Goal: Communication & Community: Answer question/provide support

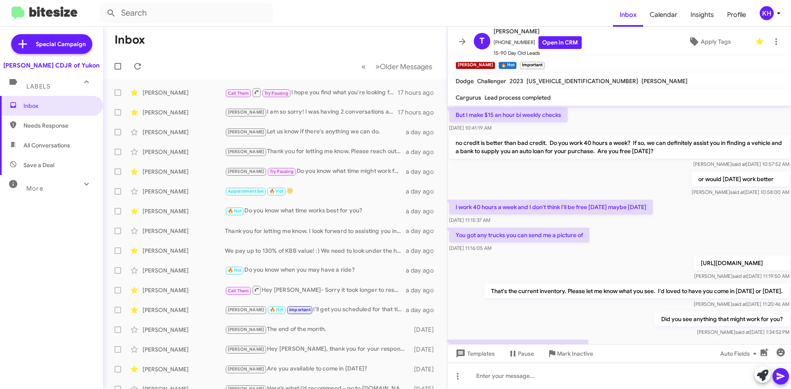
scroll to position [347, 0]
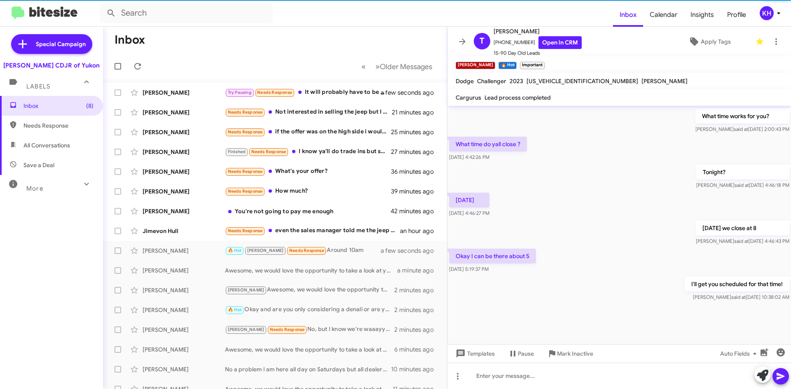
scroll to position [355, 0]
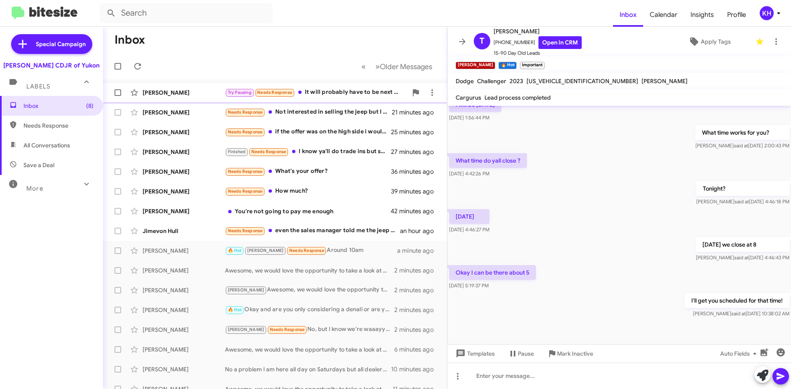
click at [330, 92] on div "Try Pausing Needs Response It will probably have to be next week. Maybe this Fr…" at bounding box center [316, 92] width 183 height 9
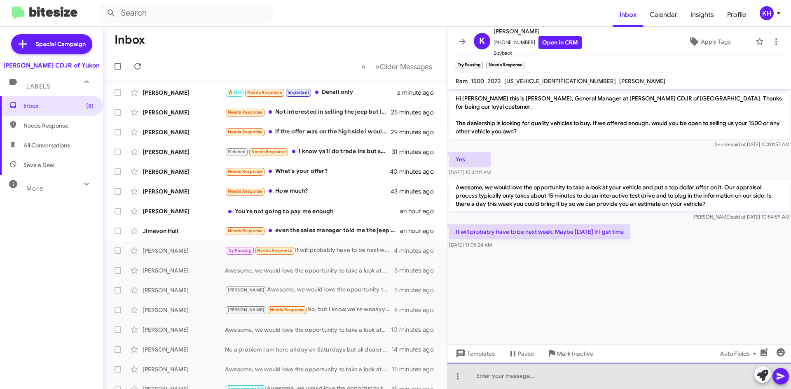
click at [545, 383] on div at bounding box center [620, 376] width 344 height 26
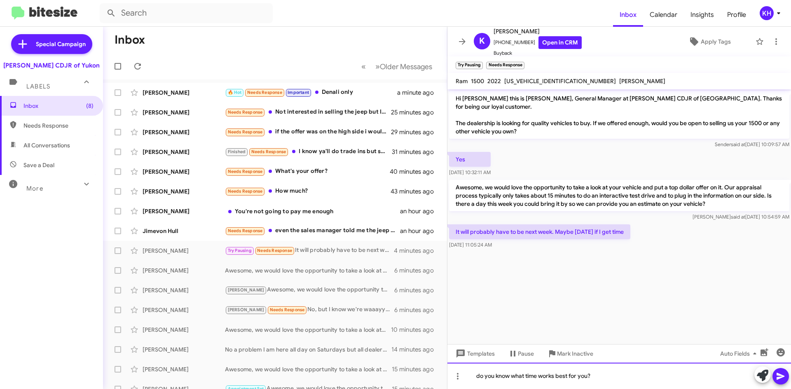
click at [479, 375] on div "do you know what time works best for you?" at bounding box center [620, 376] width 344 height 26
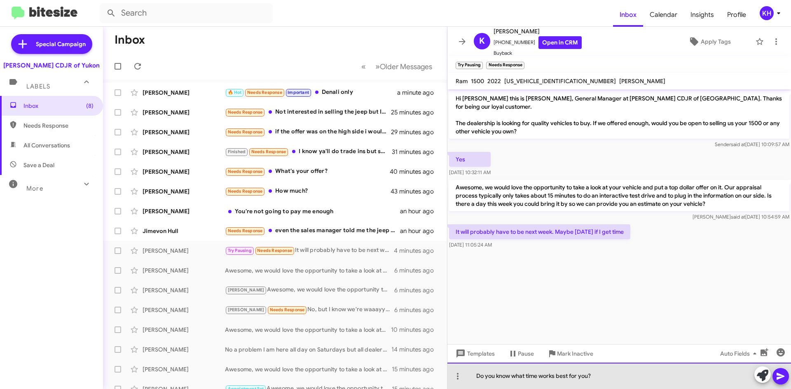
click at [617, 378] on div "Do you know what time works best for you?" at bounding box center [620, 376] width 344 height 26
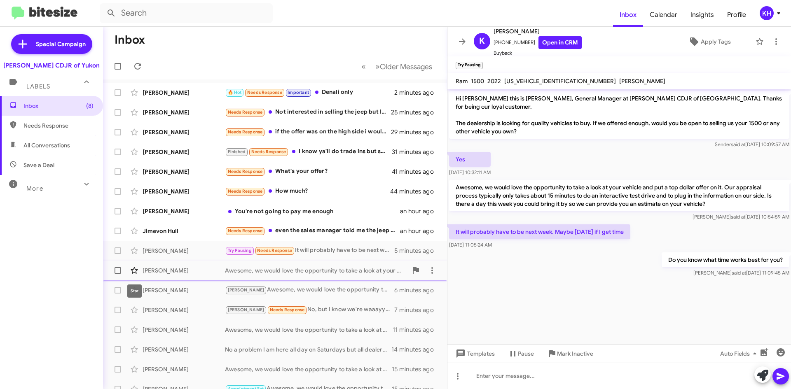
click at [135, 271] on icon at bounding box center [134, 271] width 10 height 10
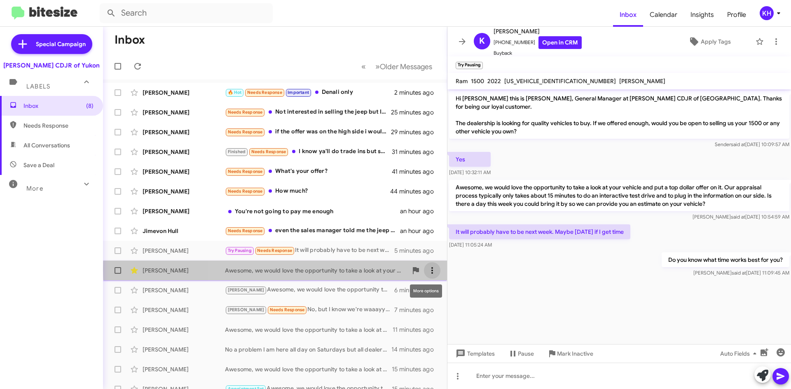
click at [429, 270] on icon at bounding box center [432, 271] width 10 height 10
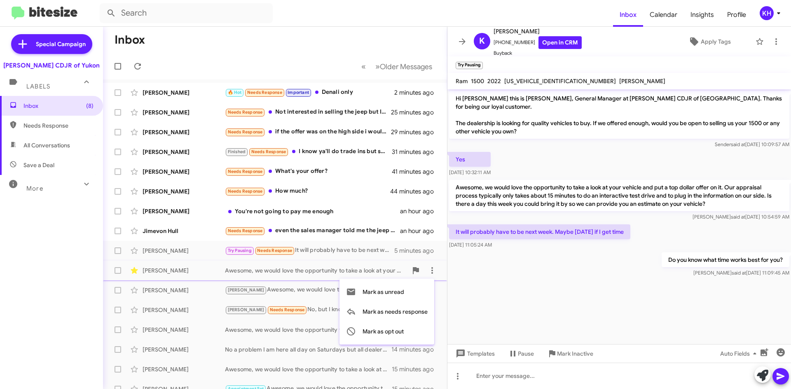
click at [198, 265] on div at bounding box center [395, 194] width 791 height 389
click at [135, 270] on icon at bounding box center [134, 270] width 7 height 7
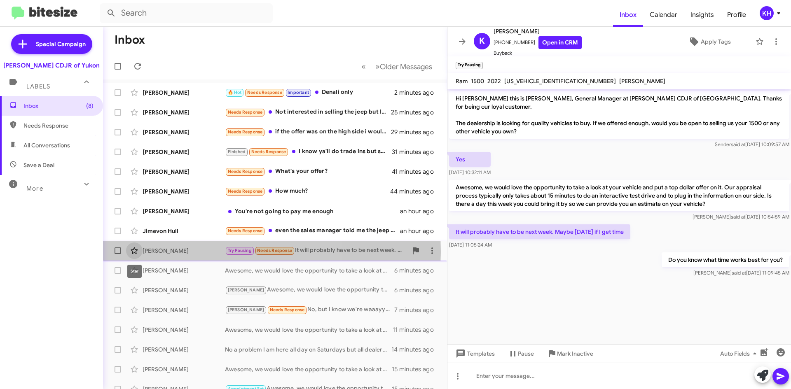
click at [129, 251] on icon at bounding box center [134, 251] width 10 height 10
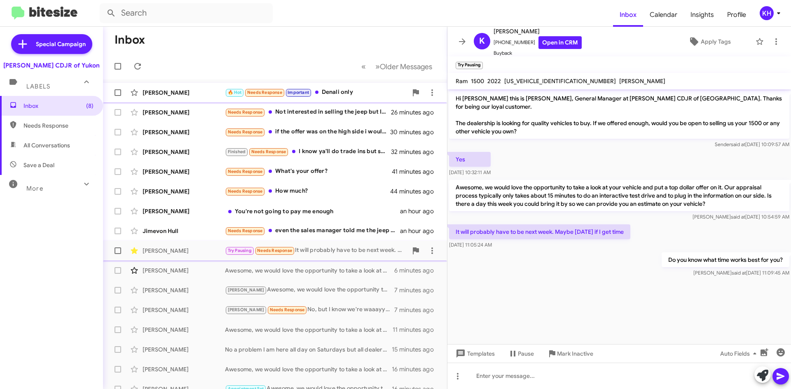
click at [178, 92] on div "Sonia Romo" at bounding box center [184, 93] width 82 height 8
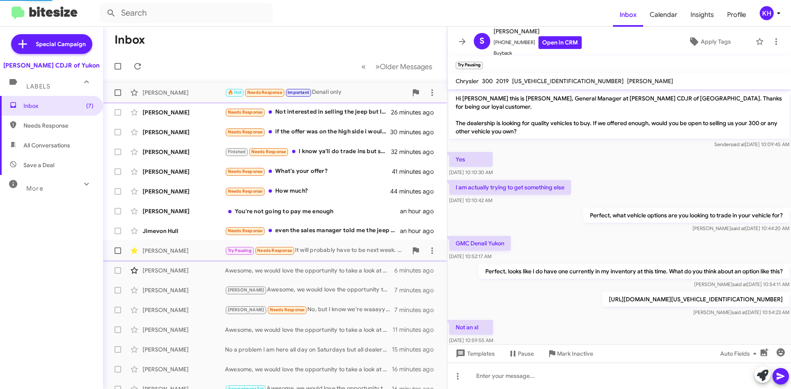
scroll to position [70, 0]
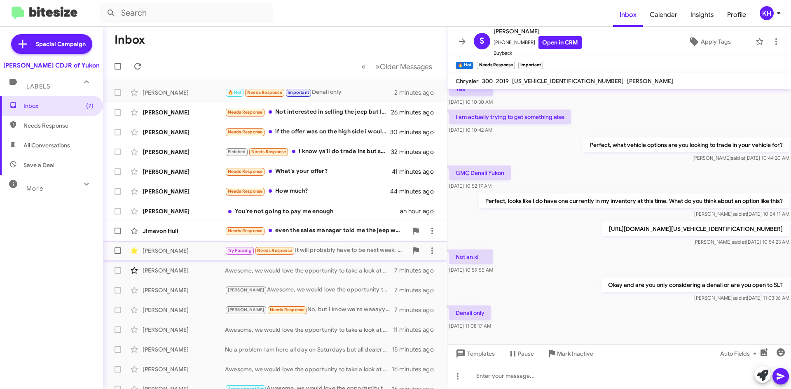
click at [194, 233] on div "Jimevon Hull" at bounding box center [184, 231] width 82 height 8
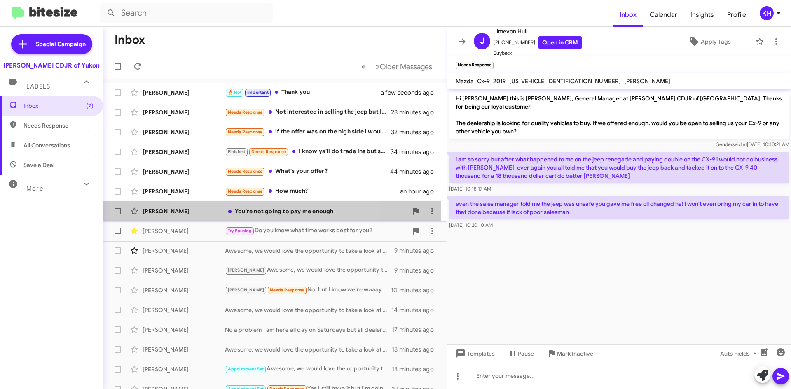
click at [253, 214] on div "You're not going to pay me enough" at bounding box center [316, 211] width 183 height 8
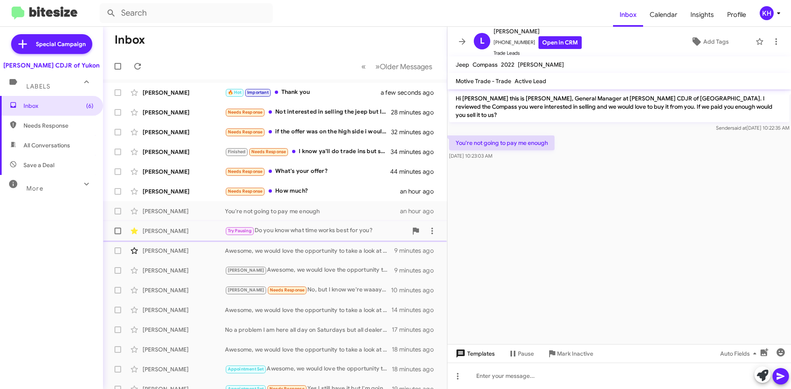
click at [489, 354] on span "Templates" at bounding box center [474, 354] width 41 height 15
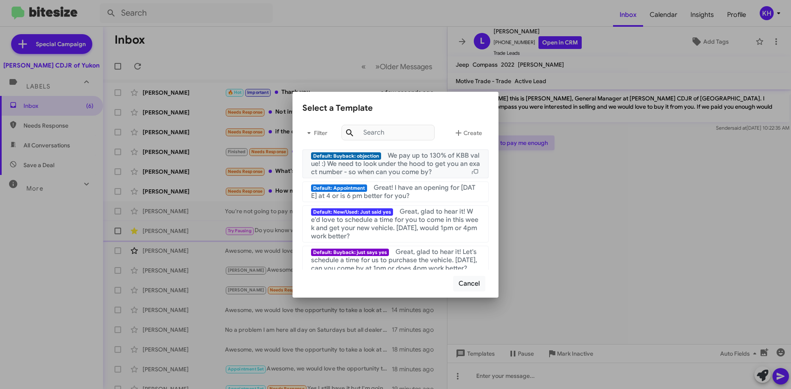
click at [402, 163] on span "We pay up to 130% of KBB value! :) We need to look under the hood to get you an…" at bounding box center [395, 164] width 169 height 25
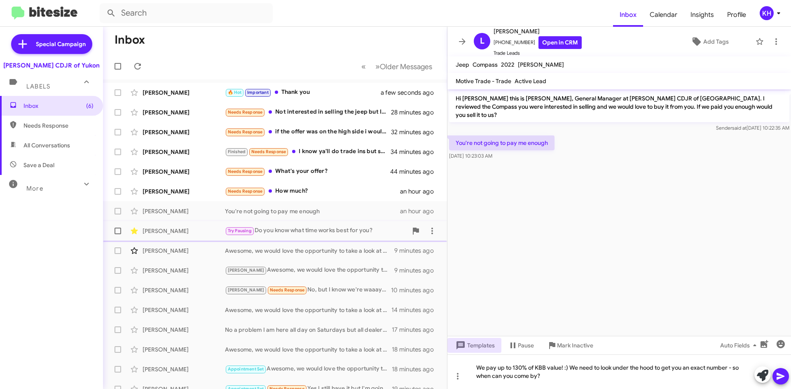
click at [778, 380] on icon at bounding box center [781, 376] width 8 height 7
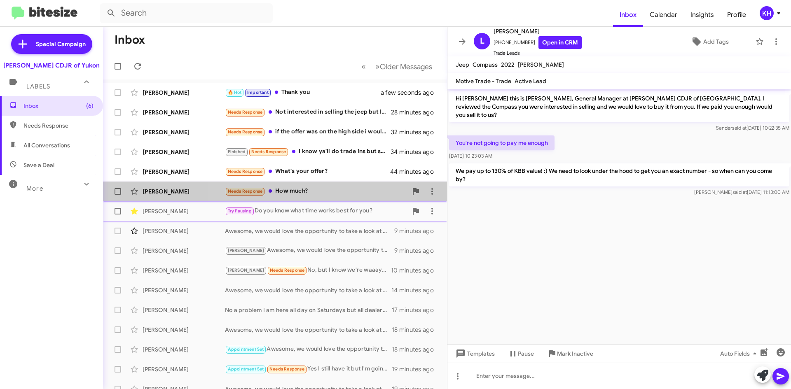
click at [305, 195] on div "Needs Response How much?" at bounding box center [316, 191] width 183 height 9
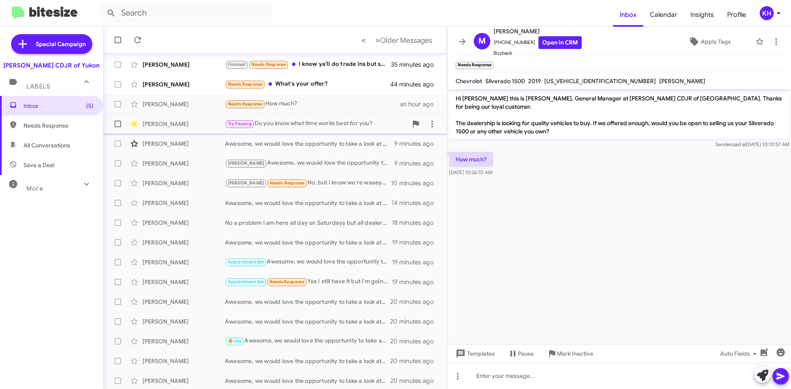
scroll to position [89, 0]
click at [310, 259] on div "Appointment Set Awesome, we would love the opportunity to take a look at your v…" at bounding box center [316, 260] width 183 height 9
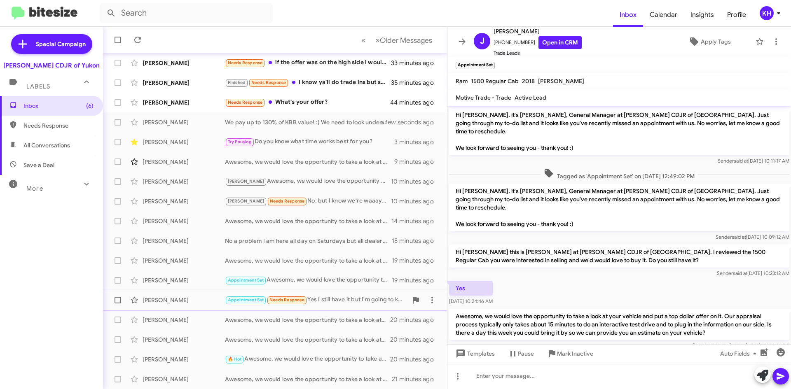
click at [334, 299] on div "Appointment Set Needs Response Yes I still have it but I'm going to keep it." at bounding box center [316, 300] width 183 height 9
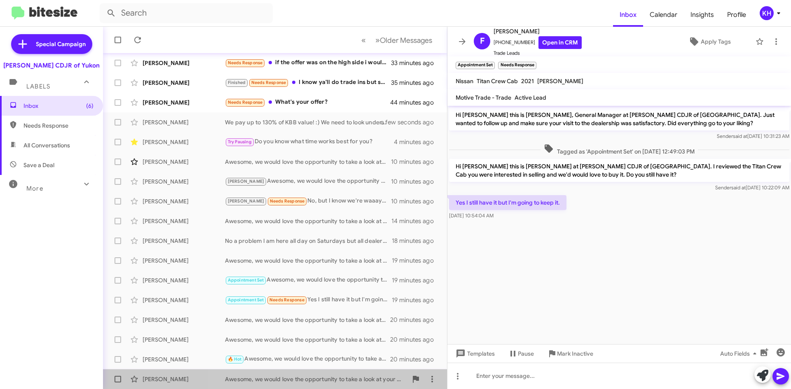
click at [309, 379] on div "Awesome, we would love the opportunity to take a look at your vehicle and put a…" at bounding box center [316, 379] width 183 height 8
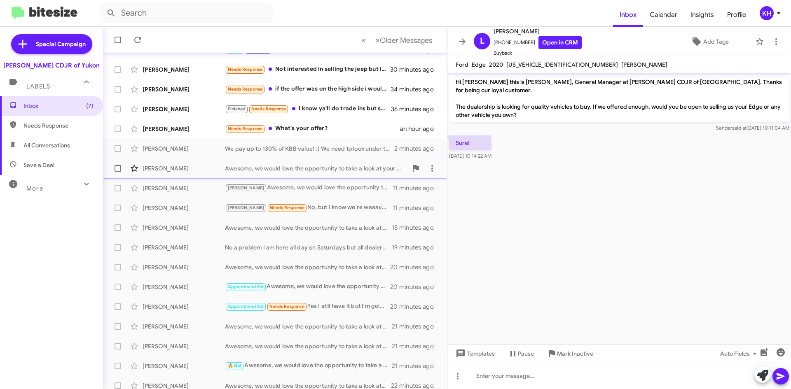
scroll to position [89, 0]
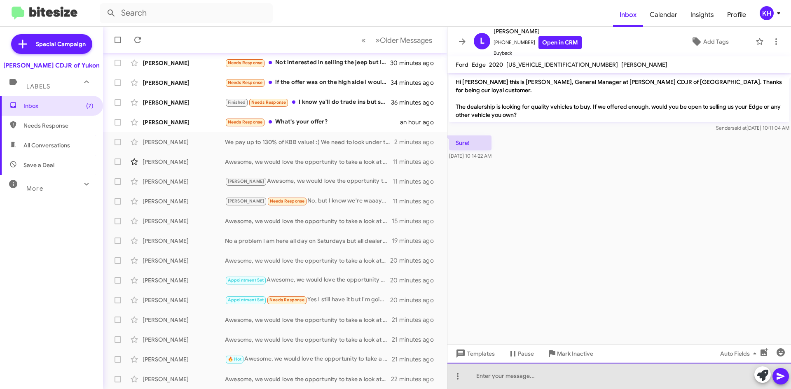
click at [488, 378] on div at bounding box center [620, 376] width 344 height 26
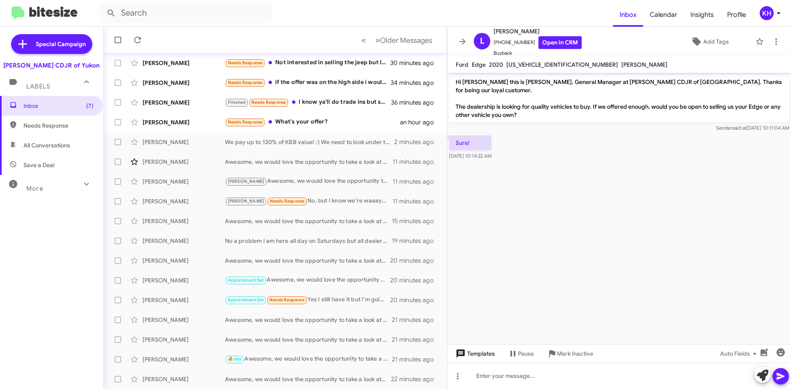
click at [483, 357] on span "Templates" at bounding box center [474, 354] width 41 height 15
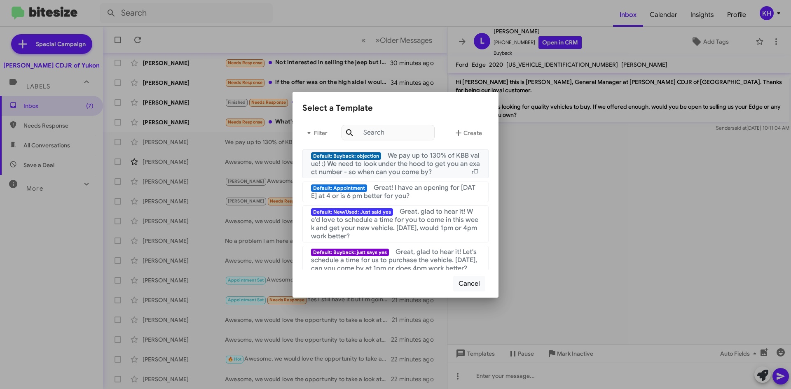
click at [368, 161] on span "We pay up to 130% of KBB value! :) We need to look under the hood to get you an…" at bounding box center [395, 164] width 169 height 25
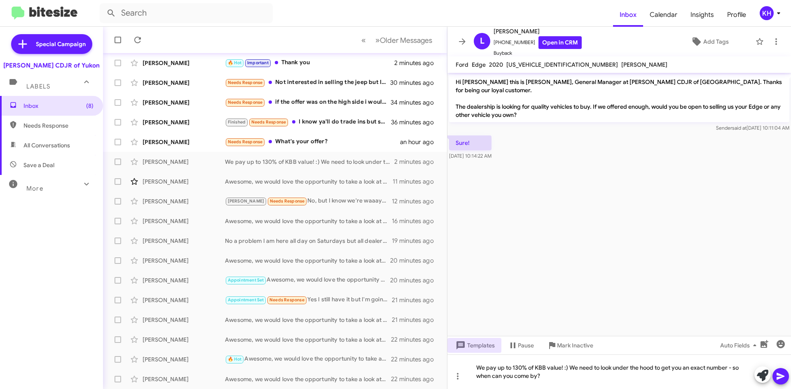
click at [784, 380] on icon at bounding box center [781, 377] width 10 height 10
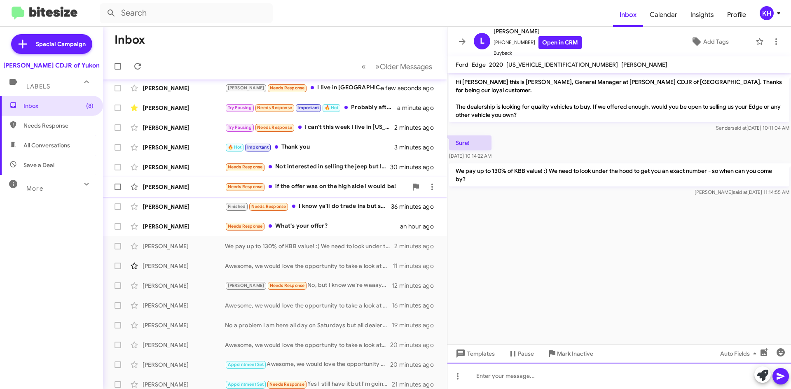
scroll to position [0, 0]
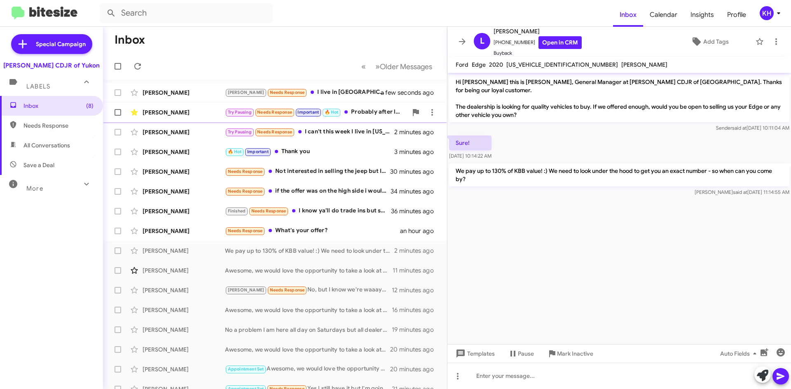
click at [375, 110] on div "Try Pausing Needs Response Important 🔥 Hot Probably after lunch" at bounding box center [316, 112] width 183 height 9
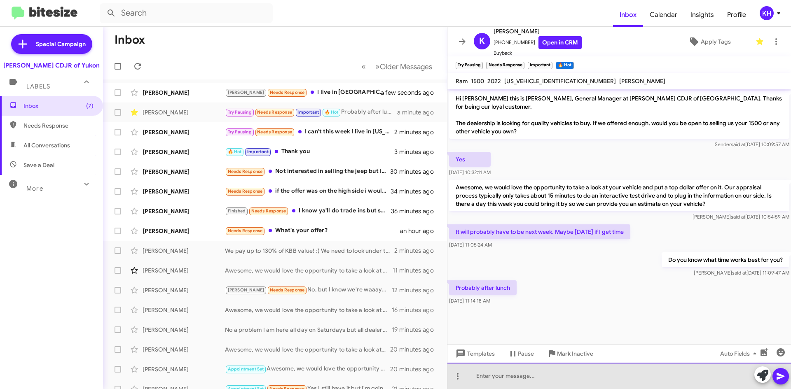
click at [502, 374] on div at bounding box center [620, 376] width 344 height 26
click at [483, 373] on div "will 1 work for you?" at bounding box center [620, 376] width 344 height 26
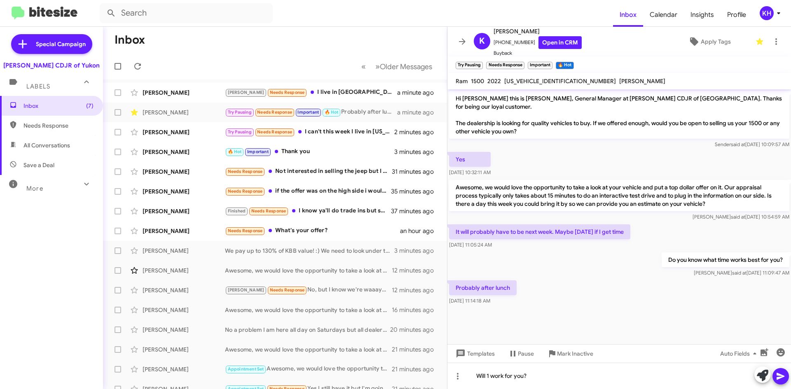
click at [783, 377] on icon at bounding box center [781, 377] width 10 height 10
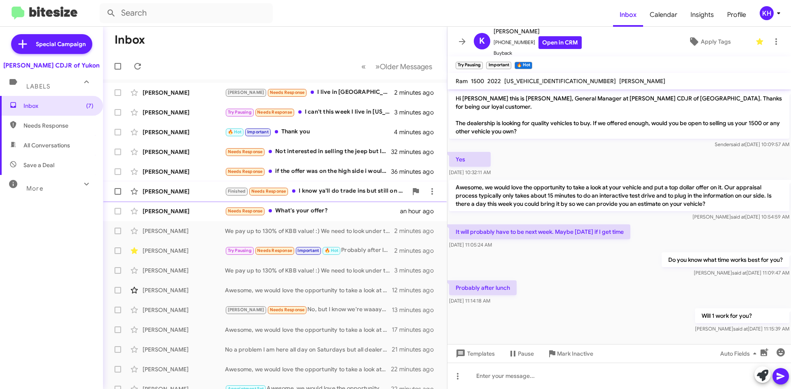
click at [335, 190] on div "Finished Needs Response I know ya'll do trade ins but still on the fence about …" at bounding box center [316, 191] width 183 height 9
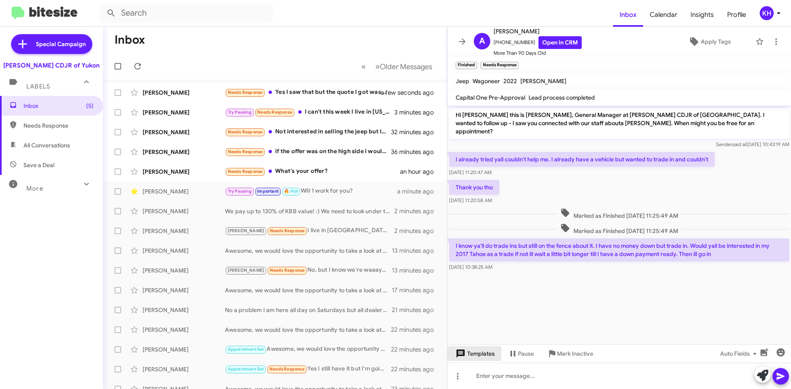
click at [465, 353] on icon at bounding box center [461, 354] width 8 height 8
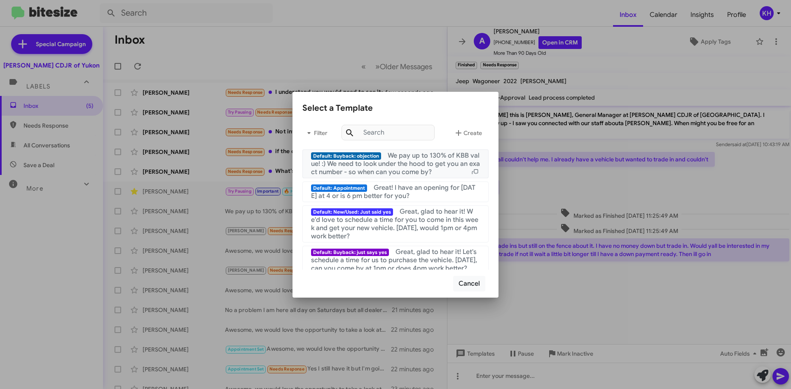
click at [409, 160] on span "We pay up to 130% of KBB value! :) We need to look under the hood to get you an…" at bounding box center [395, 164] width 169 height 25
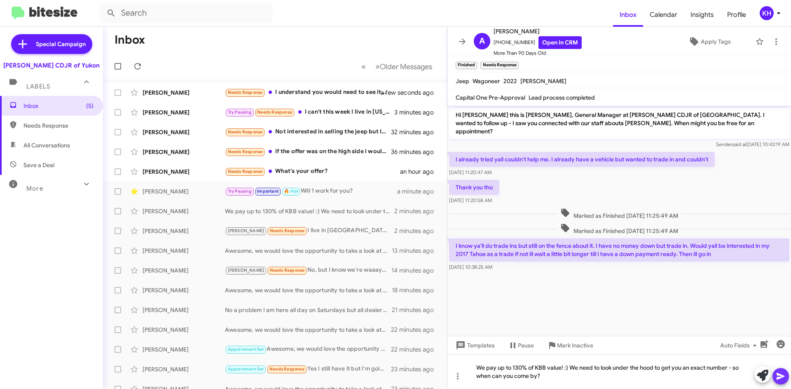
click at [781, 375] on icon at bounding box center [781, 376] width 8 height 7
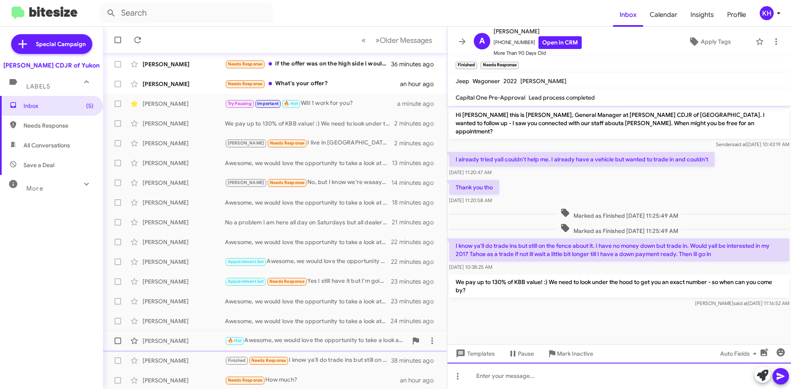
scroll to position [89, 0]
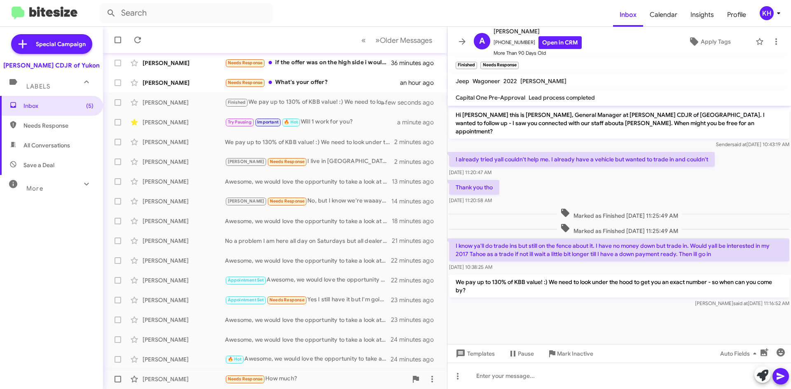
click at [296, 383] on div "Needs Response How much?" at bounding box center [316, 379] width 183 height 9
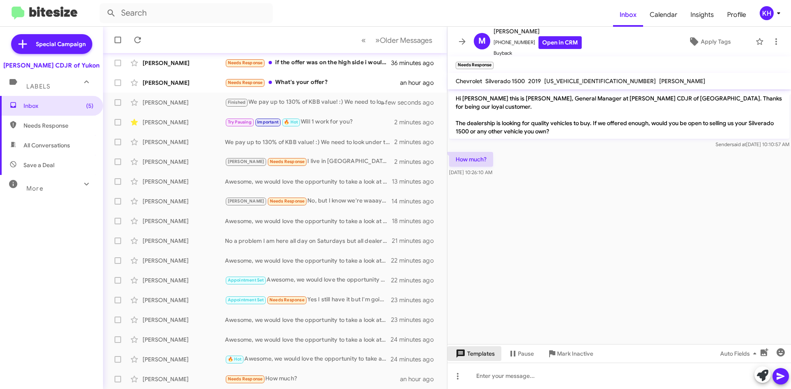
click at [489, 354] on span "Templates" at bounding box center [474, 354] width 41 height 15
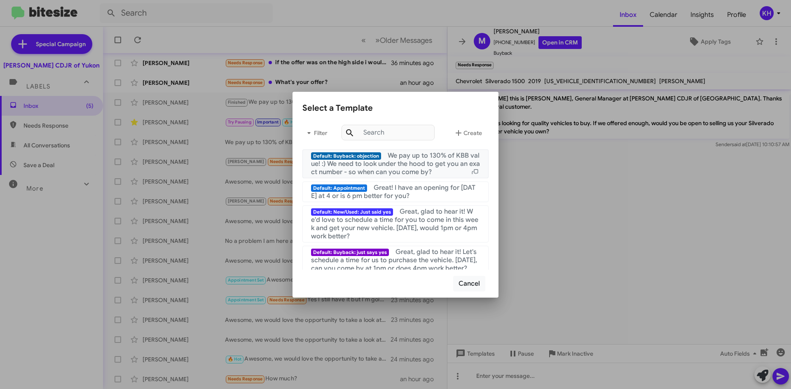
click at [422, 163] on span "We pay up to 130% of KBB value! :) We need to look under the hood to get you an…" at bounding box center [395, 164] width 169 height 25
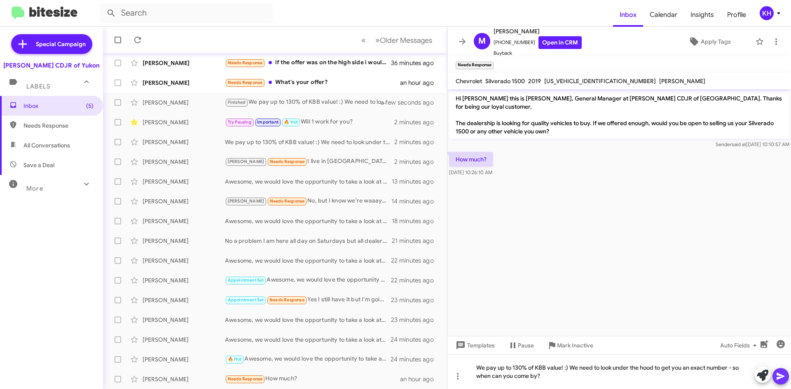
click at [784, 375] on icon at bounding box center [781, 377] width 10 height 10
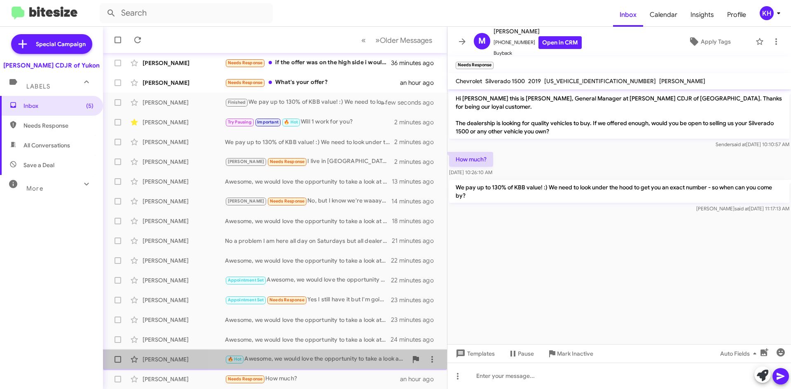
click at [314, 358] on div "🔥 Hot Awesome, we would love the opportunity to take a look at your vehicle and…" at bounding box center [316, 359] width 183 height 9
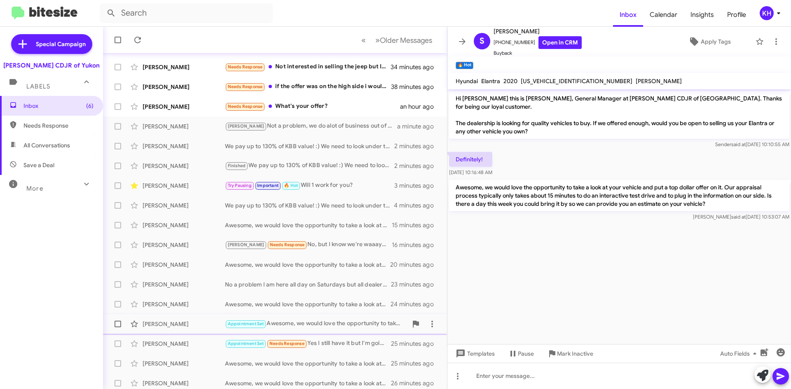
scroll to position [89, 0]
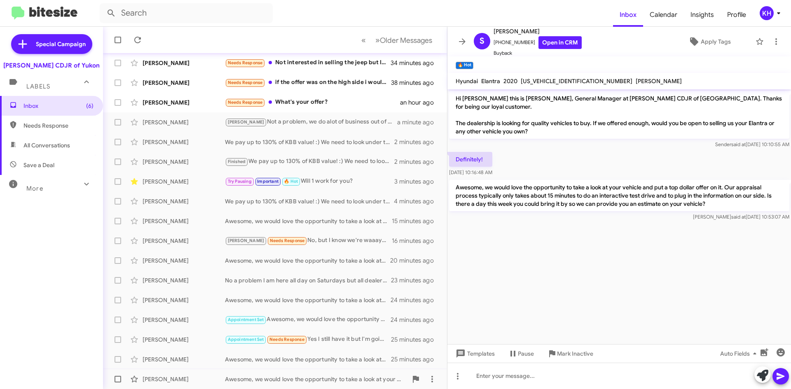
click at [285, 379] on div "Awesome, we would love the opportunity to take a look at your vehicle and put a…" at bounding box center [316, 379] width 183 height 8
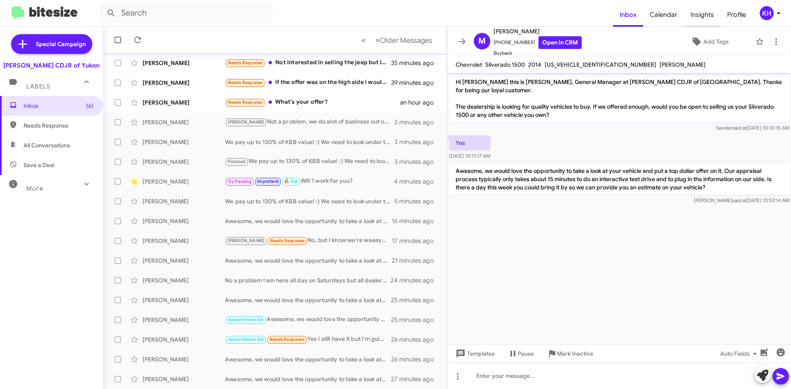
click at [706, 15] on span "Insights" at bounding box center [702, 15] width 37 height 24
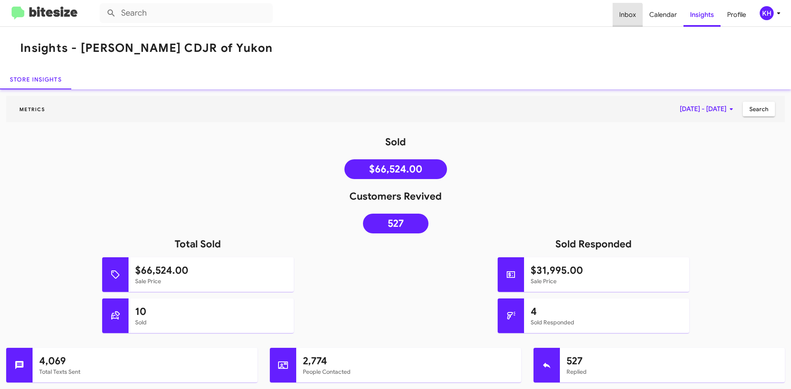
click at [626, 16] on span "Inbox" at bounding box center [628, 15] width 30 height 24
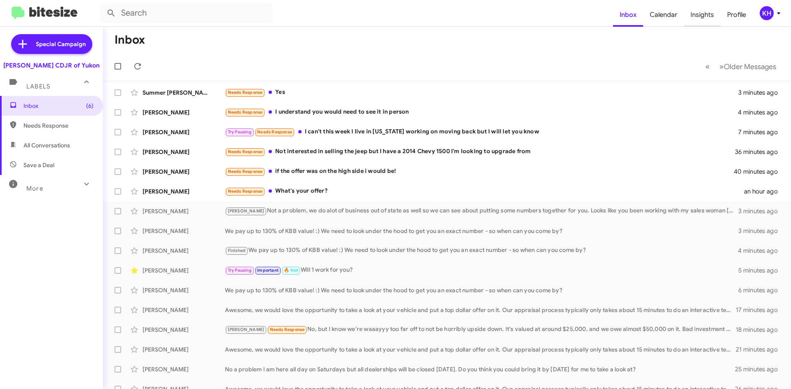
click at [706, 18] on span "Insights" at bounding box center [702, 15] width 37 height 24
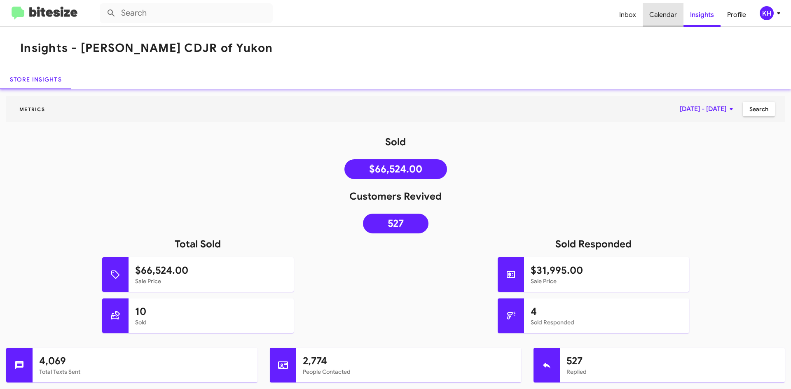
drag, startPoint x: 643, startPoint y: 13, endPoint x: 648, endPoint y: 15, distance: 4.6
click at [645, 13] on span "Calendar" at bounding box center [663, 15] width 41 height 24
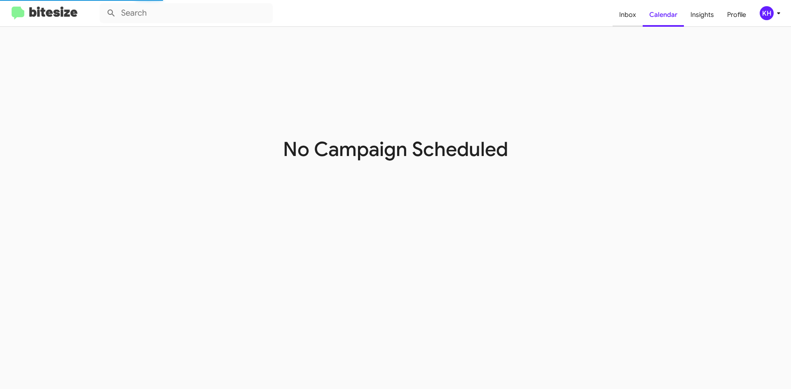
click at [627, 16] on span "Inbox" at bounding box center [628, 15] width 30 height 24
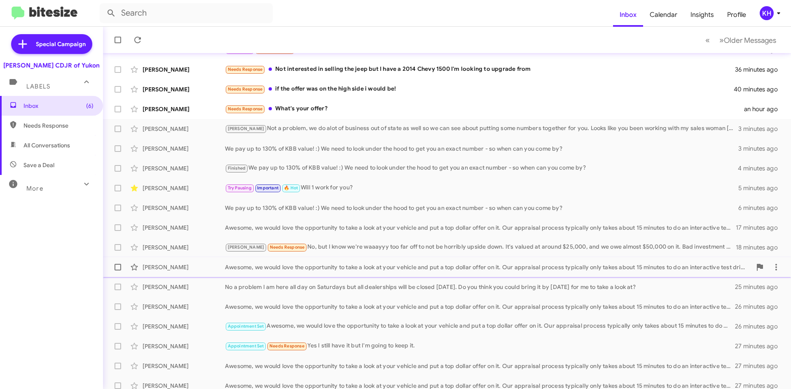
scroll to position [89, 0]
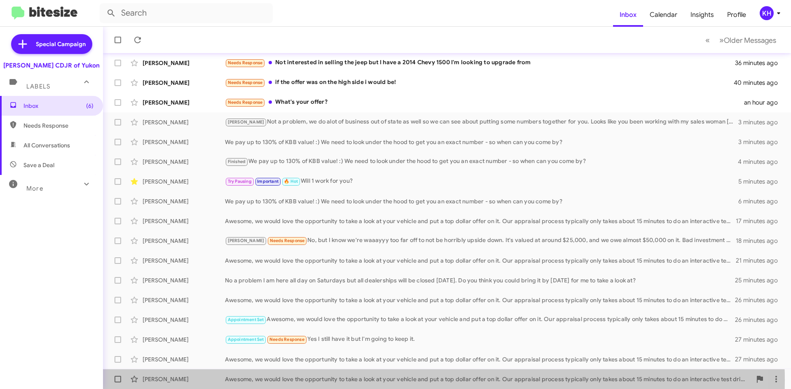
click at [358, 381] on div "Awesome, we would love the opportunity to take a look at your vehicle and put a…" at bounding box center [488, 379] width 527 height 8
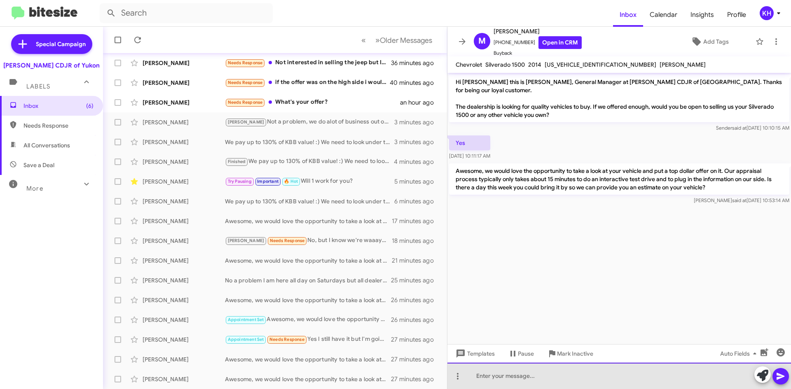
click at [512, 382] on div at bounding box center [620, 376] width 344 height 26
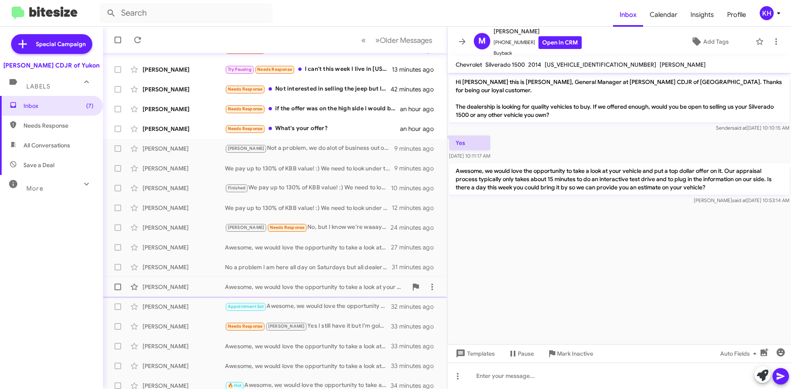
scroll to position [89, 0]
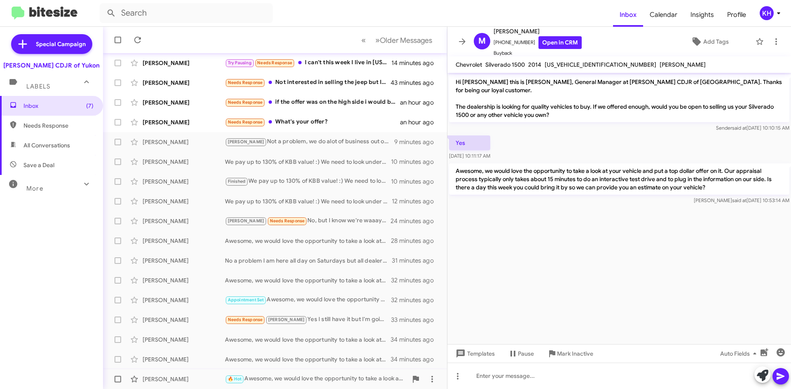
click at [297, 382] on div "🔥 Hot Awesome, we would love the opportunity to take a look at your vehicle and…" at bounding box center [316, 379] width 183 height 9
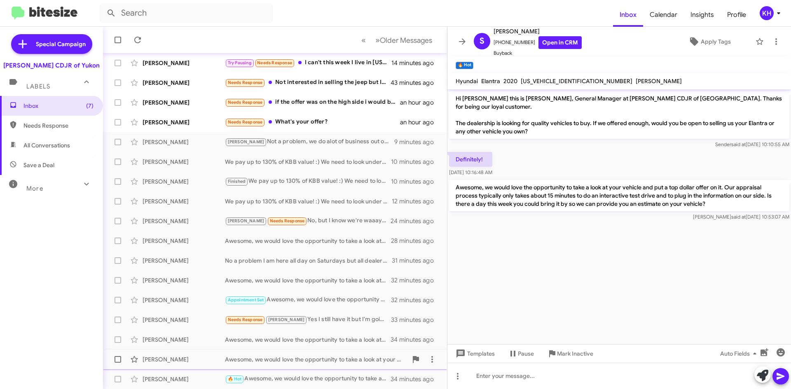
click at [255, 358] on div "Awesome, we would love the opportunity to take a look at your vehicle and put a…" at bounding box center [316, 360] width 183 height 8
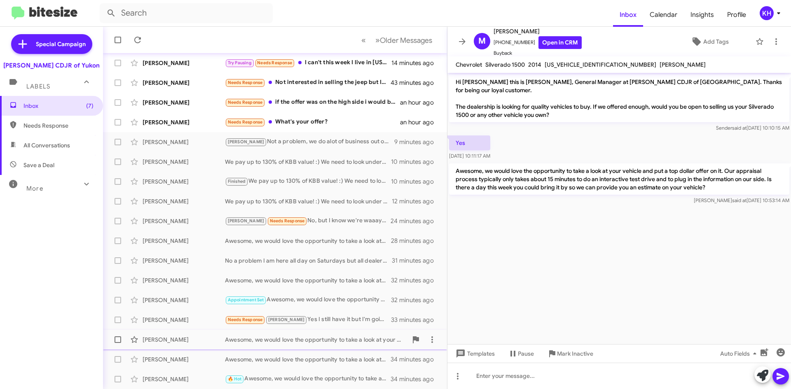
click at [285, 342] on div "Awesome, we would love the opportunity to take a look at your vehicle and put a…" at bounding box center [316, 340] width 183 height 8
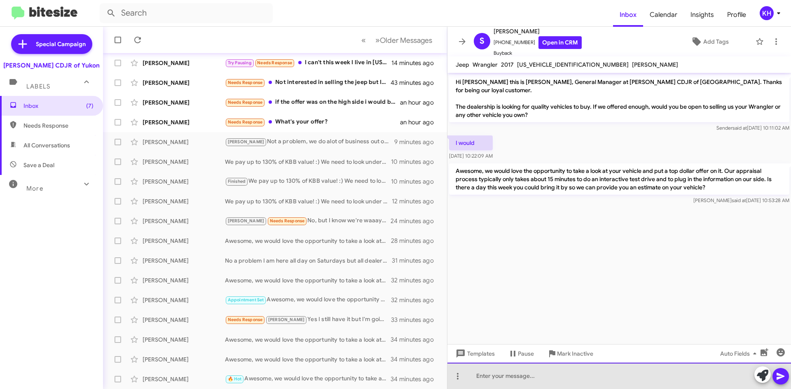
click at [503, 378] on div at bounding box center [620, 376] width 344 height 26
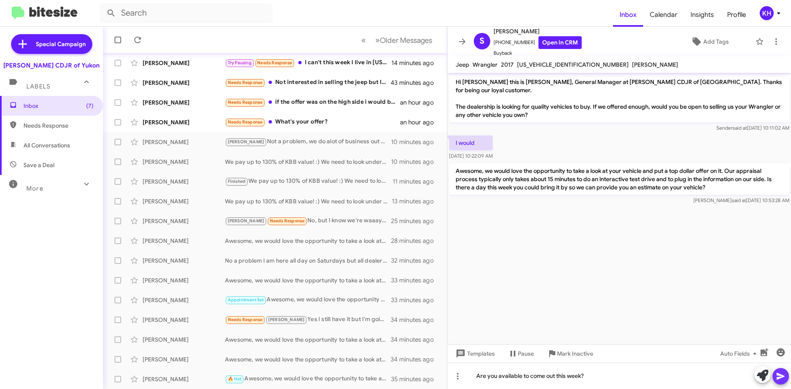
click at [781, 382] on span at bounding box center [781, 376] width 10 height 16
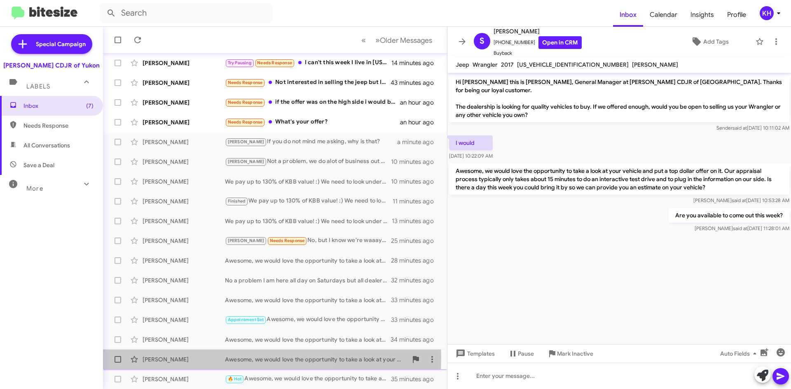
click at [178, 357] on div "Miguel Santos" at bounding box center [184, 360] width 82 height 8
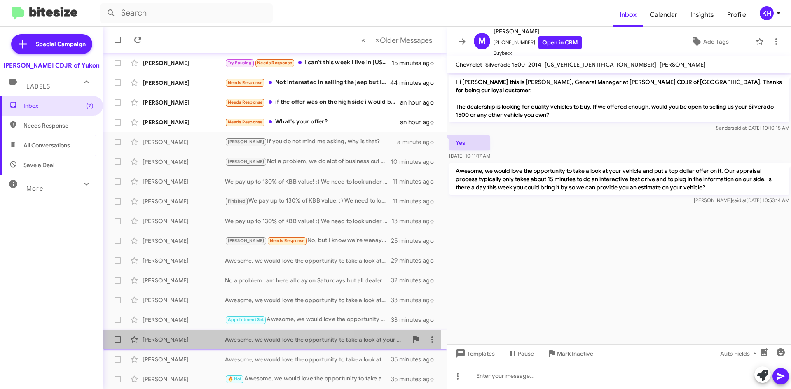
click at [241, 341] on div "Awesome, we would love the opportunity to take a look at your vehicle and put a…" at bounding box center [316, 340] width 183 height 8
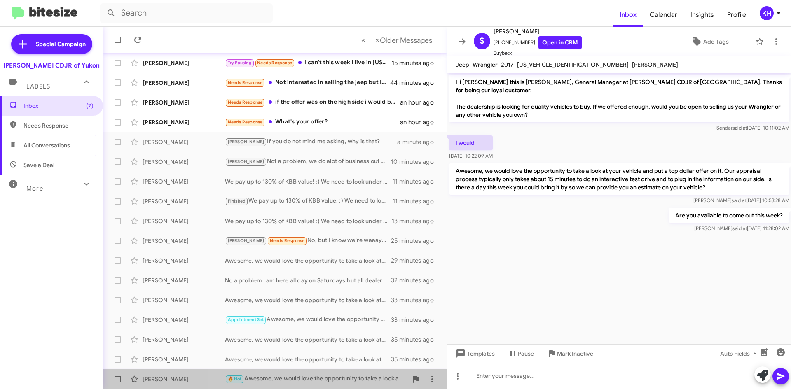
click at [293, 380] on div "🔥 Hot Awesome, we would love the opportunity to take a look at your vehicle and…" at bounding box center [316, 379] width 183 height 9
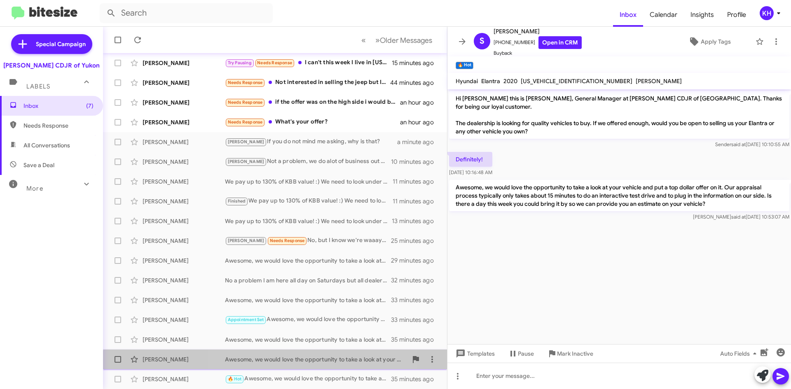
click at [290, 364] on div "Awesome, we would love the opportunity to take a look at your vehicle and put a…" at bounding box center [316, 360] width 183 height 8
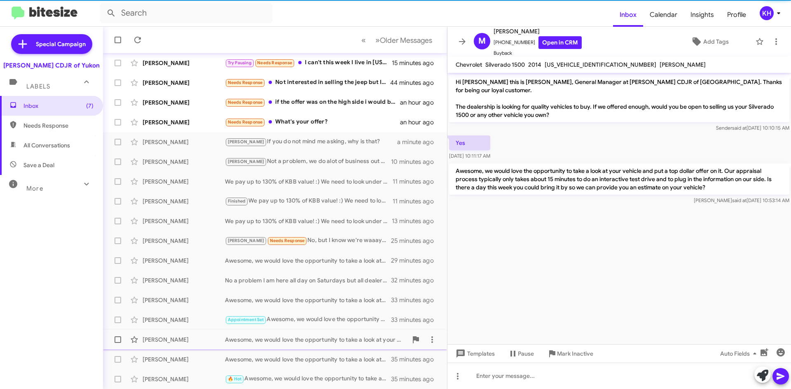
click at [285, 341] on div "Awesome, we would love the opportunity to take a look at your vehicle and put a…" at bounding box center [316, 340] width 183 height 8
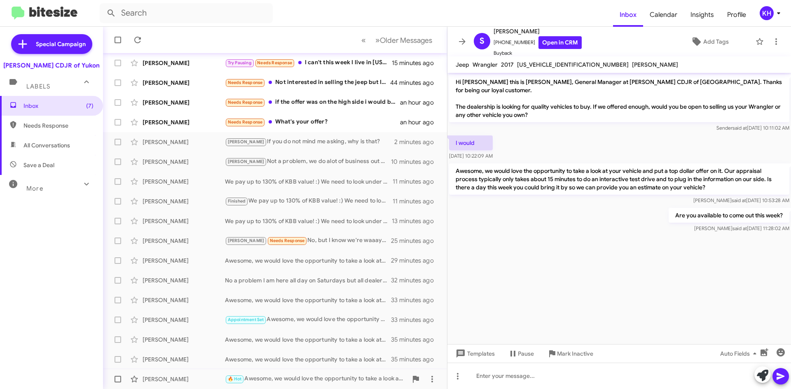
click at [302, 380] on div "🔥 Hot Awesome, we would love the opportunity to take a look at your vehicle and…" at bounding box center [316, 379] width 183 height 9
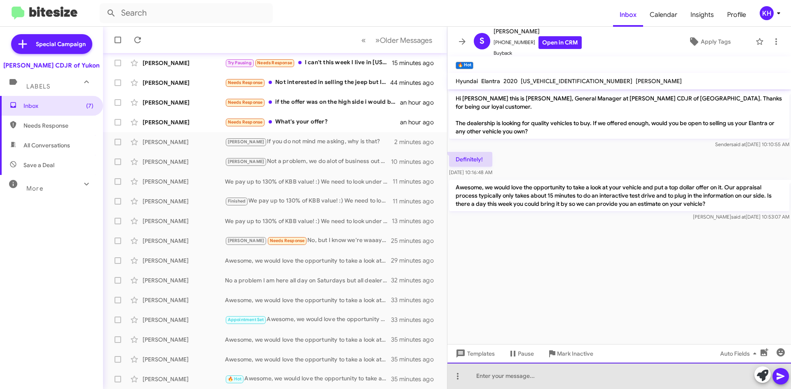
click at [501, 383] on div at bounding box center [620, 376] width 344 height 26
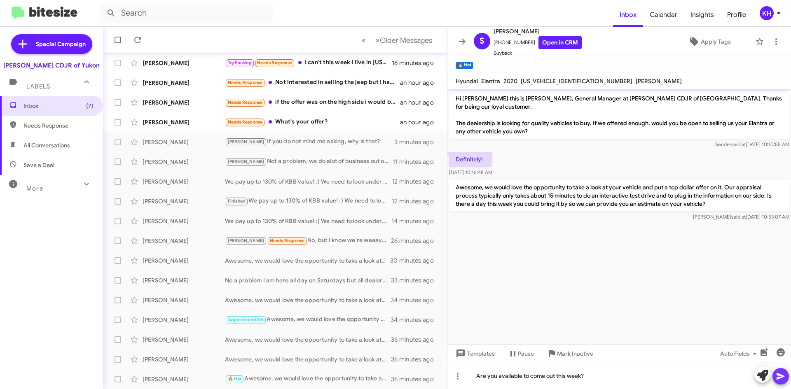
drag, startPoint x: 783, startPoint y: 378, endPoint x: 746, endPoint y: 355, distance: 43.6
click at [784, 376] on icon at bounding box center [781, 376] width 8 height 7
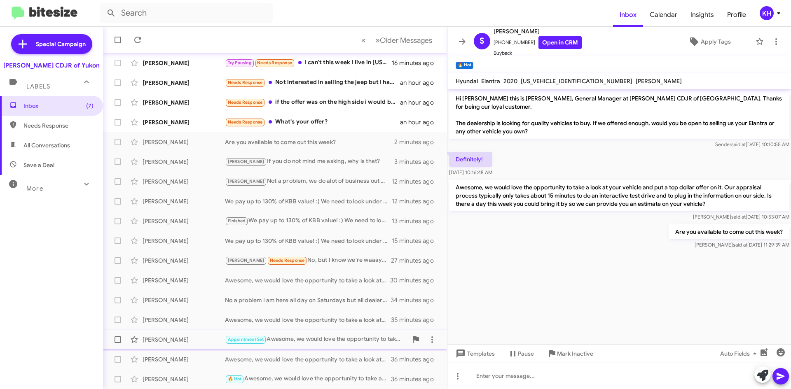
click at [189, 344] on div "Jesse Holden" at bounding box center [184, 340] width 82 height 8
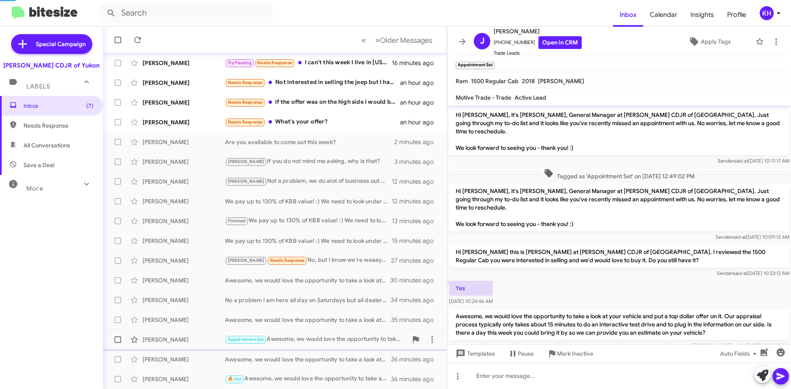
scroll to position [3, 0]
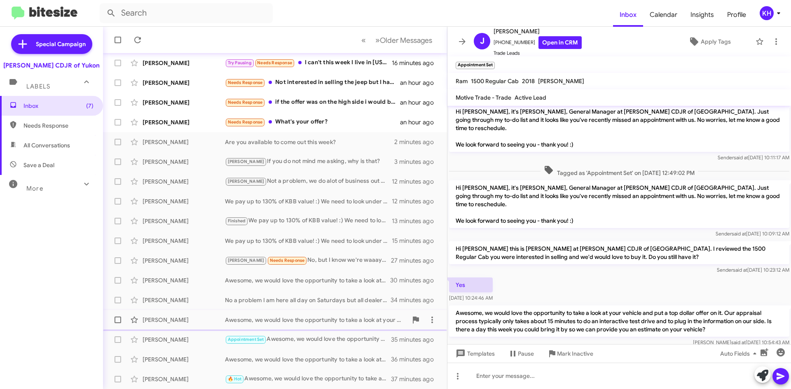
click at [255, 317] on div "Awesome, we would love the opportunity to take a look at your vehicle and put a…" at bounding box center [316, 320] width 183 height 8
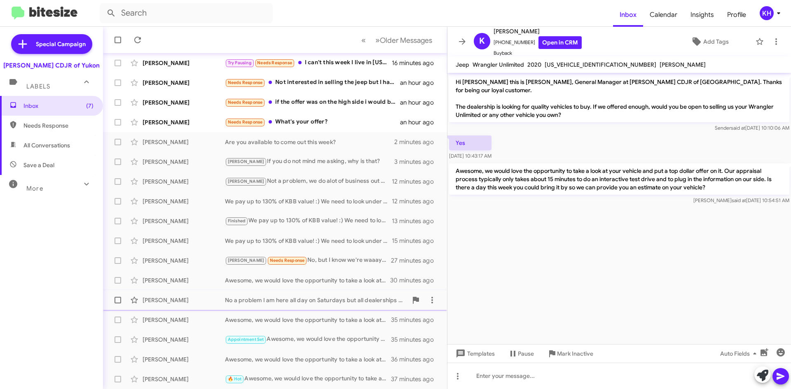
click at [253, 303] on div "No a problem I am here all day on Saturdays but all dealerships will be closed …" at bounding box center [316, 300] width 183 height 8
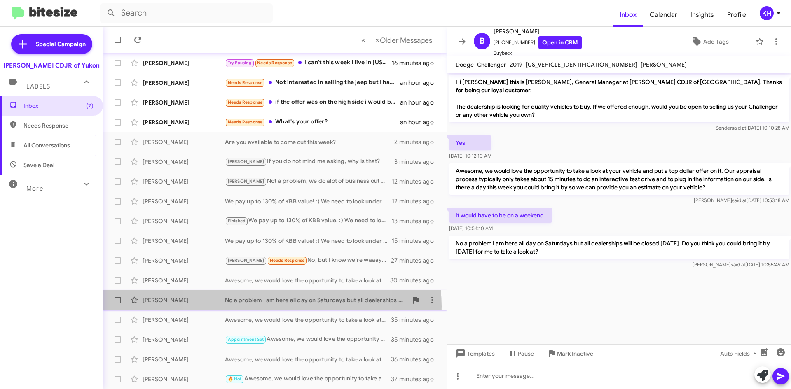
click at [260, 307] on div "Brendon Davis No a problem I am here all day on Saturdays but all dealerships w…" at bounding box center [275, 300] width 331 height 16
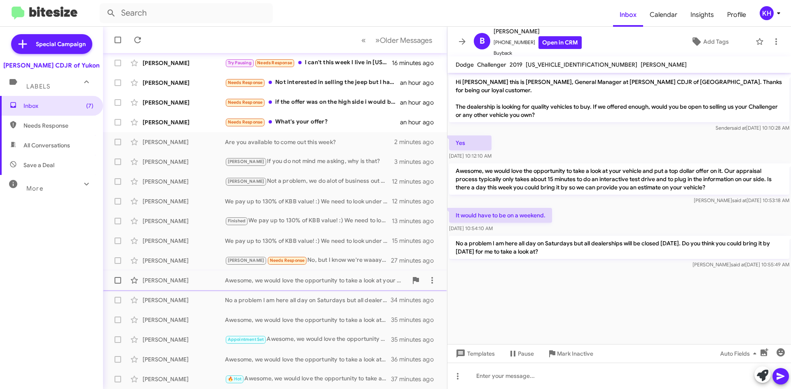
click at [274, 282] on div "Awesome, we would love the opportunity to take a look at your vehicle and put a…" at bounding box center [316, 281] width 183 height 8
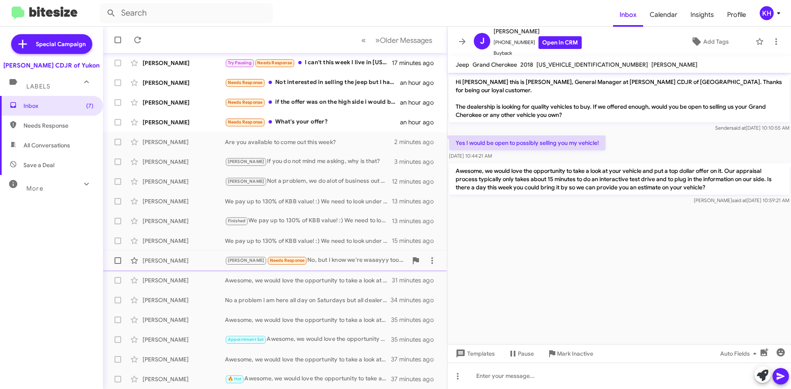
click at [316, 256] on div "Taylor Needs Response No, but I know we're waaayyy too far off to not be horrib…" at bounding box center [316, 260] width 183 height 9
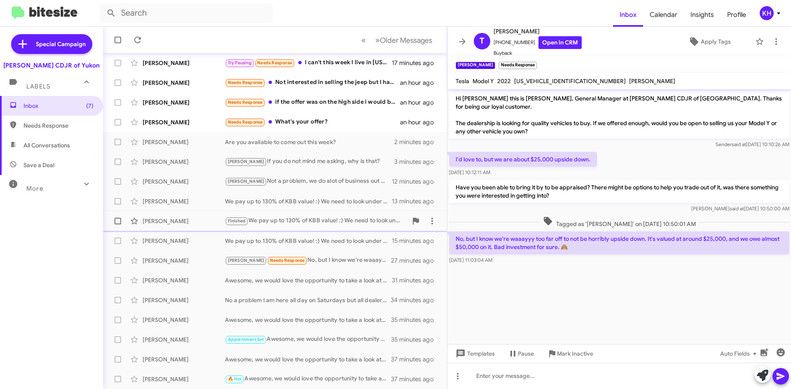
click at [299, 221] on div "Finished We pay up to 130% of KBB value! :) We need to look under the hood to g…" at bounding box center [316, 220] width 183 height 9
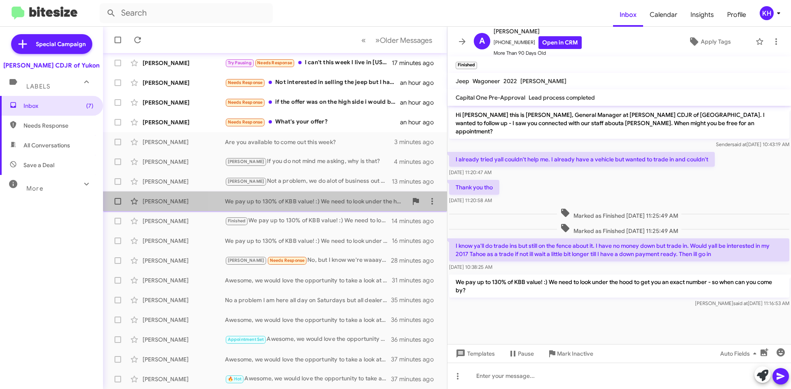
click at [302, 204] on div "We pay up to 130% of KBB value! :) We need to look under the hood to get you an…" at bounding box center [316, 201] width 183 height 8
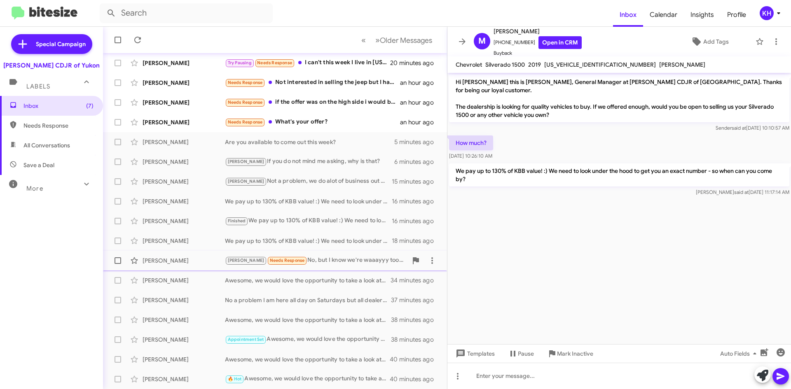
click at [331, 263] on div "Taylor Needs Response No, but I know we're waaayyy too far off to not be horrib…" at bounding box center [316, 260] width 183 height 9
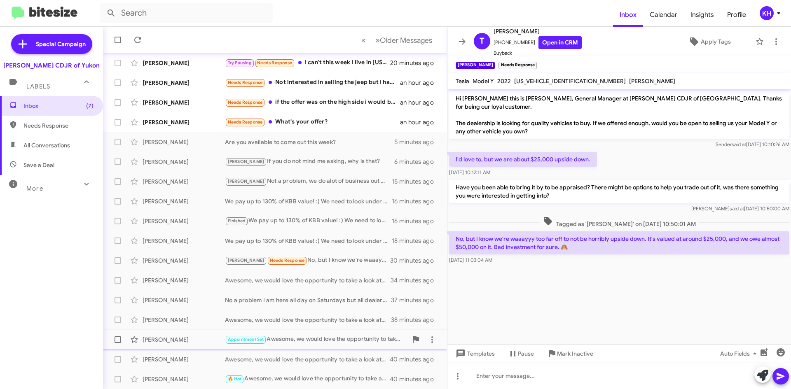
click at [320, 341] on div "Appointment Set Awesome, we would love the opportunity to take a look at your v…" at bounding box center [316, 339] width 183 height 9
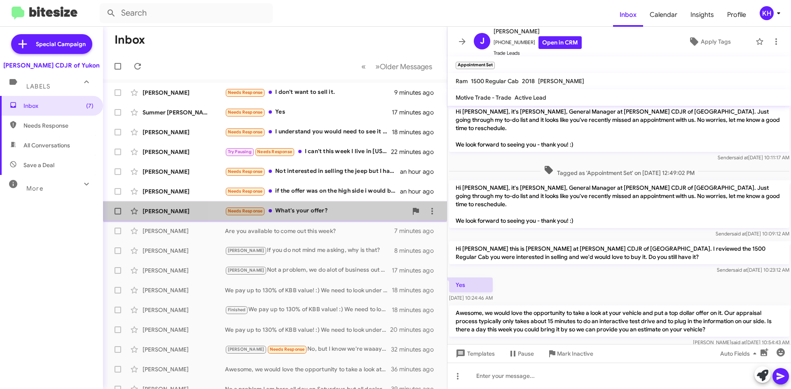
click at [312, 215] on div "Needs Response What's your offer?" at bounding box center [316, 210] width 183 height 9
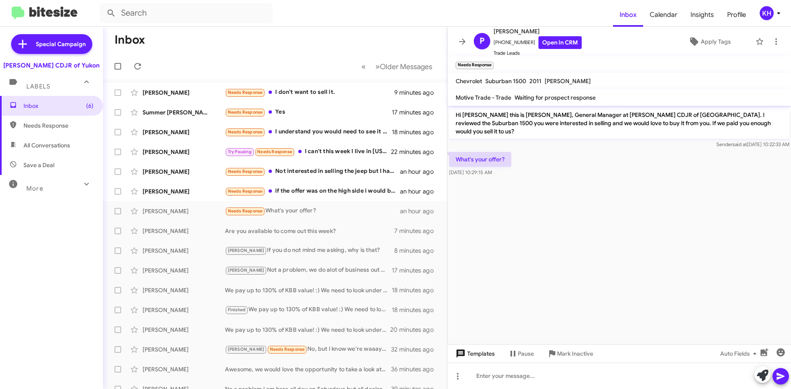
click at [488, 360] on span "Templates" at bounding box center [474, 354] width 41 height 15
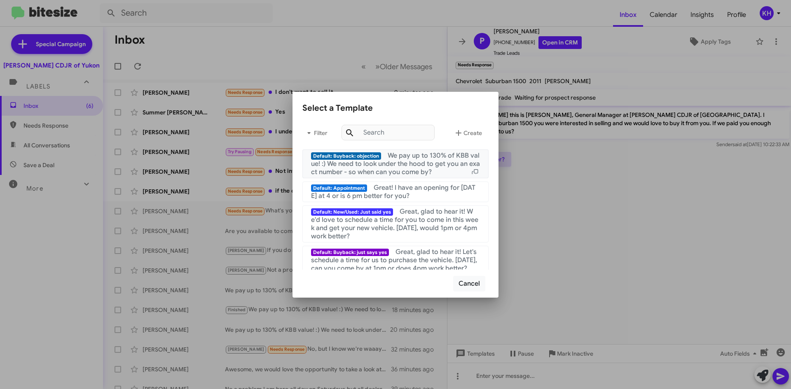
click at [419, 169] on span "We pay up to 130% of KBB value! :) We need to look under the hood to get you an…" at bounding box center [395, 164] width 169 height 25
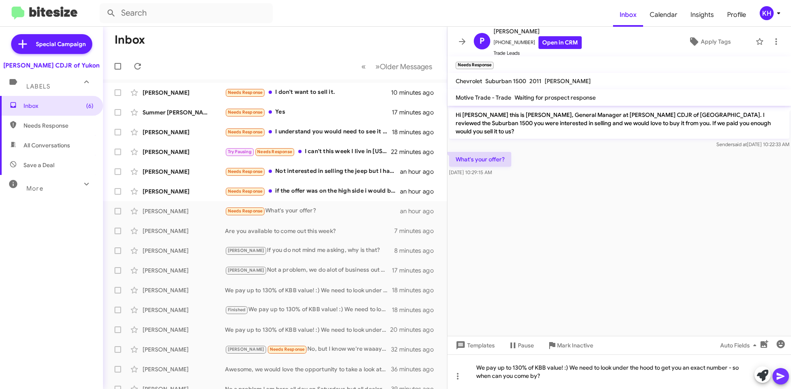
click at [782, 378] on icon at bounding box center [781, 377] width 10 height 10
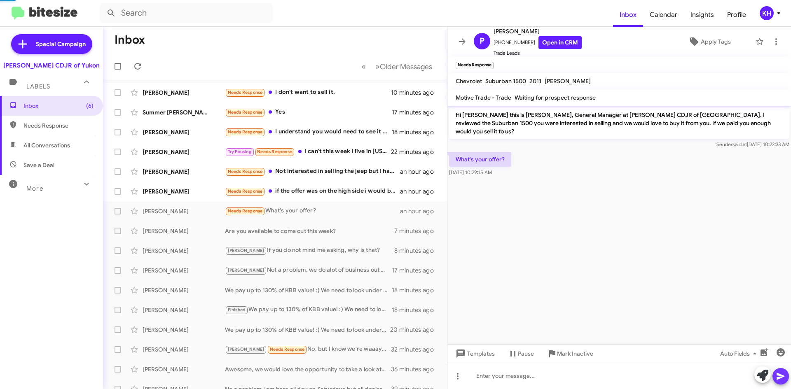
click at [782, 378] on icon at bounding box center [781, 377] width 10 height 10
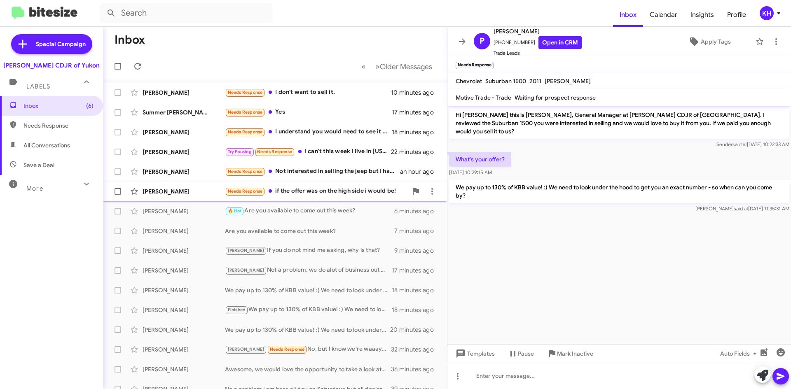
click at [287, 194] on div "Needs Response if the offer was on the high side i would be!" at bounding box center [316, 191] width 183 height 9
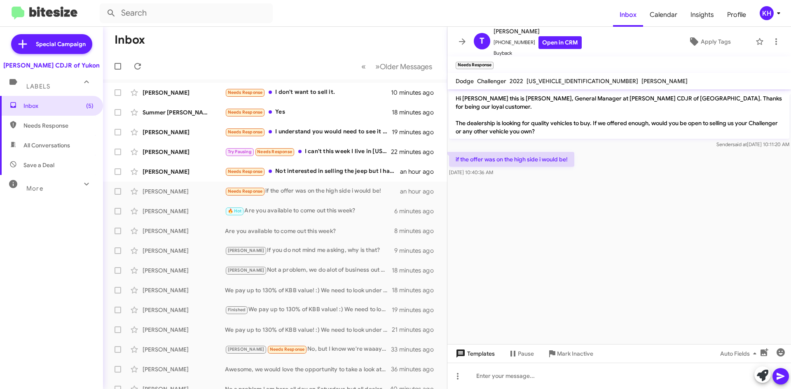
click at [483, 359] on span "Templates" at bounding box center [474, 354] width 41 height 15
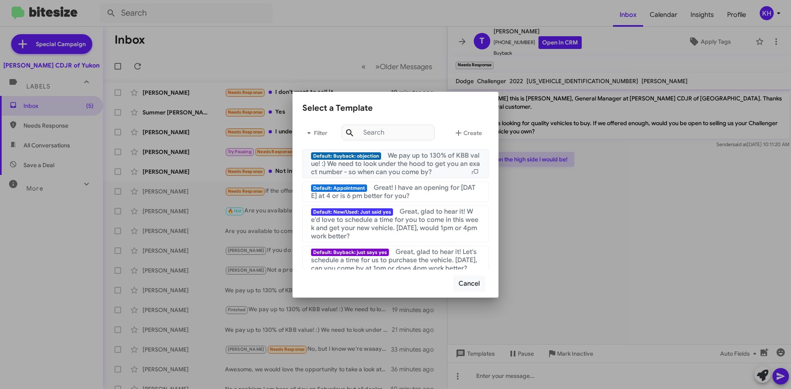
click at [416, 162] on span "We pay up to 130% of KBB value! :) We need to look under the hood to get you an…" at bounding box center [395, 164] width 169 height 25
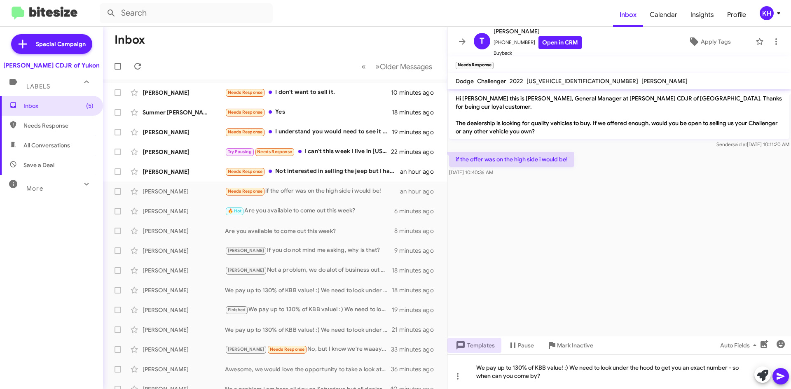
click at [781, 376] on icon at bounding box center [781, 376] width 8 height 7
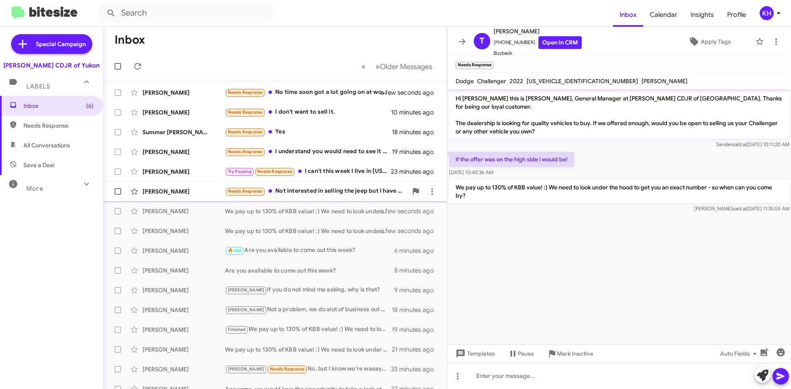
click at [345, 193] on div "Needs Response Not interested in selling the jeep but I have a 2014 Chevy 1500 …" at bounding box center [316, 191] width 183 height 9
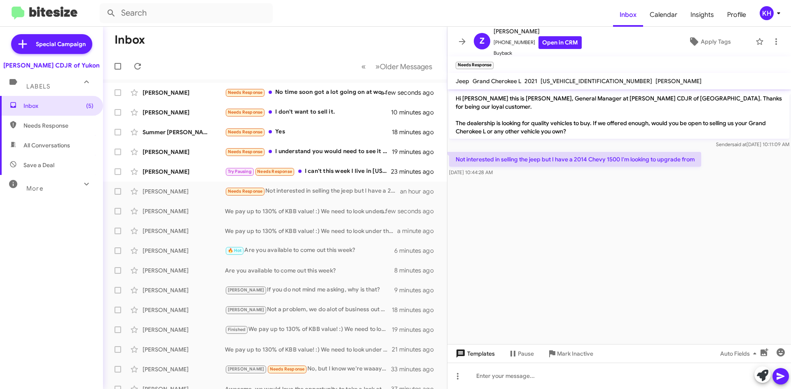
click at [483, 351] on span "Templates" at bounding box center [474, 354] width 41 height 15
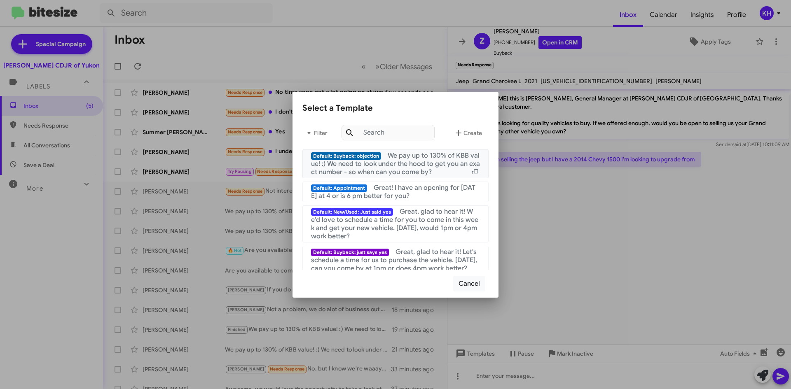
click at [366, 158] on span "Default: Buyback: objection" at bounding box center [346, 156] width 70 height 7
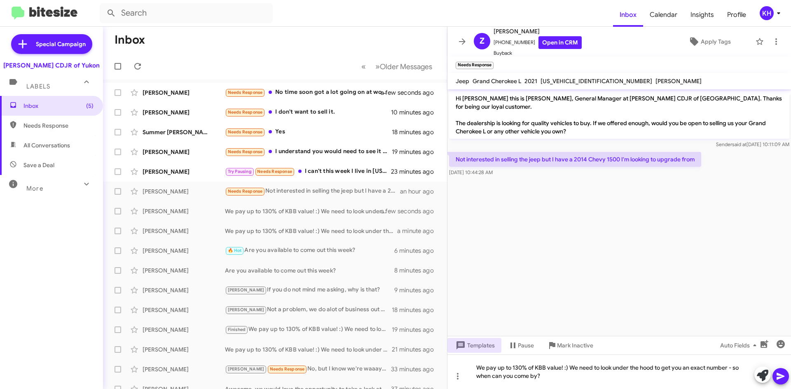
click at [785, 379] on icon at bounding box center [781, 377] width 10 height 10
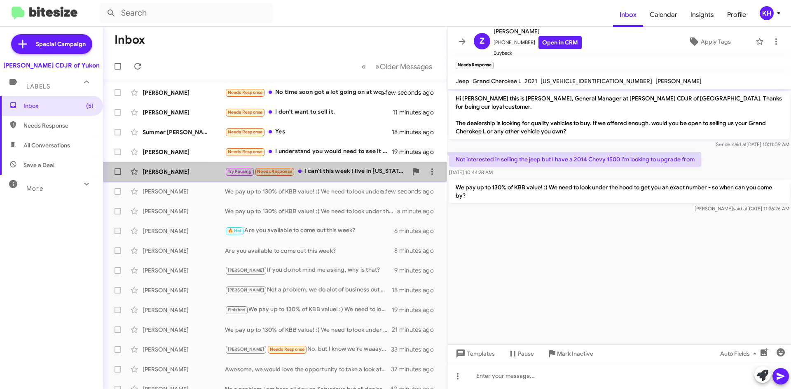
click at [323, 171] on div "Try Pausing Needs Response I can't this week I live in Texas working on moving …" at bounding box center [316, 171] width 183 height 9
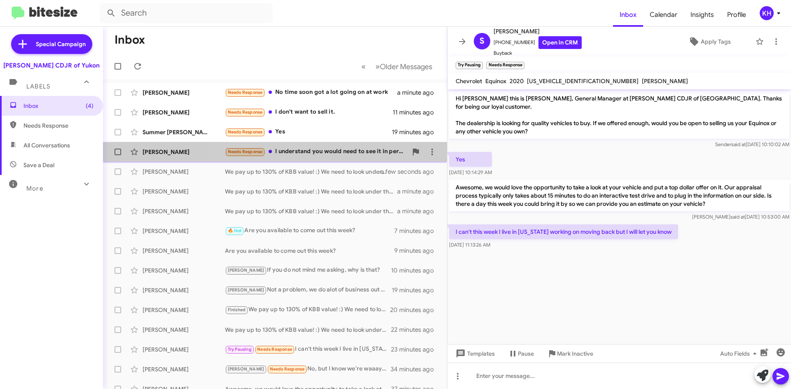
click at [320, 155] on div "Needs Response I understand you would need to see it in person" at bounding box center [316, 151] width 183 height 9
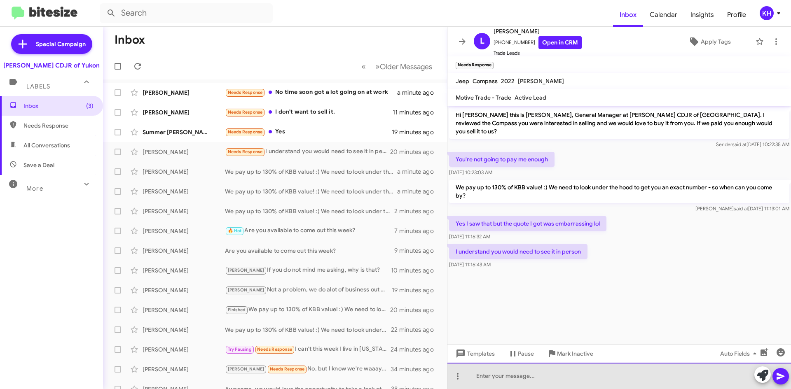
click at [489, 379] on div at bounding box center [620, 376] width 344 height 26
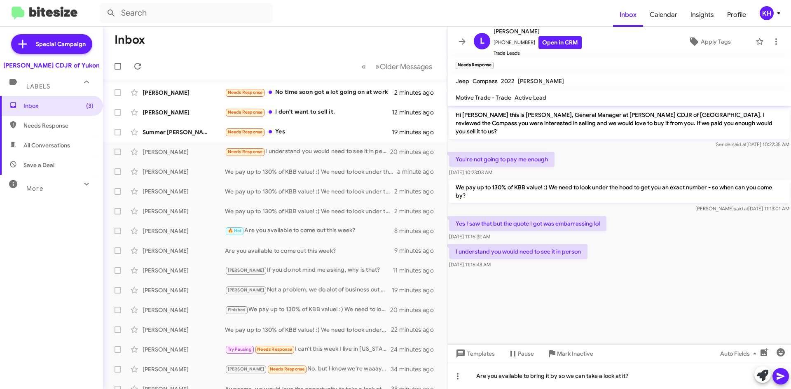
click at [781, 382] on span at bounding box center [781, 376] width 10 height 16
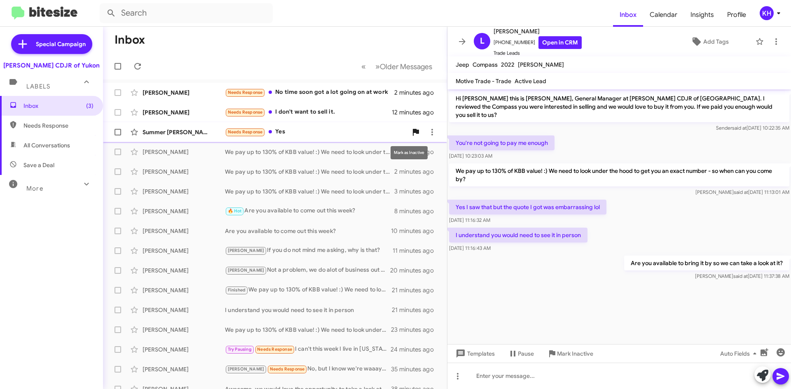
click at [418, 132] on span at bounding box center [416, 132] width 16 height 10
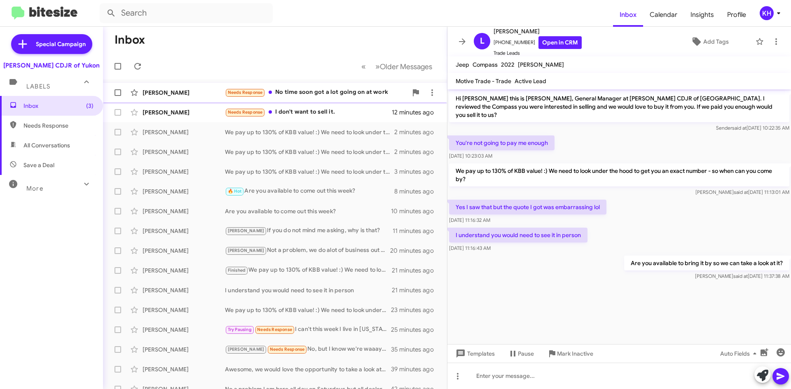
click at [364, 94] on div "Needs Response No time soon got a lot going on at work" at bounding box center [316, 92] width 183 height 9
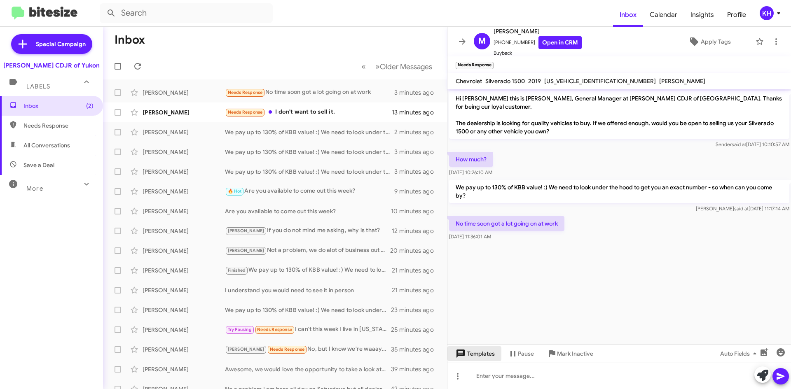
click at [483, 355] on span "Templates" at bounding box center [474, 354] width 41 height 15
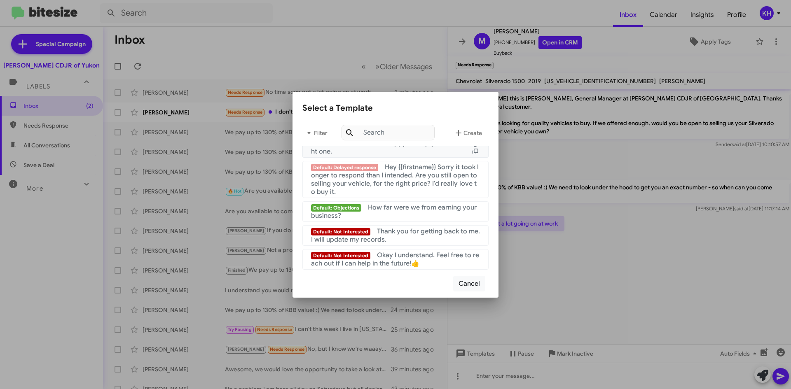
scroll to position [553, 0]
click at [387, 257] on span "Okay I understand. Feel free to reach out if I can help in the future!👍" at bounding box center [395, 259] width 168 height 16
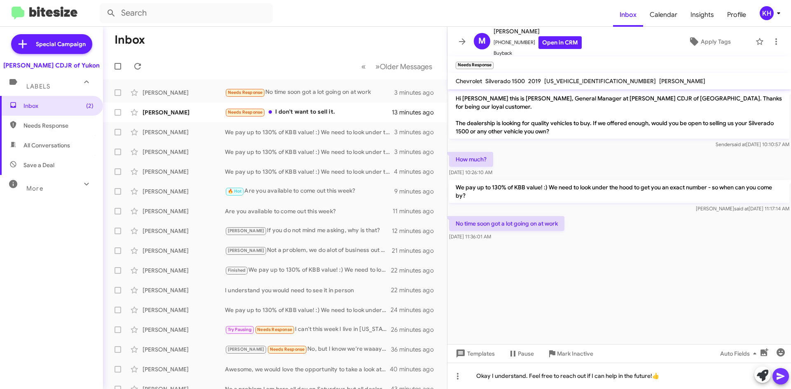
click at [782, 371] on span at bounding box center [781, 376] width 10 height 16
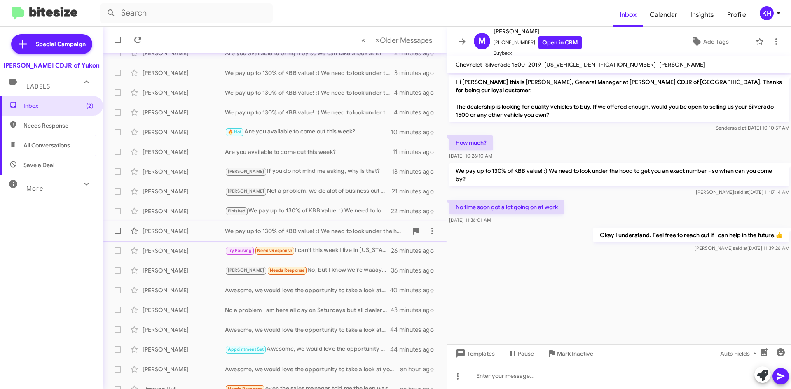
scroll to position [89, 0]
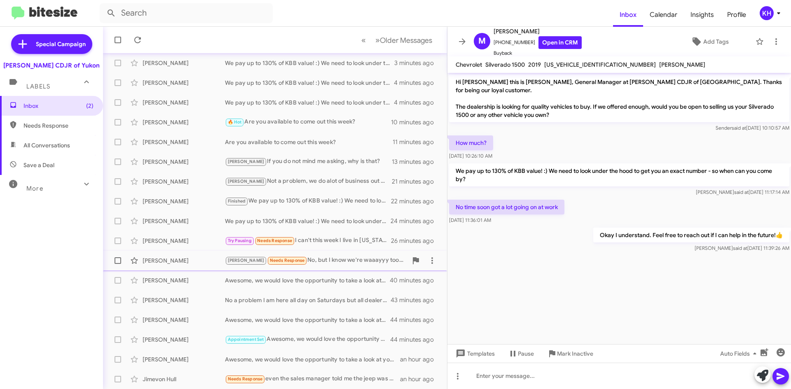
click at [349, 264] on div "Taylor Needs Response No, but I know we're waaayyy too far off to not be horrib…" at bounding box center [316, 260] width 183 height 9
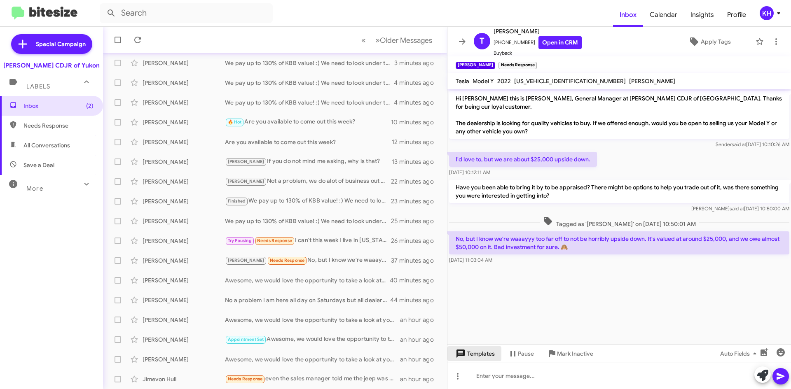
click at [489, 353] on span "Templates" at bounding box center [474, 354] width 41 height 15
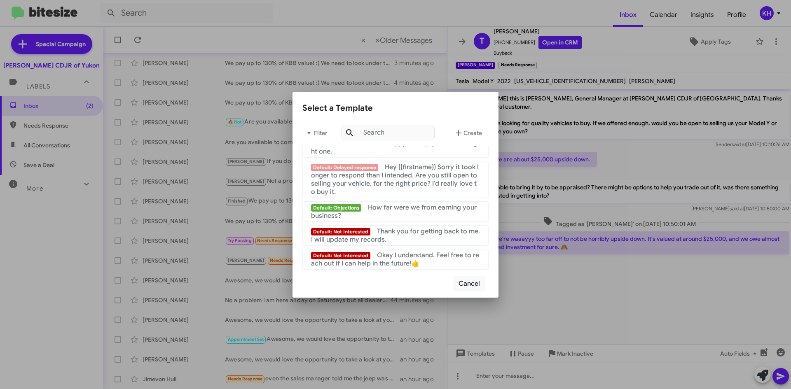
scroll to position [553, 0]
click at [398, 240] on div "Default: Not Interested Thank you for getting back to me. I will update my reco…" at bounding box center [395, 236] width 169 height 16
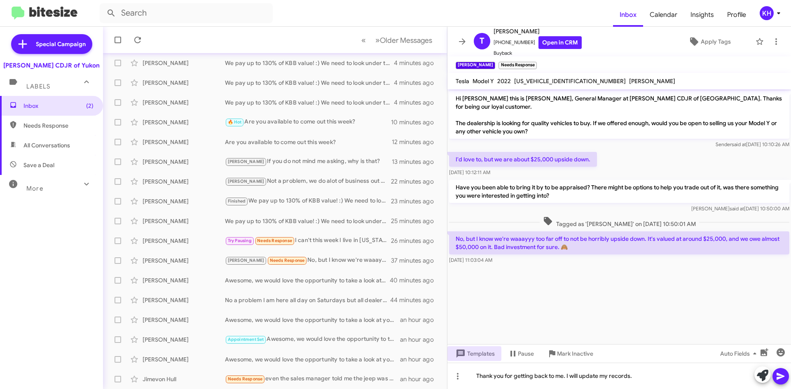
click at [780, 373] on icon at bounding box center [781, 377] width 10 height 10
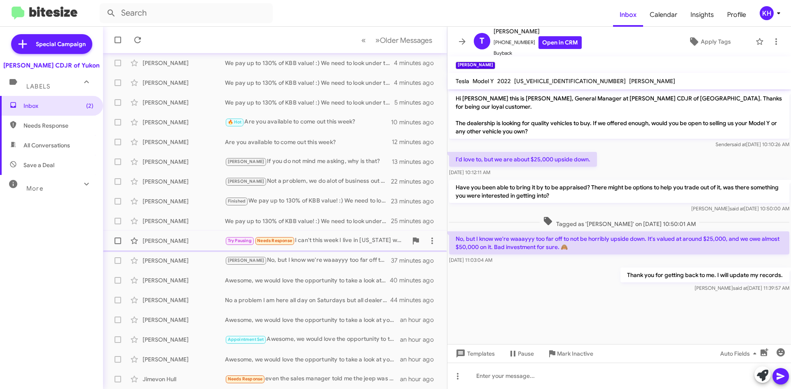
click at [347, 245] on div "Try Pausing Needs Response I can't this week I live in Texas working on moving …" at bounding box center [316, 240] width 183 height 9
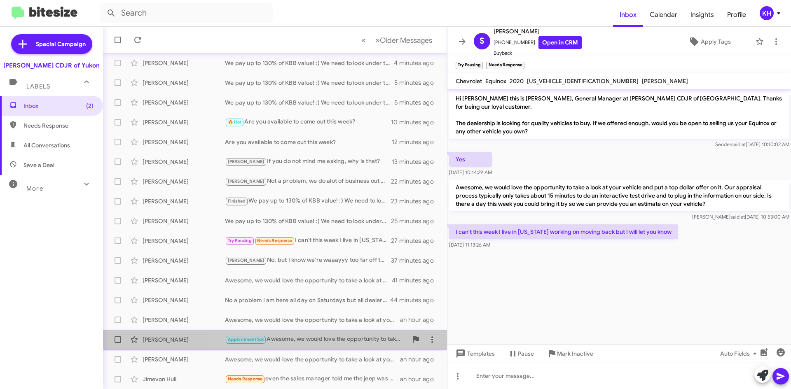
click at [314, 344] on div "Appointment Set Awesome, we would love the opportunity to take a look at your v…" at bounding box center [316, 339] width 183 height 9
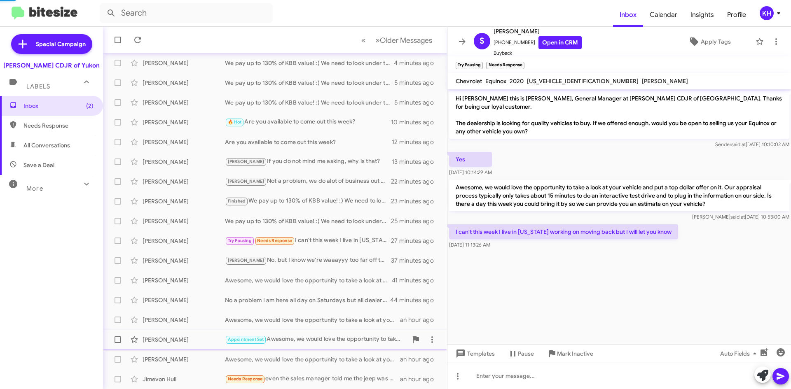
scroll to position [3, 0]
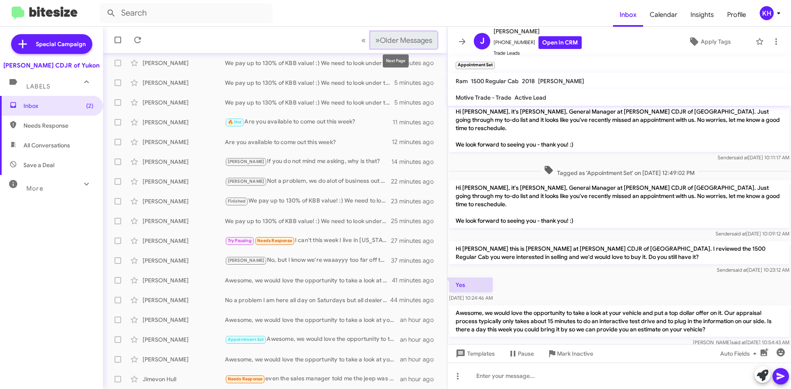
click at [412, 41] on span "Older Messages" at bounding box center [406, 40] width 52 height 9
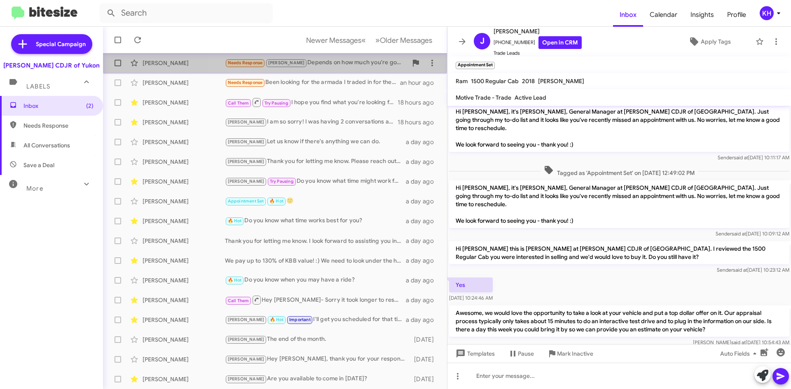
click at [336, 66] on div "Needs Response Taylor Depends on how much you're gonna give" at bounding box center [316, 62] width 183 height 9
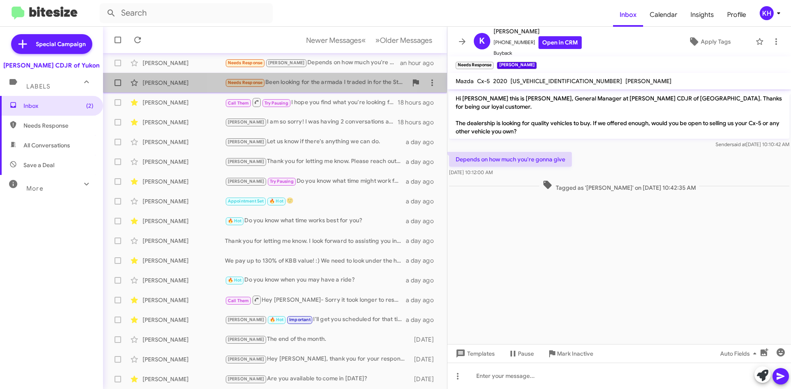
click at [295, 89] on div "Michelle Bilodeau Needs Response Been looking for the armada I traded in for th…" at bounding box center [275, 83] width 331 height 16
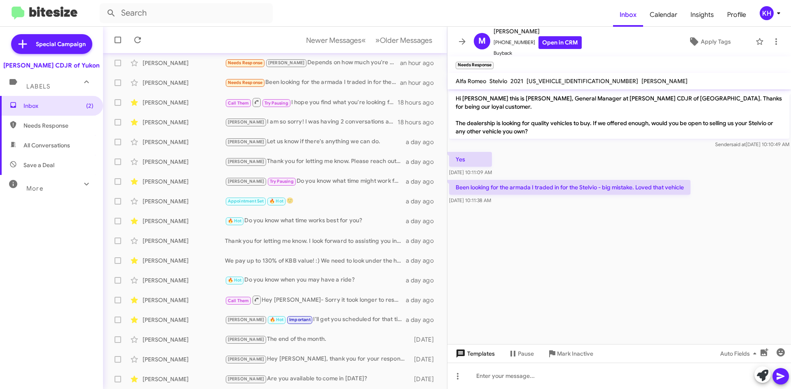
click at [475, 356] on span "Templates" at bounding box center [474, 354] width 41 height 15
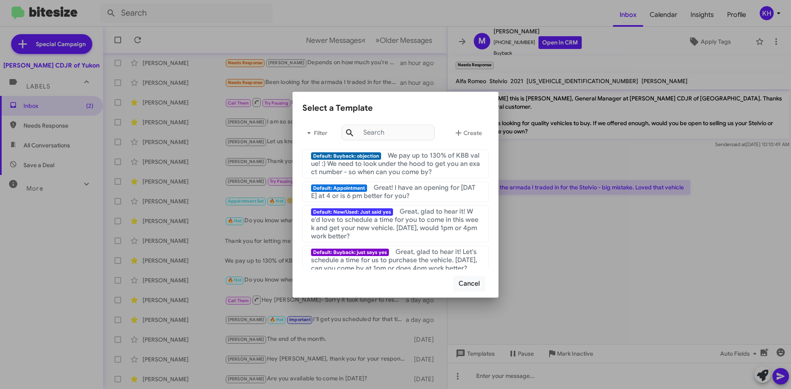
click at [646, 250] on div at bounding box center [395, 194] width 791 height 389
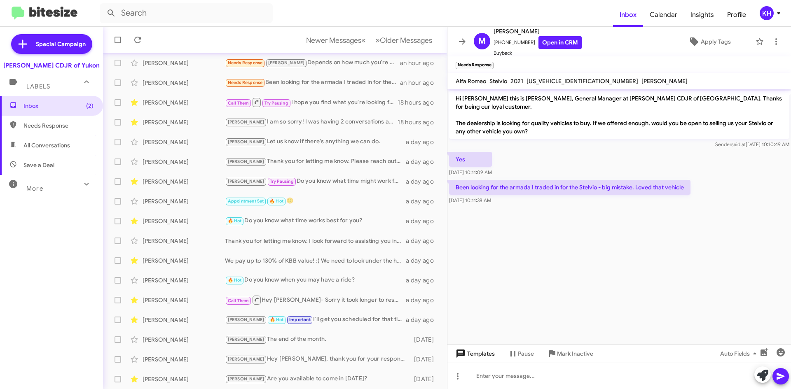
click at [478, 350] on span "Templates" at bounding box center [474, 354] width 41 height 15
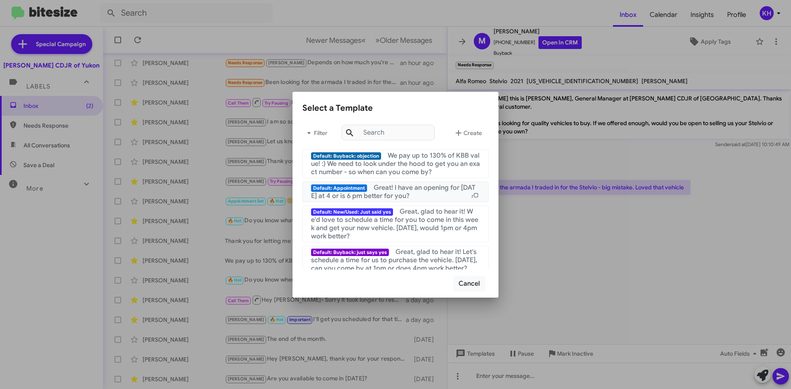
click at [411, 191] on span "Great! I have an opening for [DATE] at 4 or is 6 pm better for you?" at bounding box center [393, 192] width 164 height 16
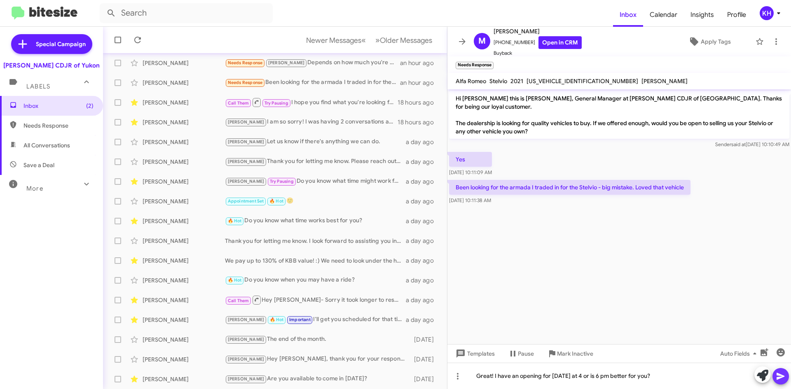
click at [786, 380] on icon at bounding box center [781, 377] width 10 height 10
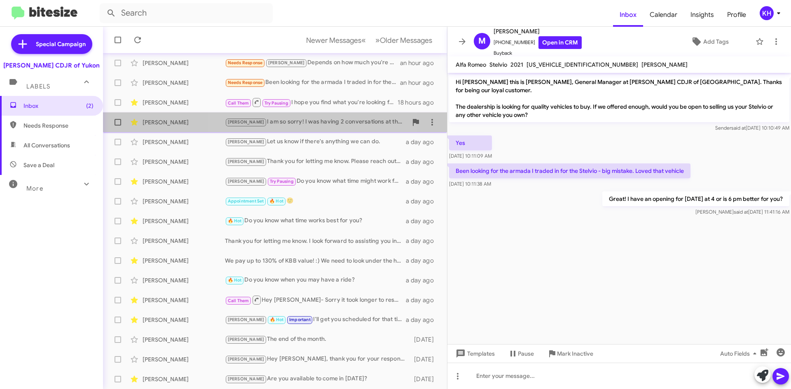
click at [313, 122] on div "Kristy I am so sorry! I was having 2 conversations at the same time! I have you…" at bounding box center [316, 121] width 183 height 9
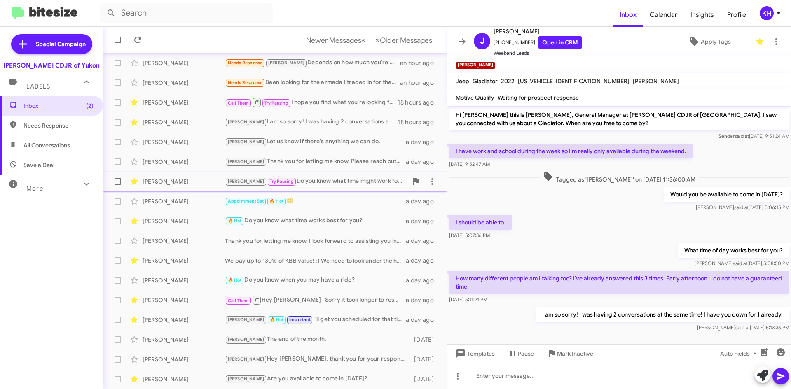
click at [307, 183] on div "Kristy Try Pausing Do you know what time might work for you?" at bounding box center [316, 181] width 183 height 9
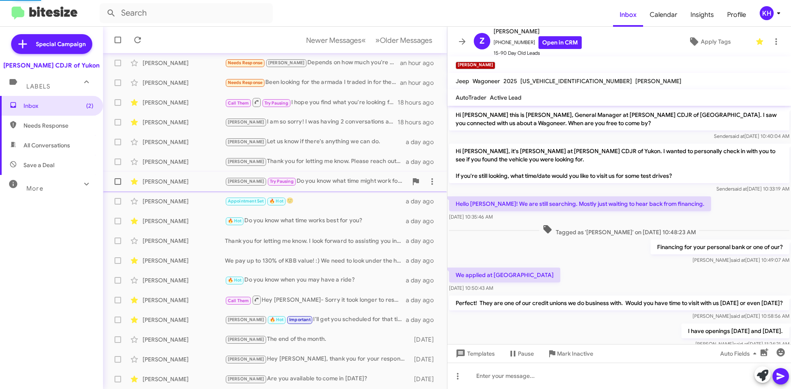
scroll to position [151, 0]
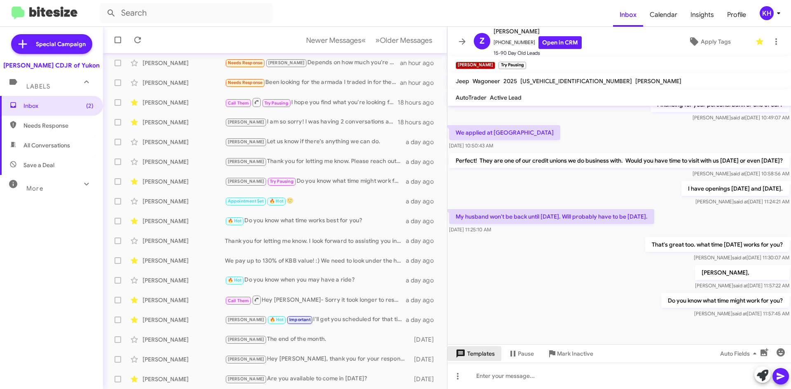
click at [482, 356] on span "Templates" at bounding box center [474, 354] width 41 height 15
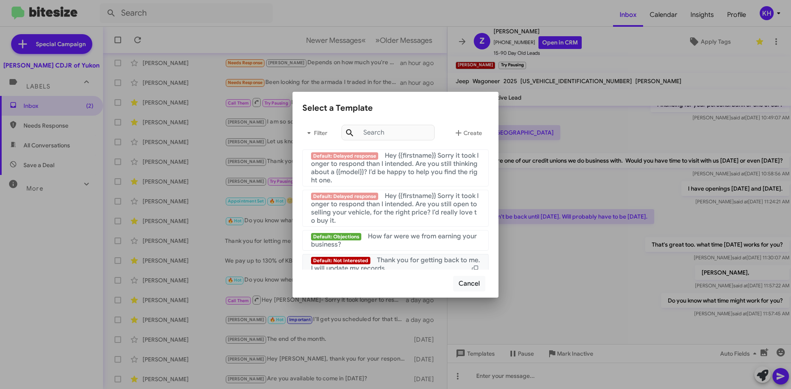
scroll to position [471, 0]
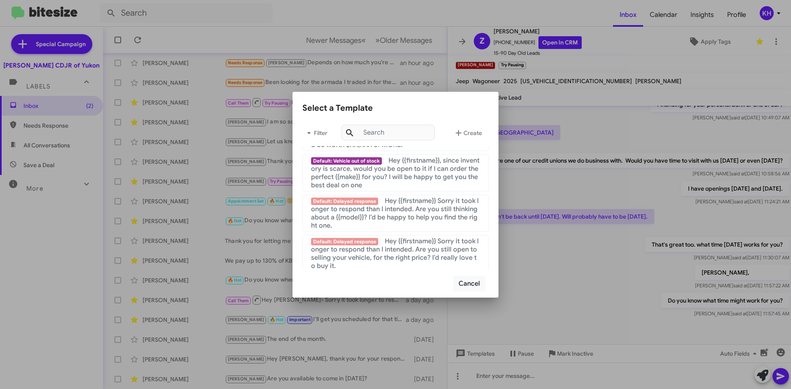
drag, startPoint x: 598, startPoint y: 288, endPoint x: 587, endPoint y: 283, distance: 12.0
click at [597, 288] on div at bounding box center [395, 194] width 791 height 389
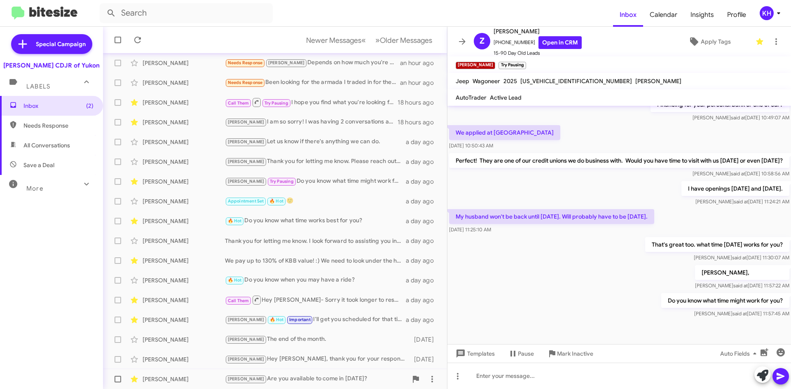
click at [289, 381] on div "Kristy Are you available to come in today?" at bounding box center [316, 379] width 183 height 9
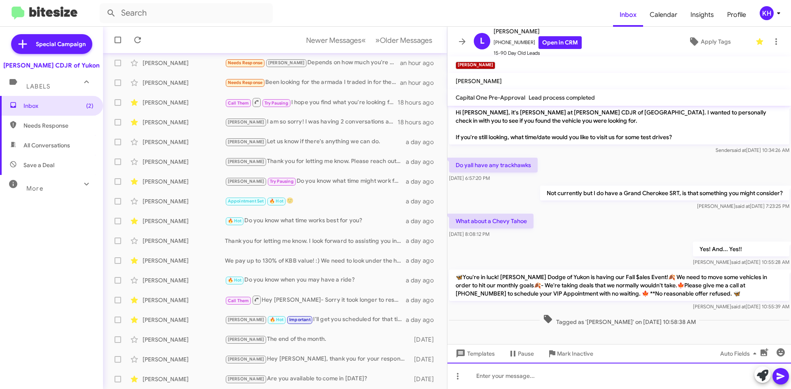
click at [495, 377] on div at bounding box center [620, 376] width 344 height 26
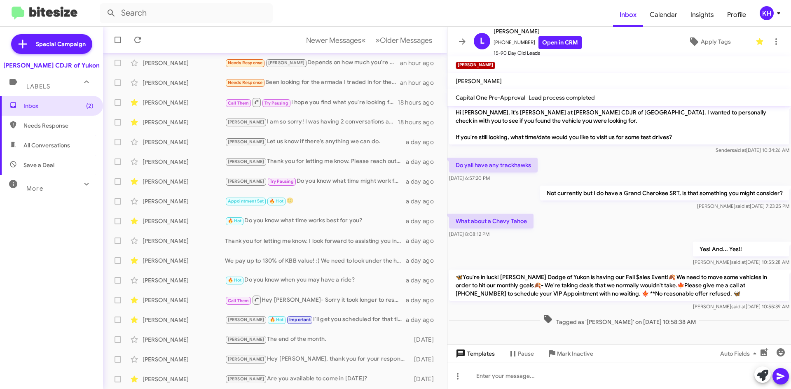
click at [476, 352] on span "Templates" at bounding box center [474, 354] width 41 height 15
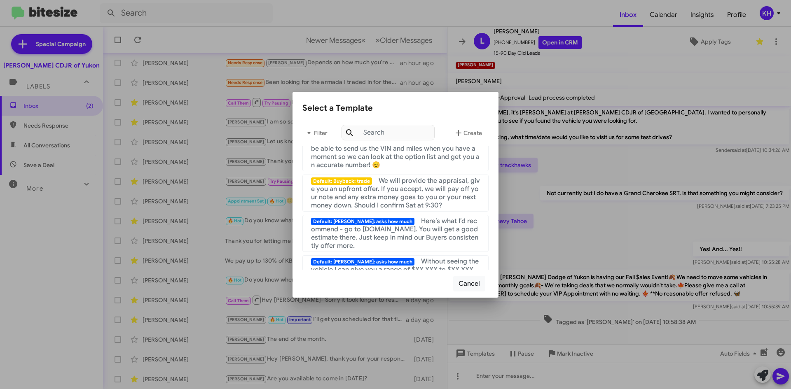
scroll to position [330, 0]
click at [313, 131] on icon at bounding box center [309, 133] width 10 height 10
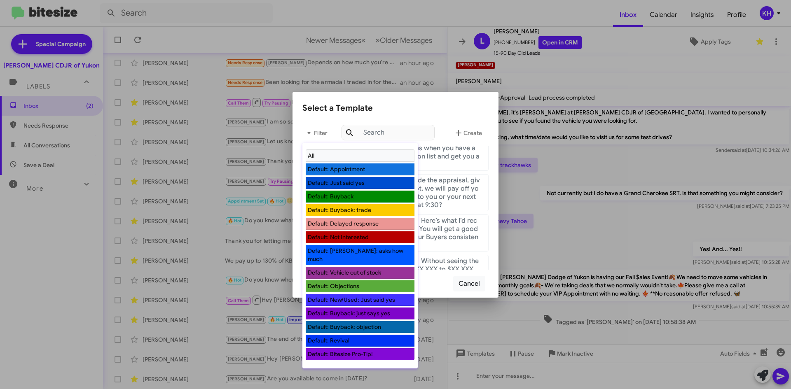
click at [311, 308] on li "Default: Buyback: just says yes" at bounding box center [360, 314] width 109 height 12
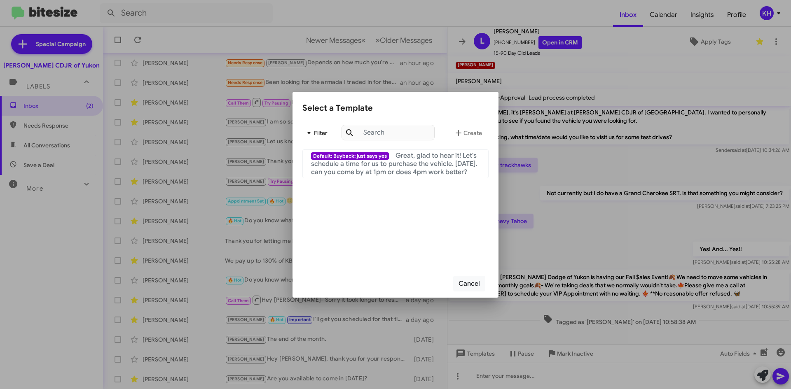
click at [326, 132] on span "Filter" at bounding box center [316, 133] width 26 height 15
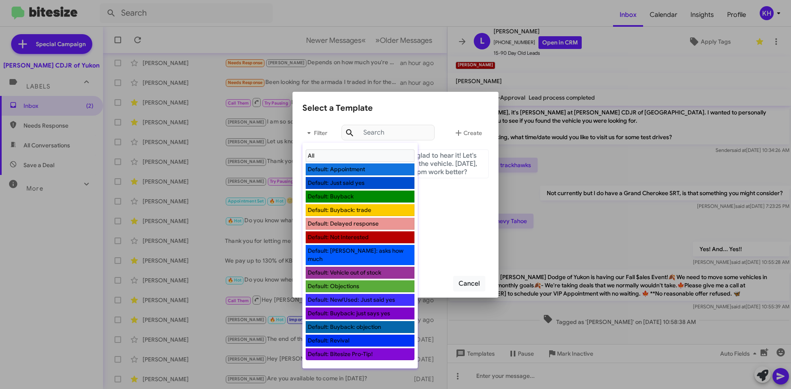
click at [330, 157] on li "All" at bounding box center [360, 156] width 109 height 12
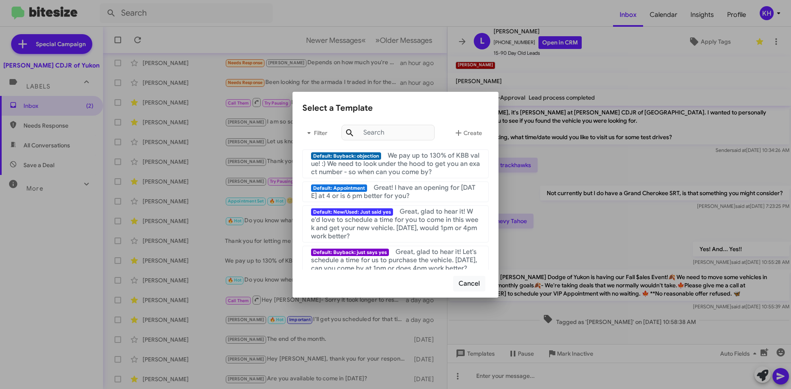
click at [519, 381] on div at bounding box center [395, 194] width 791 height 389
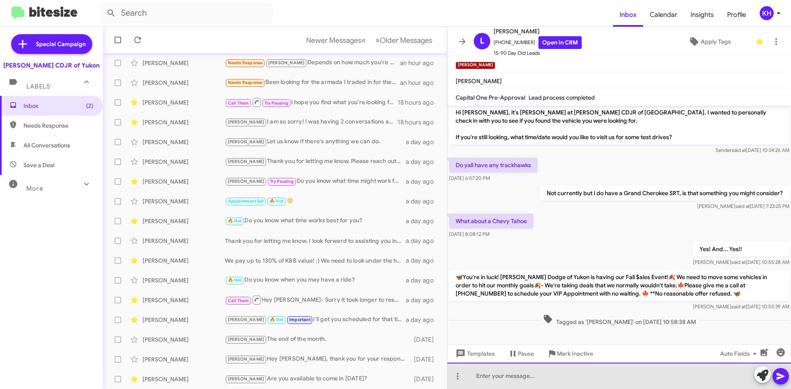
click at [484, 376] on div at bounding box center [620, 376] width 344 height 26
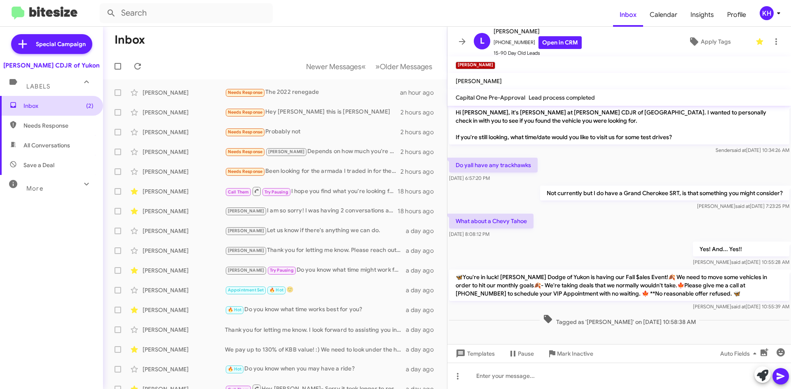
click at [26, 106] on span "Inbox (2)" at bounding box center [58, 106] width 70 height 8
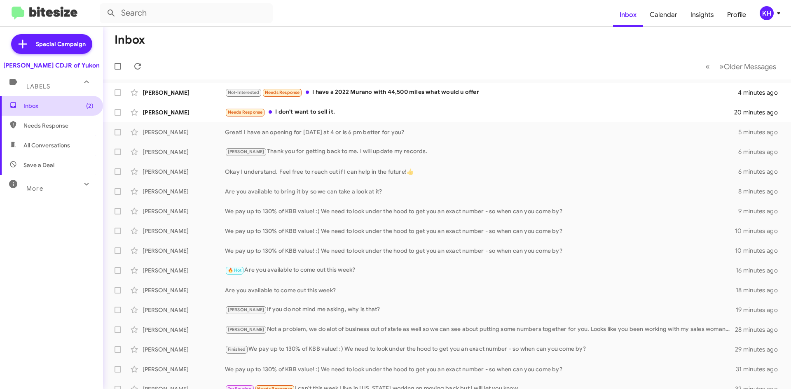
click at [40, 105] on span "Inbox (2)" at bounding box center [58, 106] width 70 height 8
click at [751, 68] on span "Older Messages" at bounding box center [750, 66] width 52 height 9
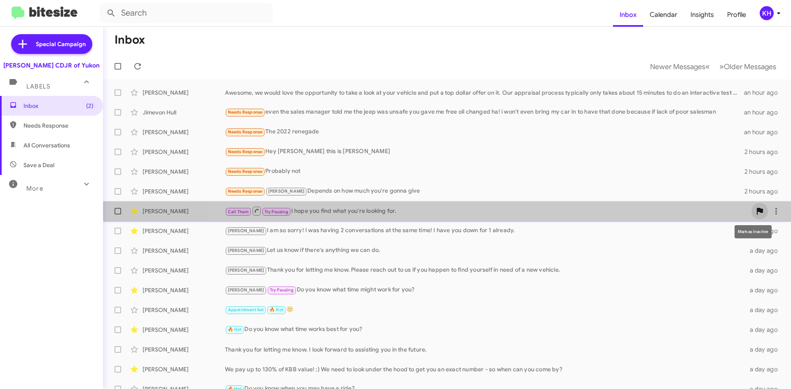
click at [757, 210] on icon at bounding box center [760, 211] width 6 height 7
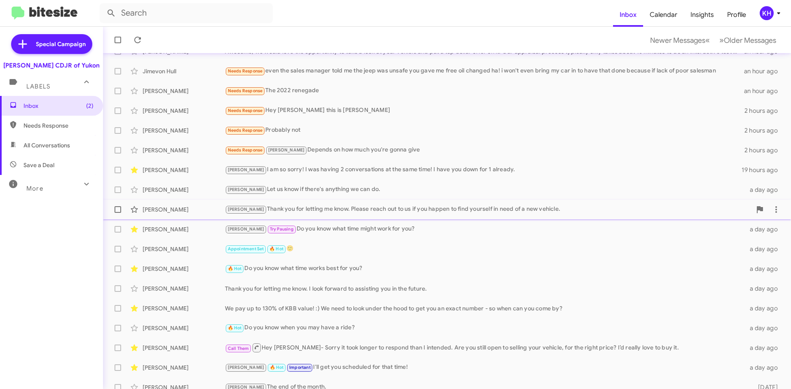
scroll to position [69, 0]
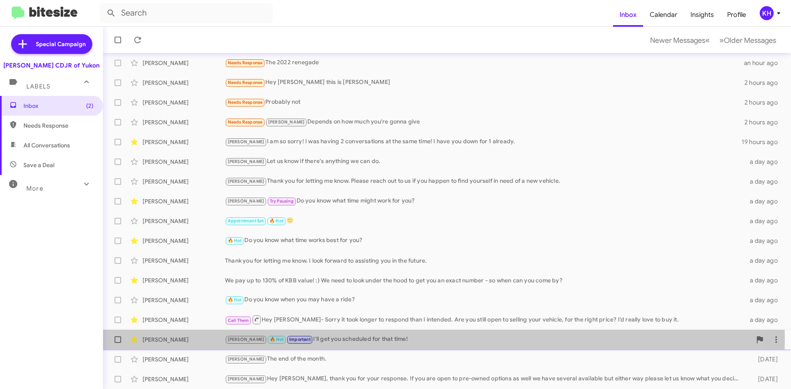
click at [356, 340] on div "Kristy 🔥 Hot Important I'll get you scheduled for that time!" at bounding box center [488, 339] width 527 height 9
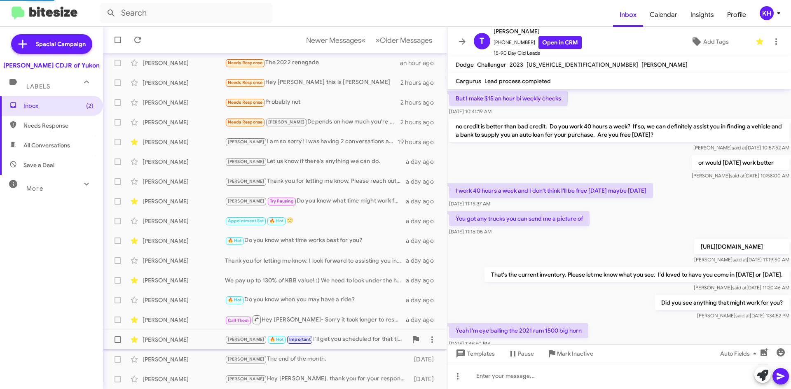
scroll to position [347, 0]
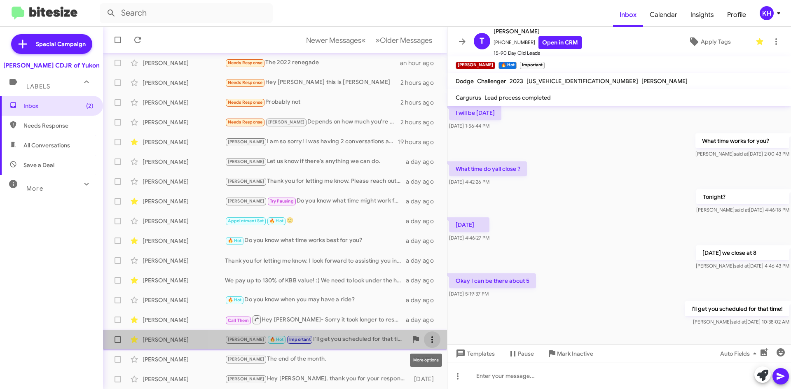
click at [428, 337] on icon at bounding box center [432, 340] width 10 height 10
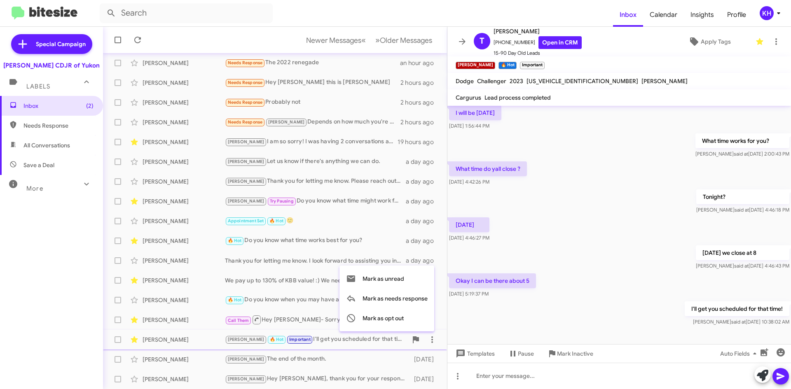
click at [192, 326] on div at bounding box center [395, 194] width 791 height 389
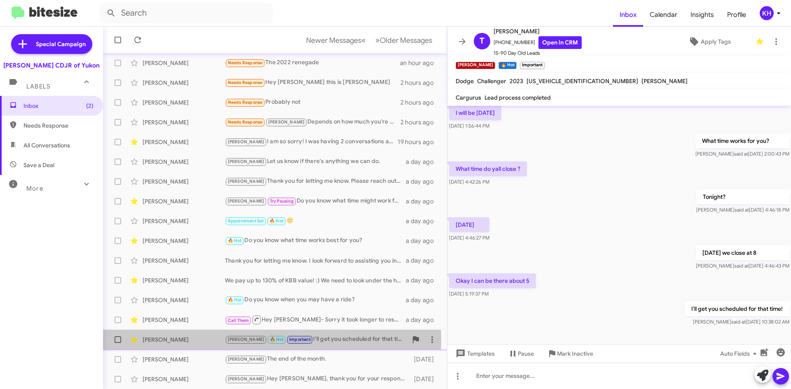
click at [188, 340] on div "Trey Cole" at bounding box center [184, 340] width 82 height 8
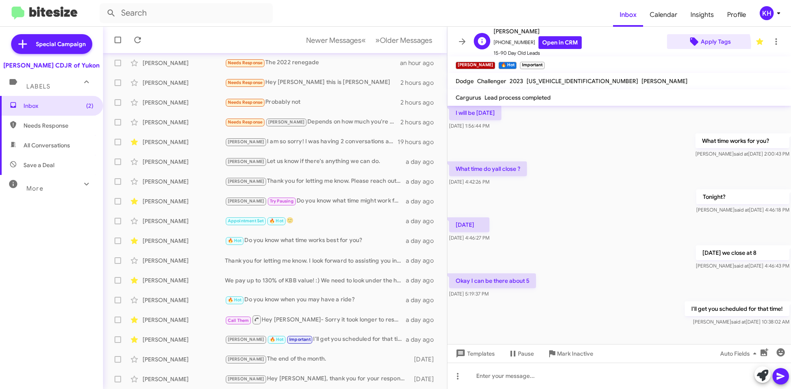
click at [703, 45] on span "Apply Tags" at bounding box center [716, 41] width 30 height 15
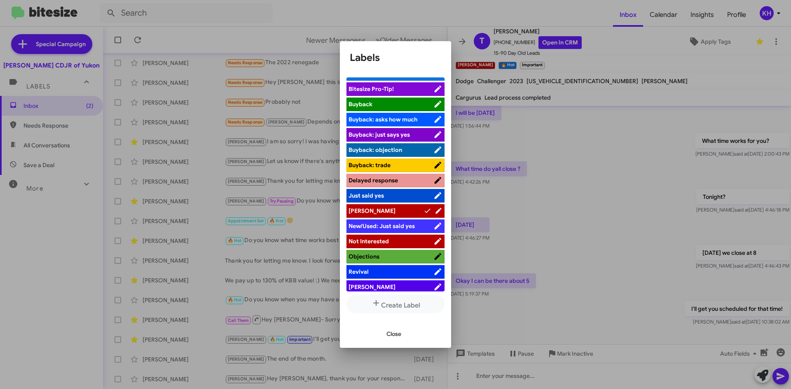
scroll to position [0, 0]
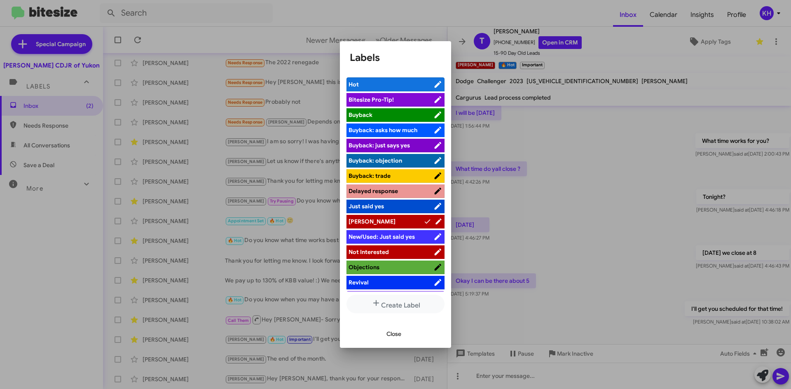
click at [386, 81] on span "Hot" at bounding box center [391, 84] width 85 height 8
click at [418, 206] on span "Just said yes" at bounding box center [391, 206] width 85 height 8
click at [560, 185] on div at bounding box center [395, 194] width 791 height 389
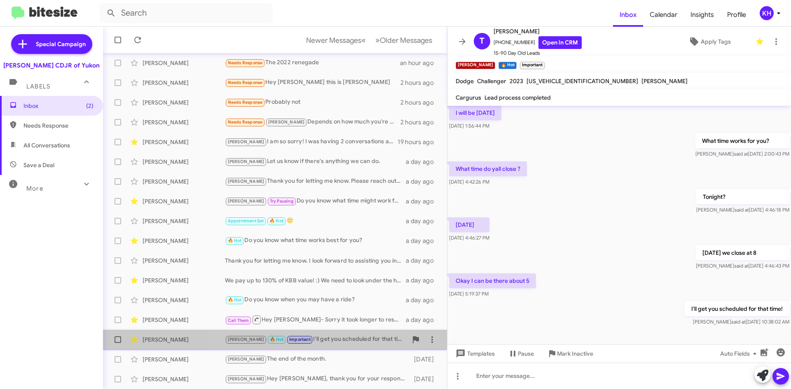
click at [289, 341] on span "Important" at bounding box center [299, 339] width 21 height 5
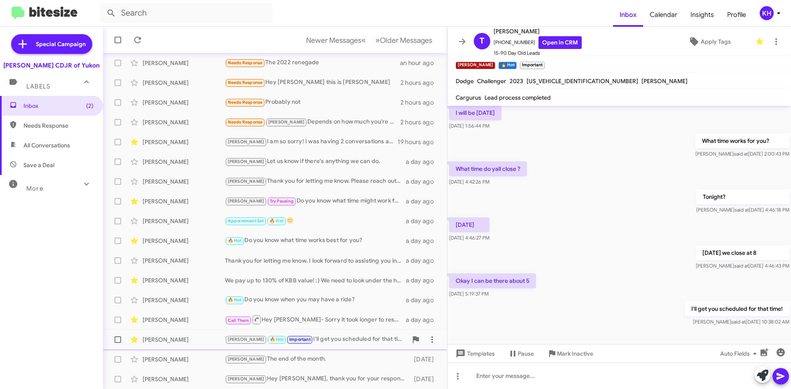
click at [270, 341] on span "🔥 Hot" at bounding box center [277, 339] width 14 height 5
click at [234, 341] on span "[PERSON_NAME]" at bounding box center [246, 339] width 37 height 5
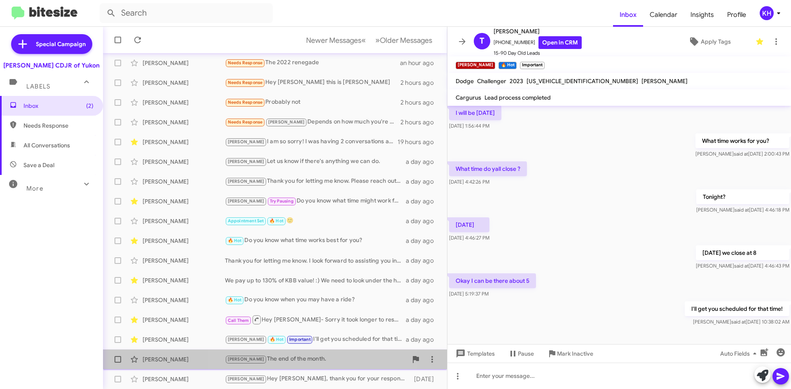
click at [321, 361] on div "Kristy The end of the month." at bounding box center [316, 359] width 183 height 9
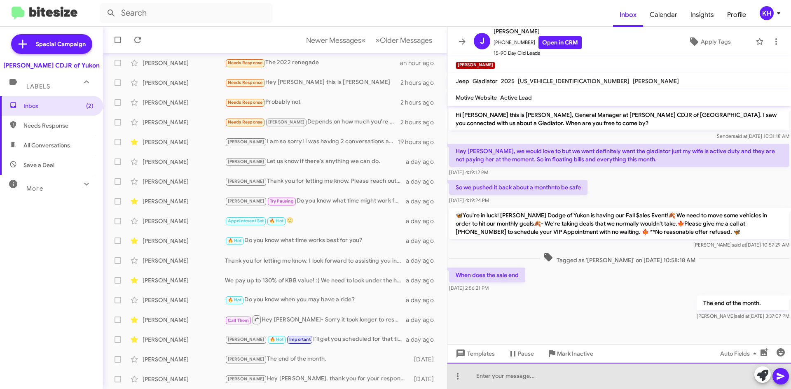
click at [478, 372] on div at bounding box center [620, 376] width 344 height 26
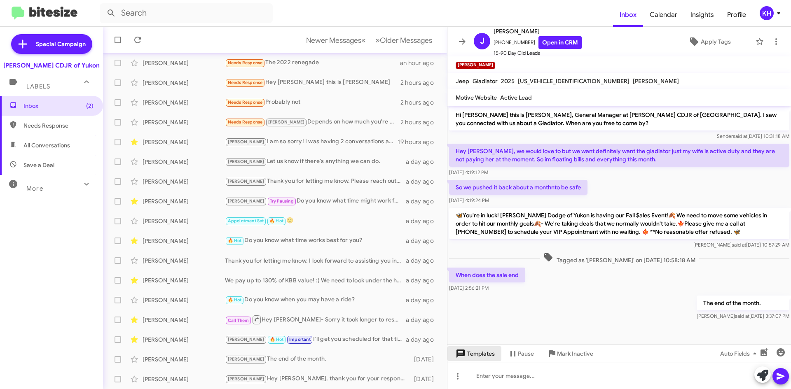
click at [478, 355] on span "Templates" at bounding box center [474, 354] width 41 height 15
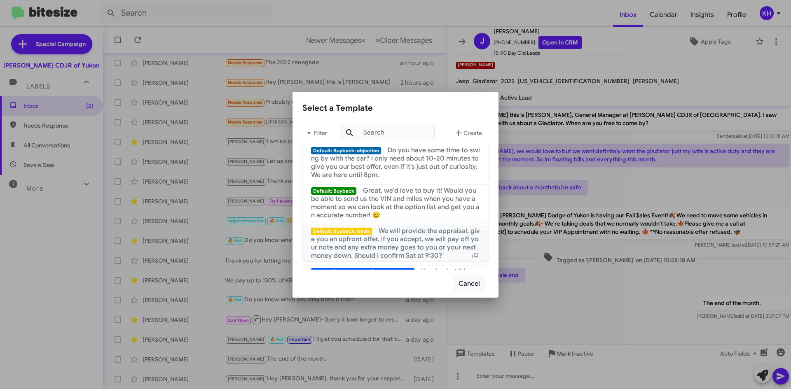
scroll to position [265, 0]
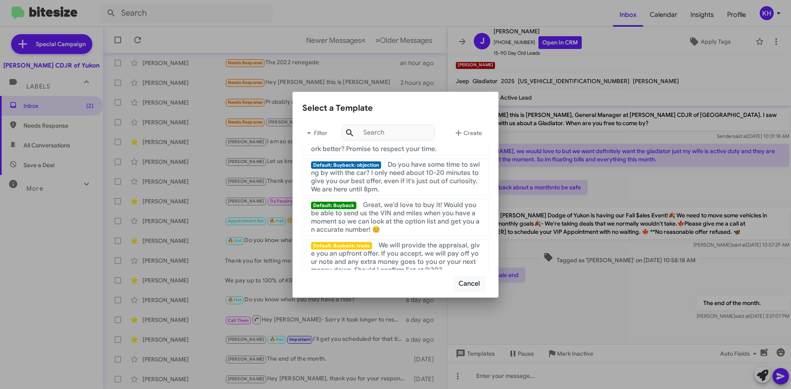
click at [633, 305] on div at bounding box center [395, 194] width 791 height 389
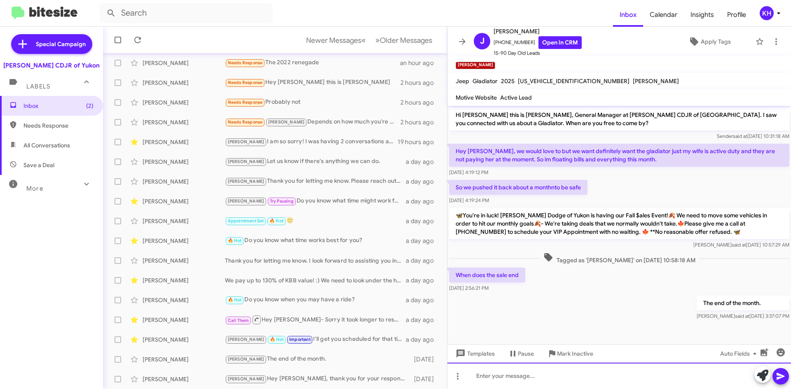
click at [477, 380] on div at bounding box center [620, 376] width 344 height 26
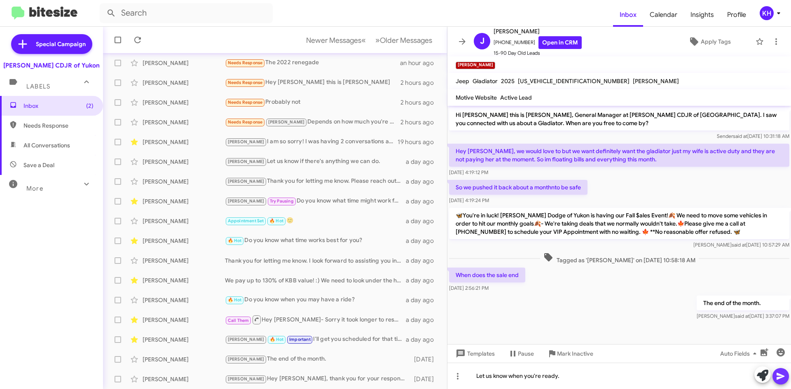
click at [785, 378] on icon at bounding box center [781, 377] width 10 height 10
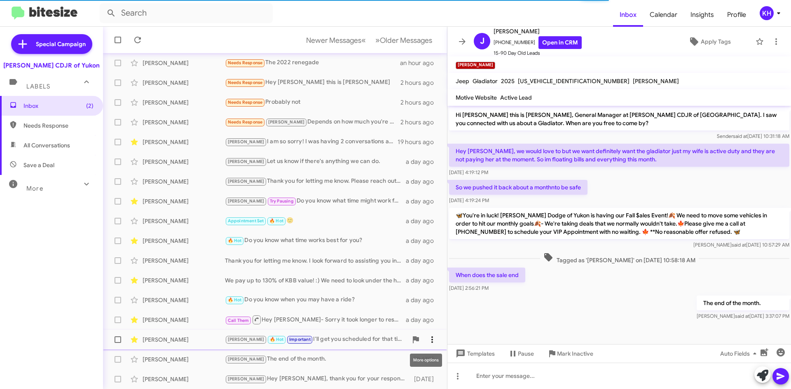
click at [427, 341] on icon at bounding box center [432, 340] width 10 height 10
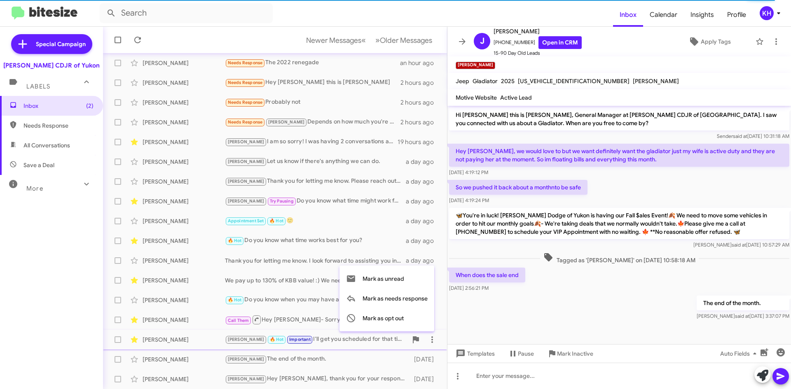
click at [432, 345] on div at bounding box center [395, 194] width 791 height 389
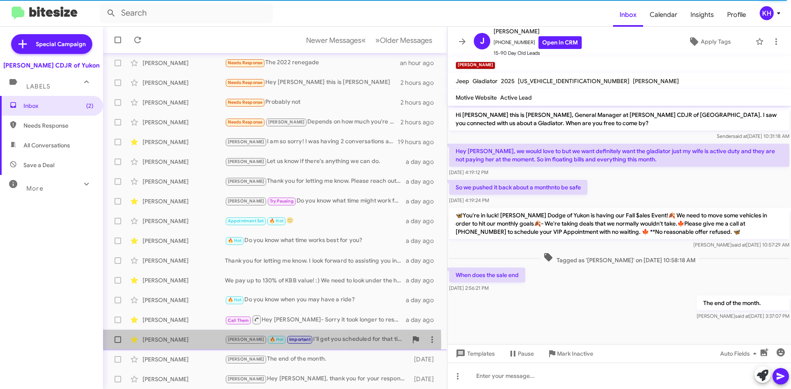
click at [237, 341] on span "[PERSON_NAME]" at bounding box center [246, 339] width 37 height 5
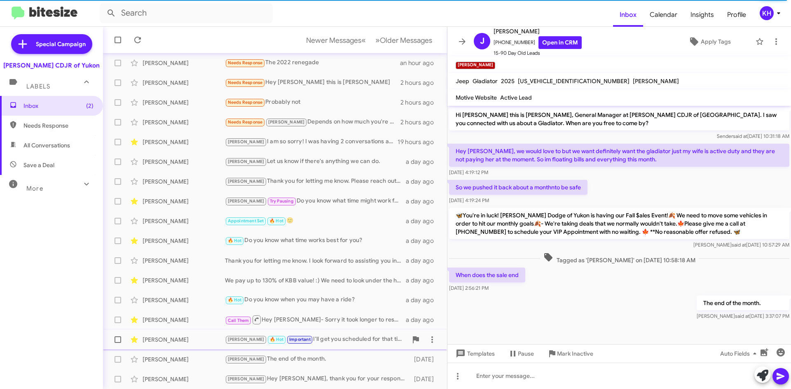
scroll to position [383, 0]
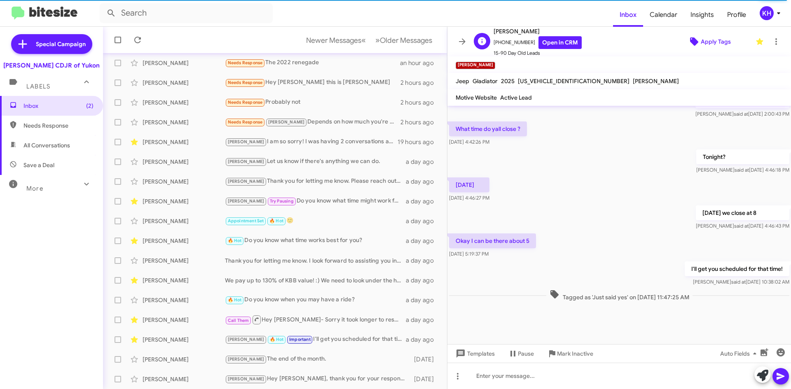
click at [701, 45] on span "Apply Tags" at bounding box center [716, 41] width 30 height 15
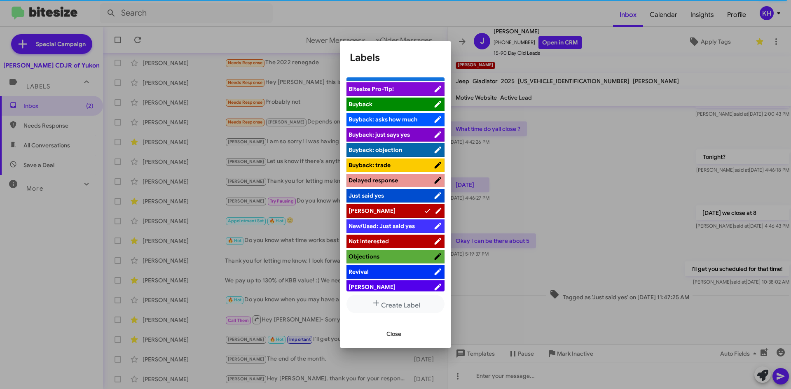
scroll to position [0, 0]
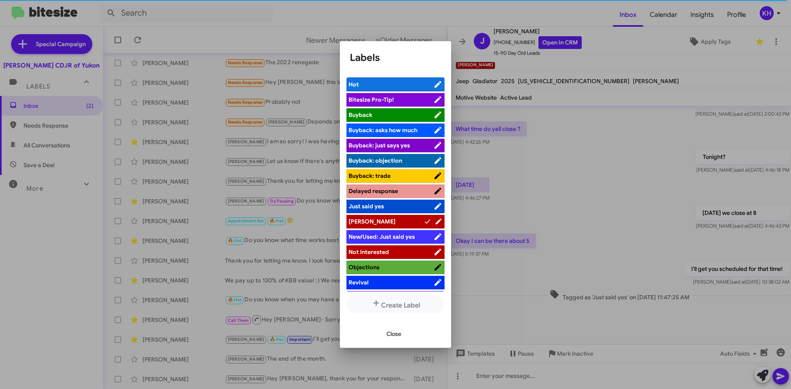
click at [591, 166] on div at bounding box center [395, 194] width 791 height 389
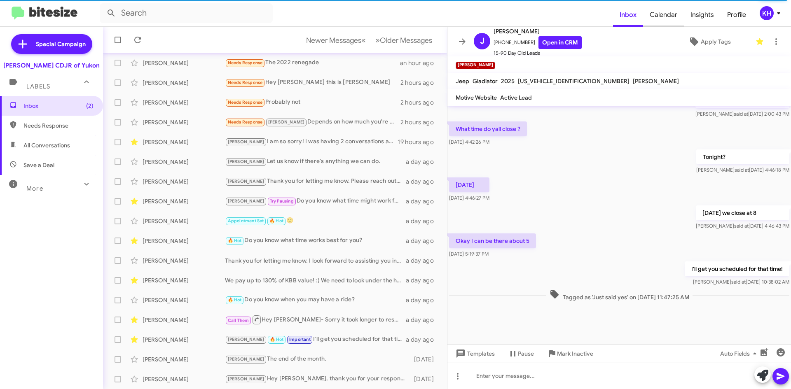
click at [665, 16] on span "Calendar" at bounding box center [663, 15] width 41 height 24
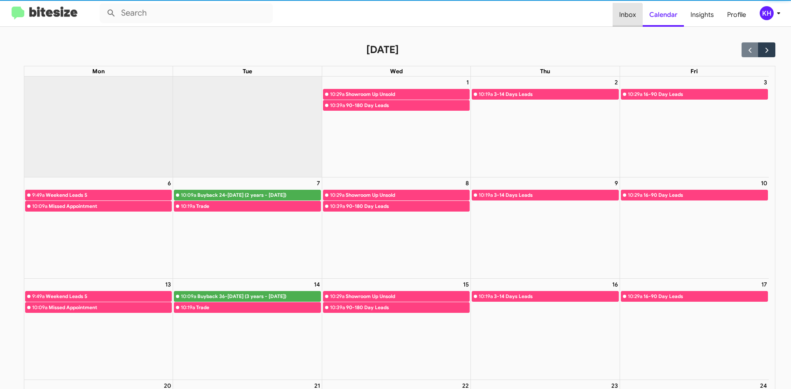
click at [626, 20] on span "Inbox" at bounding box center [628, 15] width 30 height 24
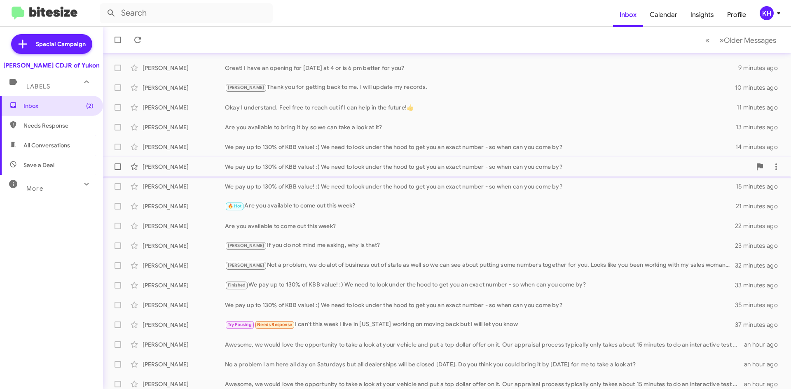
scroll to position [89, 0]
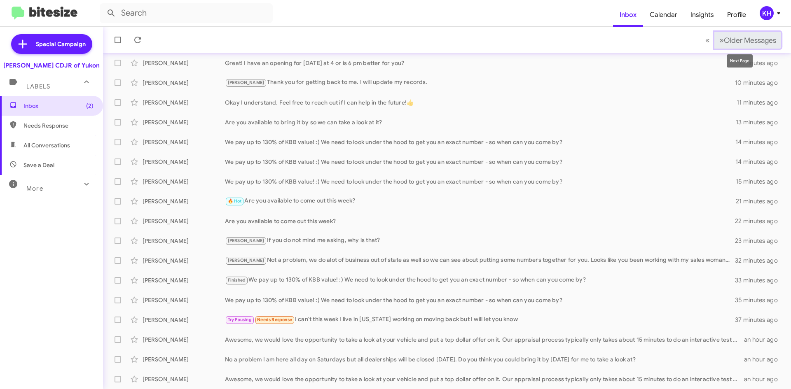
click at [740, 41] on span "Older Messages" at bounding box center [750, 40] width 52 height 9
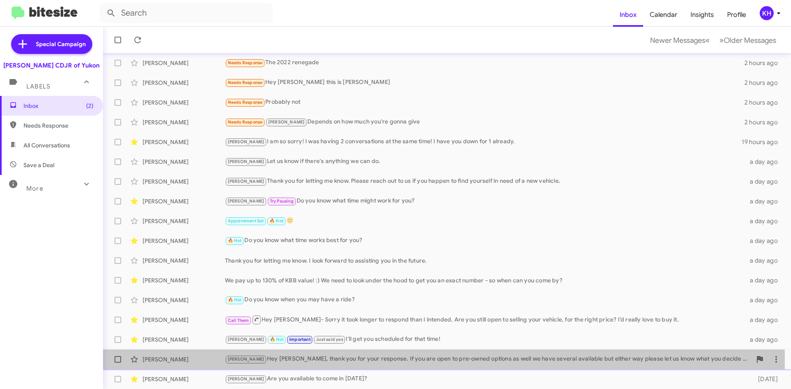
click at [357, 360] on div "Taylor Hey Jeff, thank you for your response. If you are open to pre-owned opti…" at bounding box center [488, 359] width 527 height 9
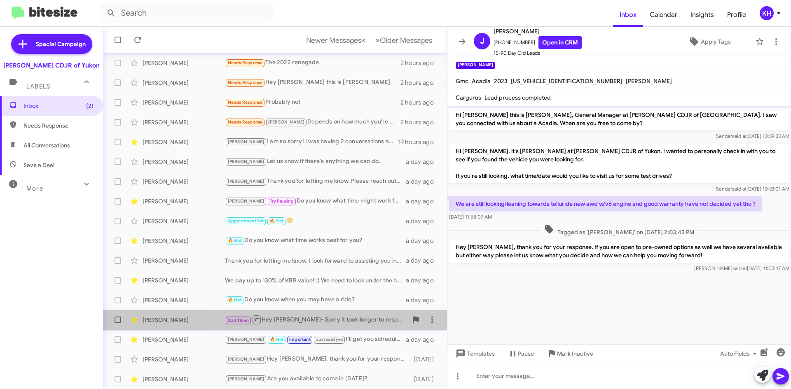
click at [344, 323] on div "Call Them Hey Carlos- Sorry it took longer to respond than I intended. Are you …" at bounding box center [316, 320] width 183 height 10
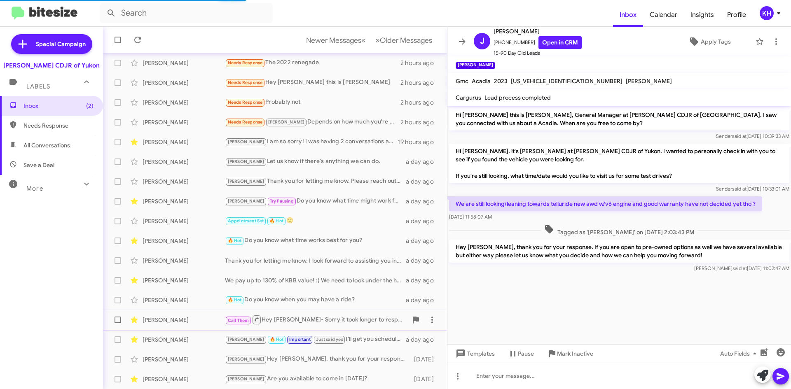
click at [317, 322] on div "Call Them Hey Carlos- Sorry it took longer to respond than I intended. Are you …" at bounding box center [316, 320] width 183 height 10
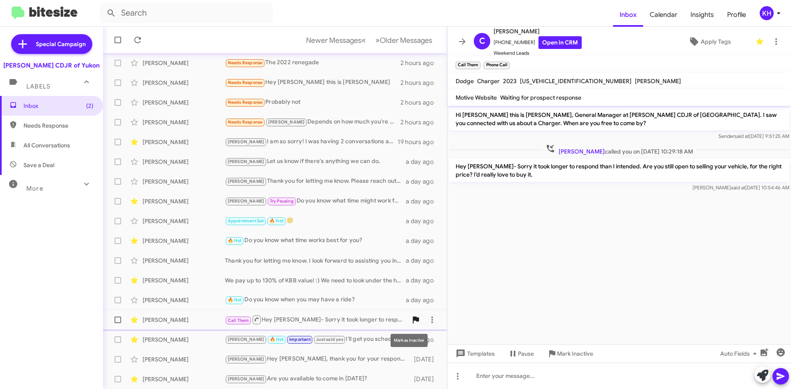
click at [413, 319] on icon at bounding box center [416, 320] width 6 height 7
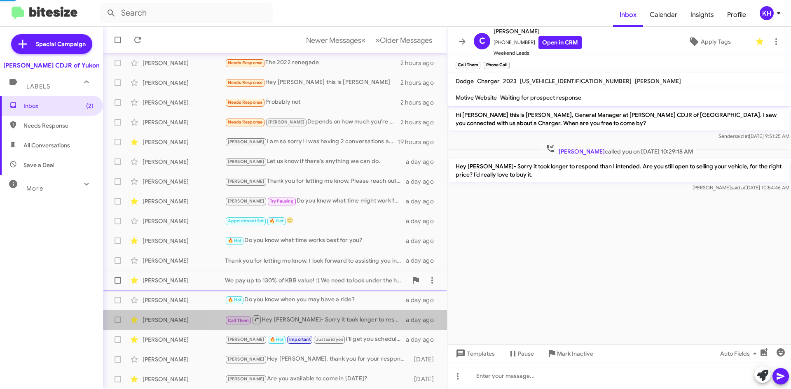
scroll to position [69, 0]
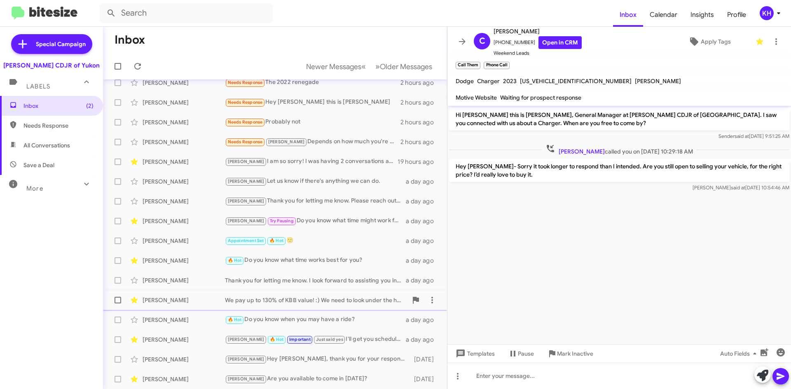
click at [298, 304] on div "We pay up to 130% of KBB value! :) We need to look under the hood to get you an…" at bounding box center [316, 300] width 183 height 8
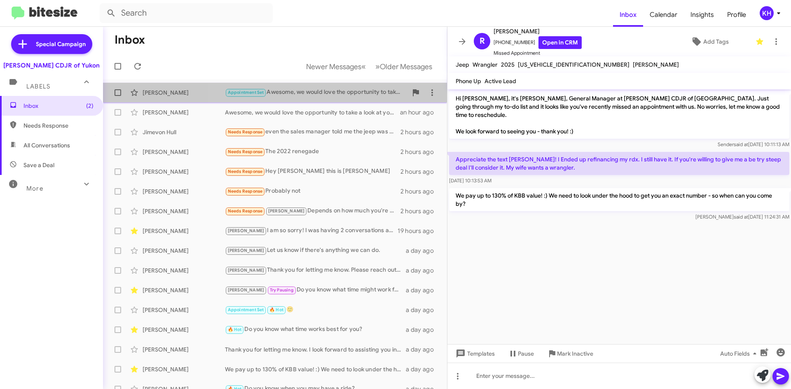
click at [350, 92] on div "Appointment Set Awesome, we would love the opportunity to take a look at your v…" at bounding box center [316, 92] width 183 height 9
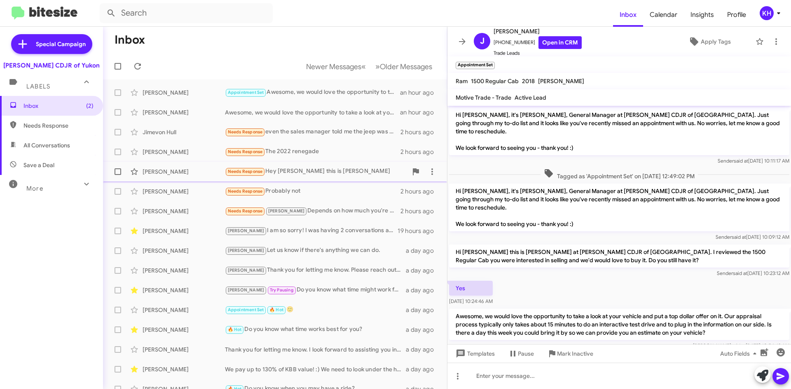
click at [326, 172] on div "Needs Response Hey Joe this is sammy cooper" at bounding box center [316, 171] width 183 height 9
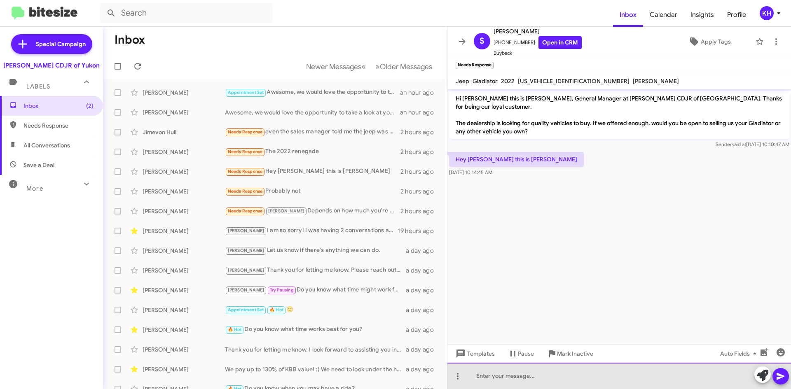
click at [487, 379] on div at bounding box center [620, 376] width 344 height 26
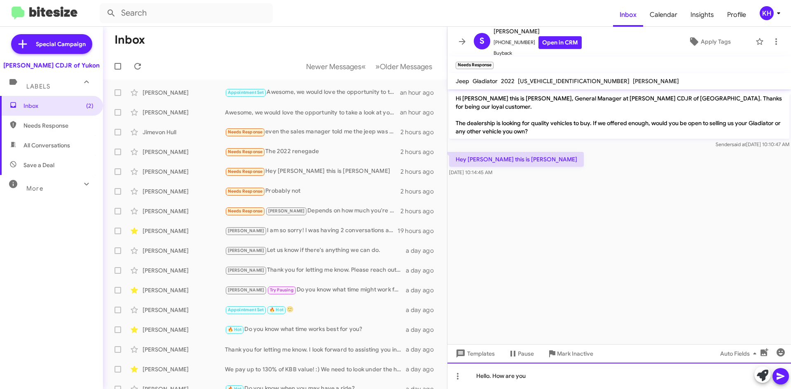
click at [527, 373] on div "Hello. How are you" at bounding box center [620, 376] width 344 height 26
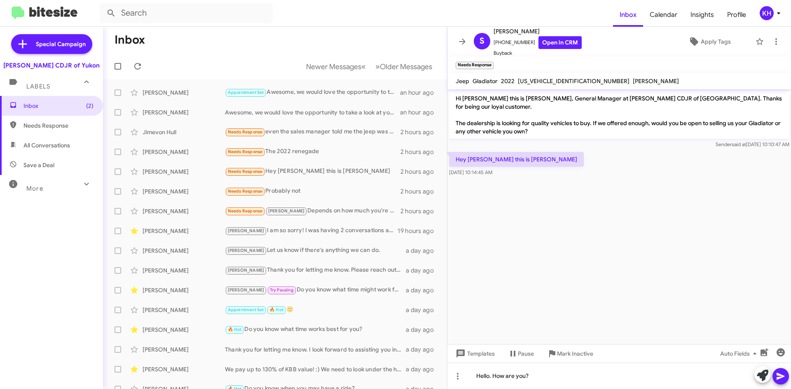
click at [786, 378] on button at bounding box center [781, 376] width 16 height 16
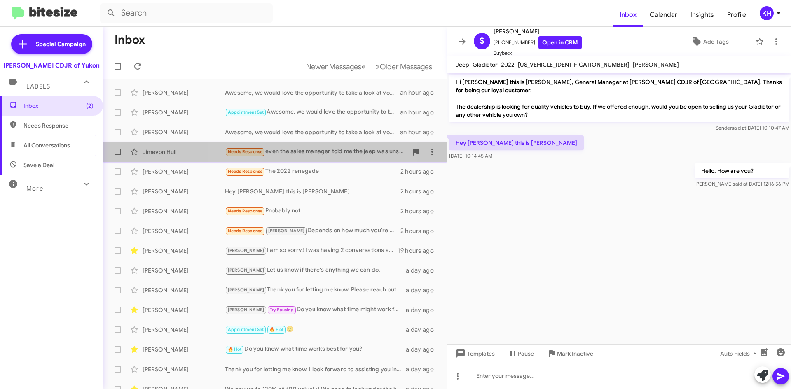
click at [292, 155] on div "Needs Response even the sales manager told me the jeep was unsafe you gave me f…" at bounding box center [316, 151] width 183 height 9
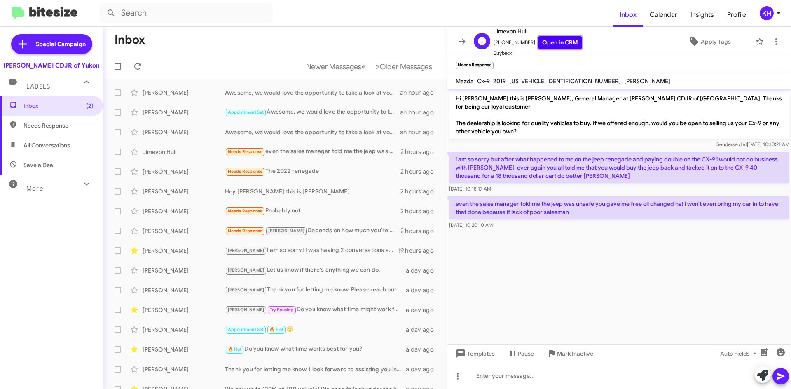
click at [570, 43] on link "Open in CRM" at bounding box center [560, 42] width 43 height 13
click at [324, 66] on span "Newer Messages" at bounding box center [333, 66] width 55 height 9
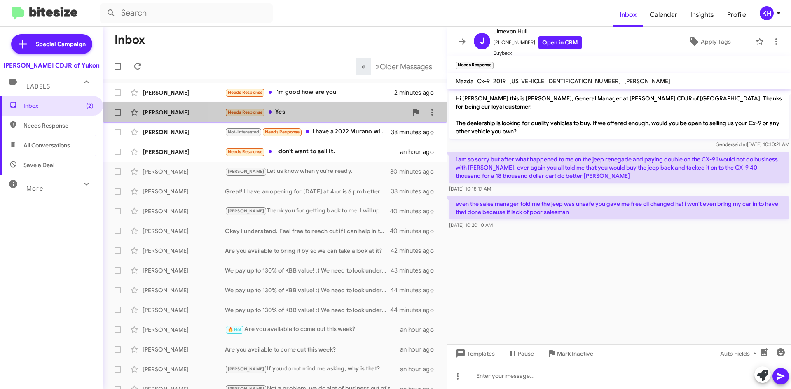
click at [326, 110] on div "Needs Response Yes" at bounding box center [316, 112] width 183 height 9
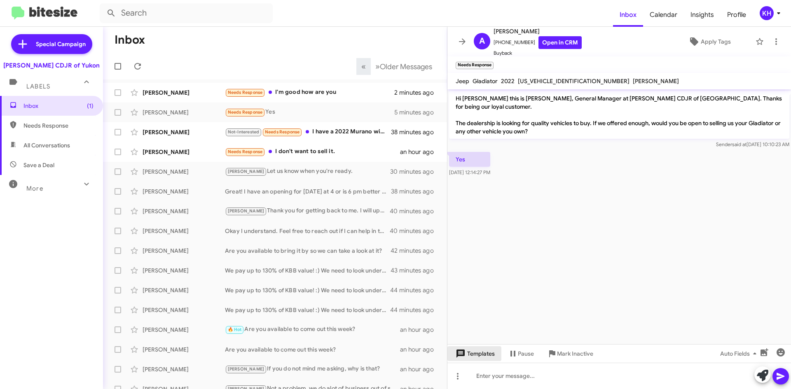
click at [480, 351] on span "Templates" at bounding box center [474, 354] width 41 height 15
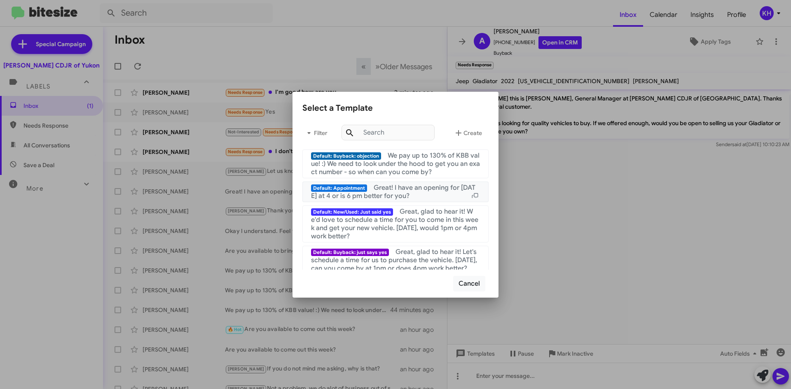
click at [392, 191] on span "Great! I have an opening for [DATE] at 4 or is 6 pm better for you?" at bounding box center [393, 192] width 164 height 16
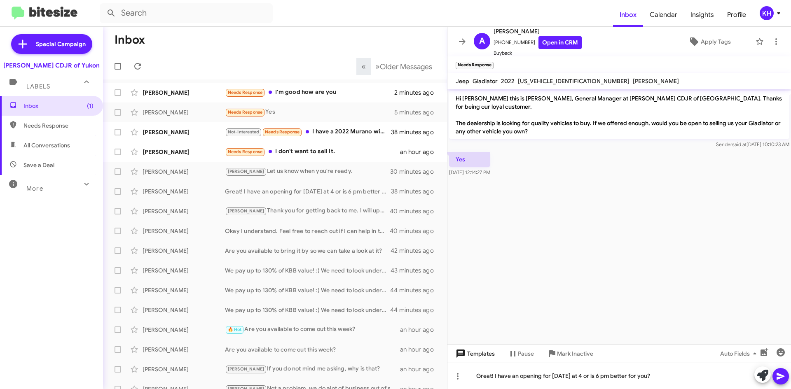
click at [483, 357] on span "Templates" at bounding box center [474, 354] width 41 height 15
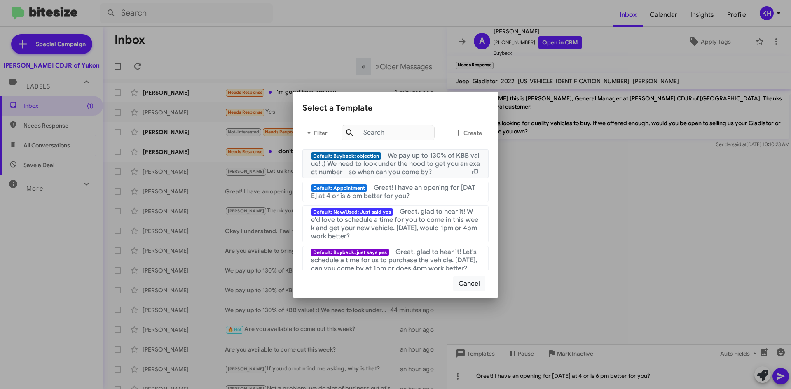
click at [395, 161] on span "We pay up to 130% of KBB value! :) We need to look under the hood to get you an…" at bounding box center [395, 164] width 169 height 25
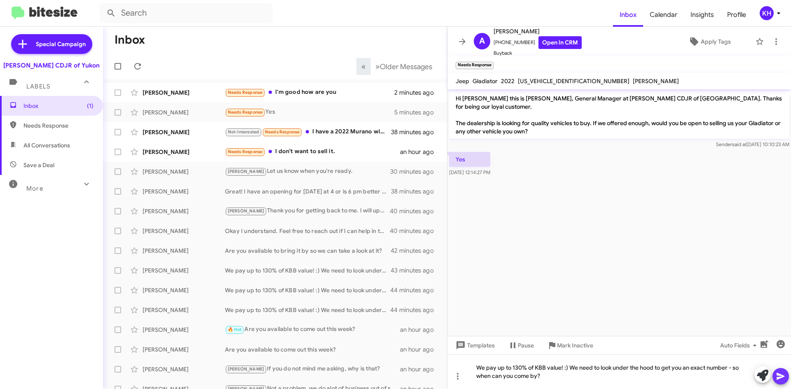
click at [781, 380] on icon at bounding box center [781, 377] width 10 height 10
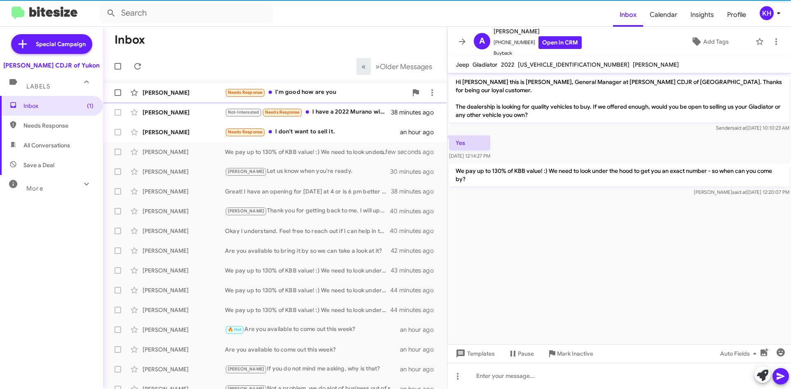
click at [321, 88] on div "Needs Response I'm good how are you" at bounding box center [316, 92] width 183 height 9
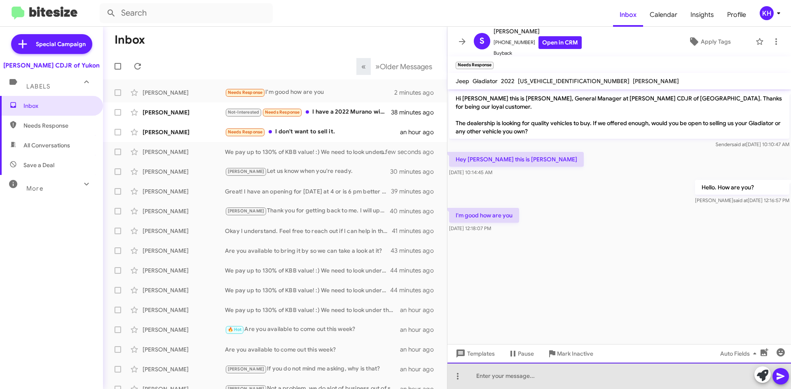
click at [495, 381] on div at bounding box center [620, 376] width 344 height 26
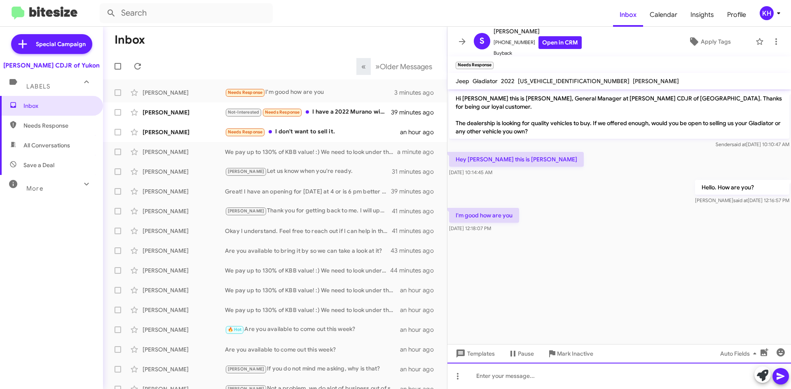
click at [533, 374] on div at bounding box center [620, 376] width 344 height 26
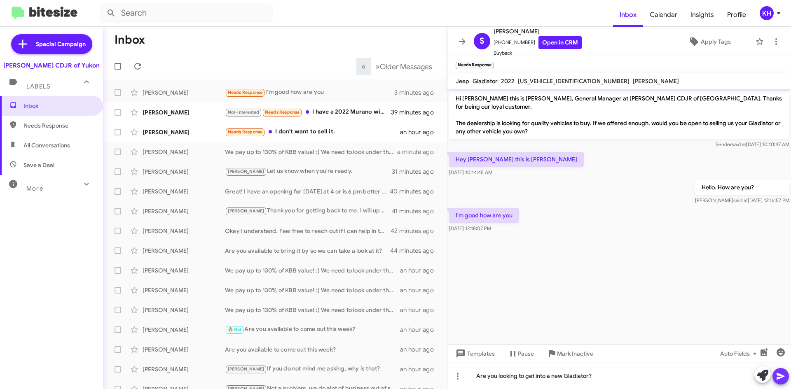
click at [780, 380] on icon at bounding box center [781, 377] width 10 height 10
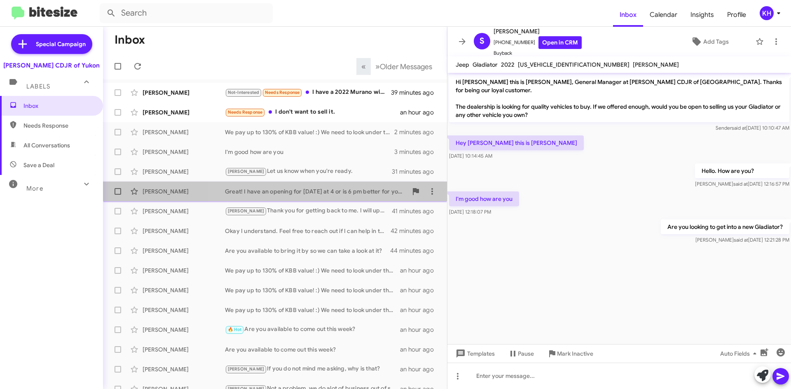
click at [277, 190] on div "Great! I have an opening for [DATE] at 4 or is 6 pm better for you?" at bounding box center [316, 192] width 183 height 8
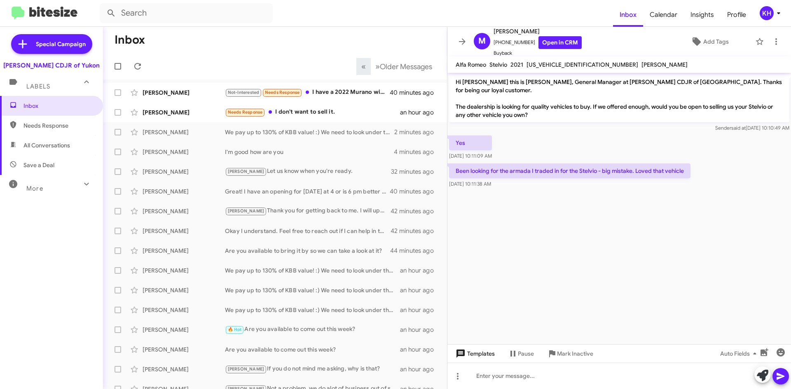
click at [482, 356] on span "Templates" at bounding box center [474, 354] width 41 height 15
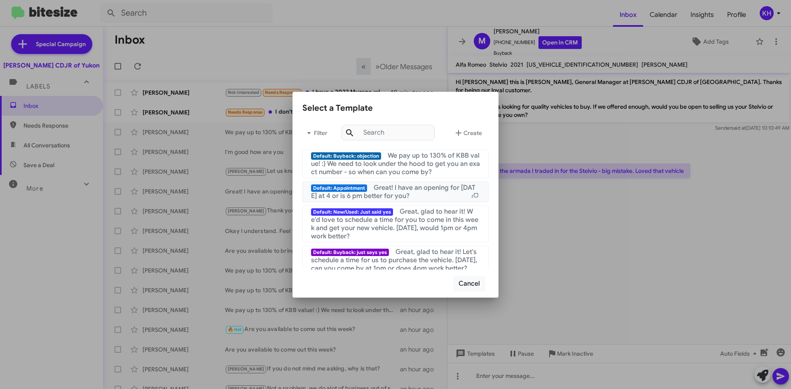
click at [411, 191] on span "Great! I have an opening for [DATE] at 4 or is 6 pm better for you?" at bounding box center [393, 192] width 164 height 16
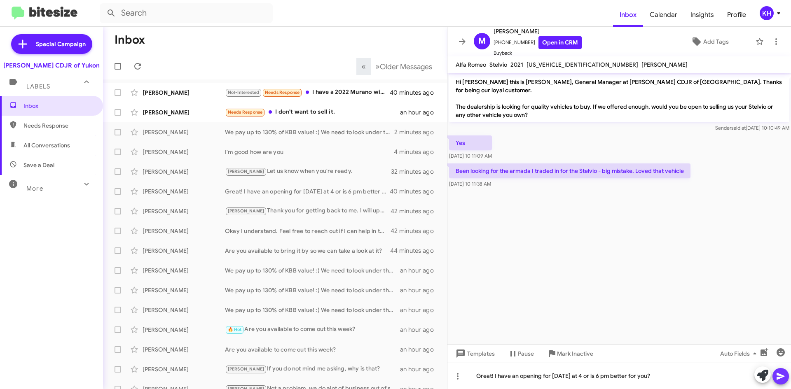
click at [783, 380] on icon at bounding box center [781, 377] width 10 height 10
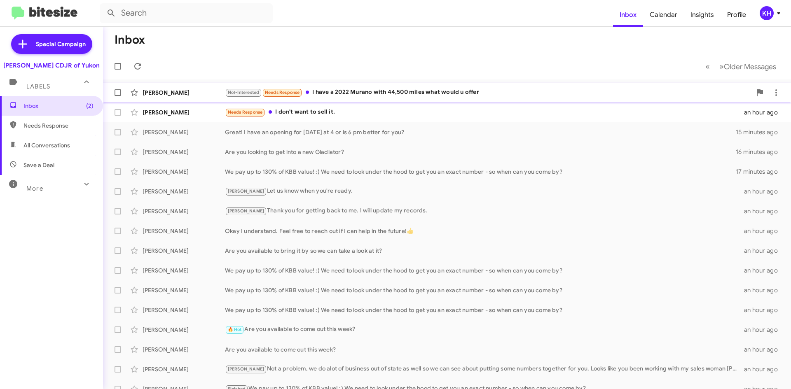
click at [419, 94] on div "Not-Interested Needs Response I have a 2022 Murano with 44,500 miles what would…" at bounding box center [488, 92] width 527 height 9
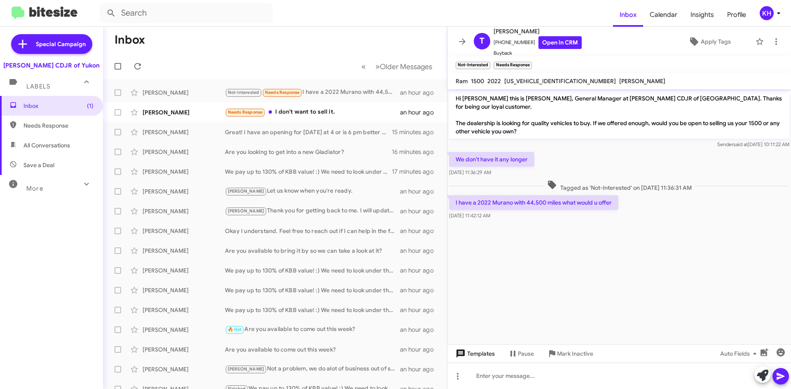
click at [488, 352] on span "Templates" at bounding box center [474, 354] width 41 height 15
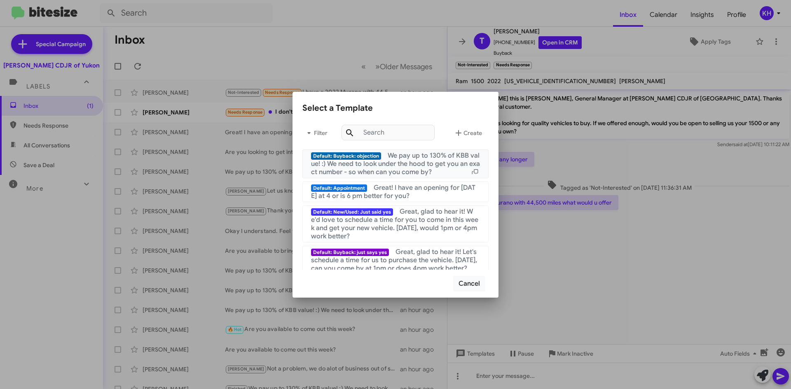
click at [408, 167] on span "We pay up to 130% of KBB value! :) We need to look under the hood to get you an…" at bounding box center [395, 164] width 169 height 25
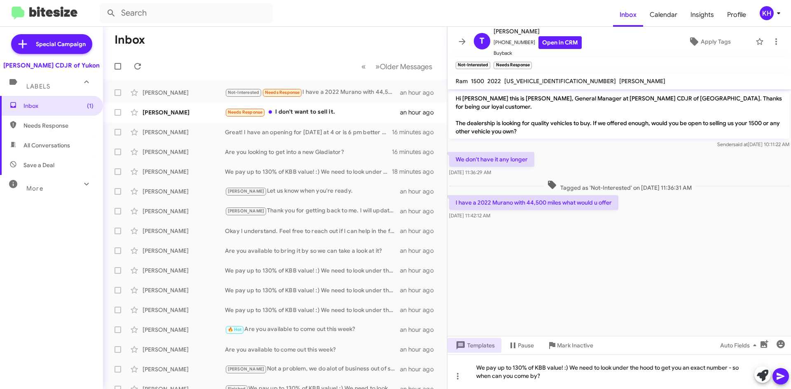
click at [779, 379] on icon at bounding box center [781, 376] width 8 height 7
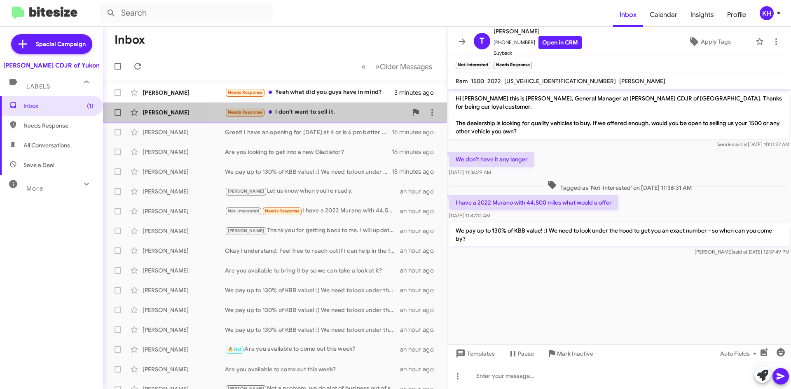
click at [318, 111] on div "Needs Response I don't want to sell it." at bounding box center [316, 112] width 183 height 9
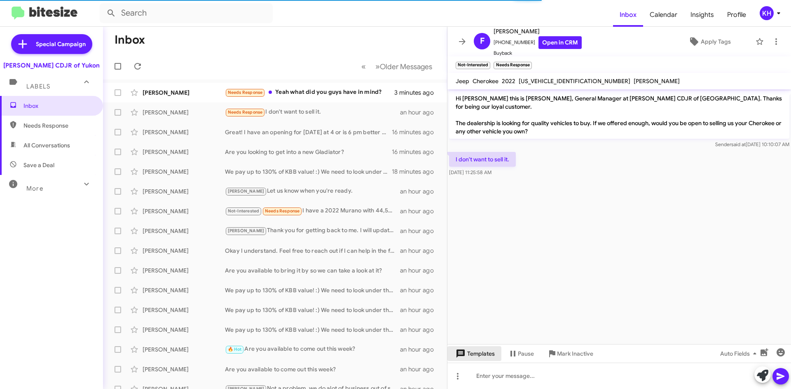
click at [481, 354] on span "Templates" at bounding box center [474, 354] width 41 height 15
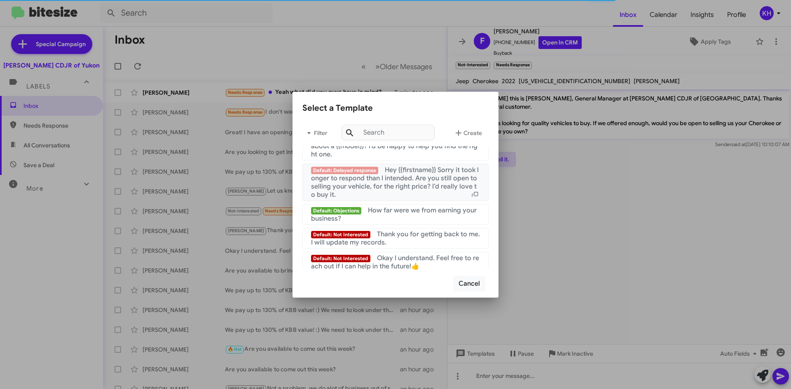
scroll to position [553, 0]
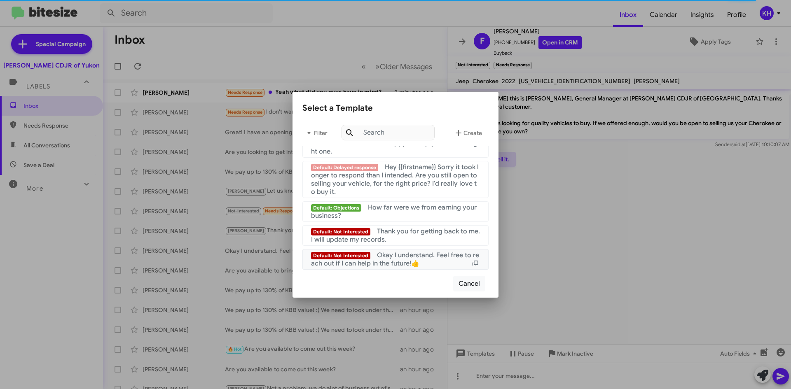
click at [389, 259] on span "Okay I understand. Feel free to reach out if I can help in the future!👍" at bounding box center [395, 259] width 168 height 16
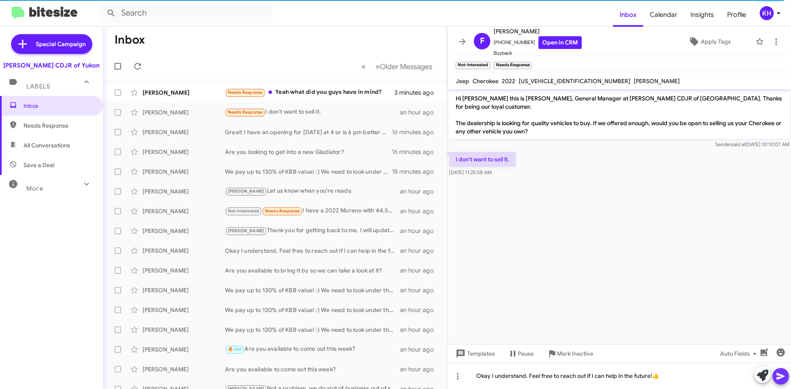
click at [781, 382] on span at bounding box center [781, 376] width 10 height 16
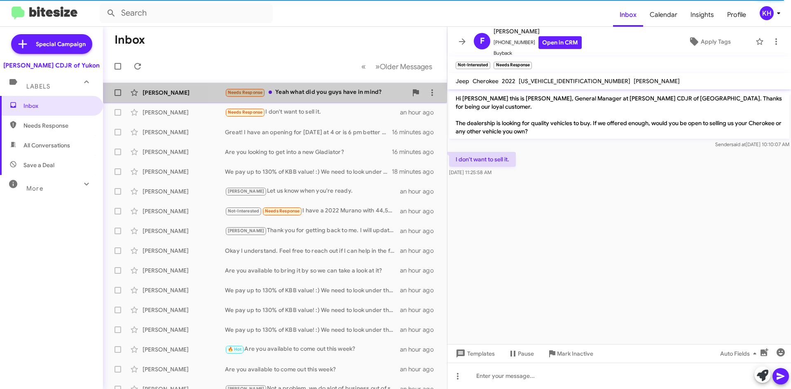
click at [324, 92] on div "Needs Response Yeah what did you guys have in mind?" at bounding box center [316, 92] width 183 height 9
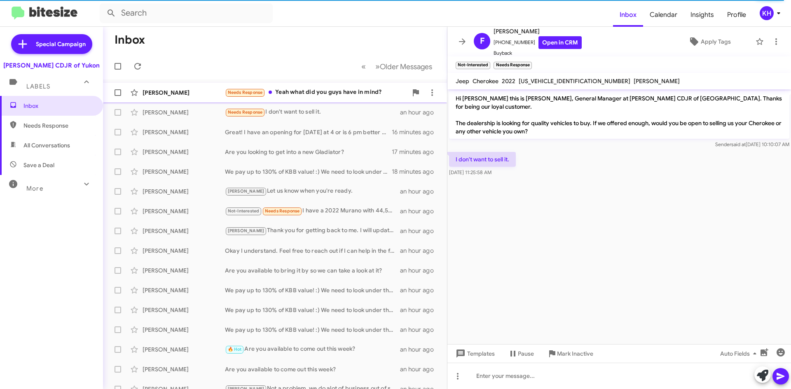
click at [312, 89] on div "Needs Response Yeah what did you guys have in mind?" at bounding box center [316, 92] width 183 height 9
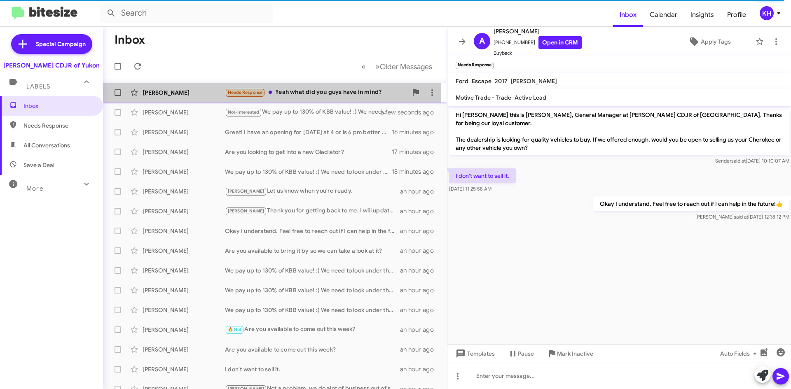
click at [191, 89] on div "[PERSON_NAME]" at bounding box center [184, 93] width 82 height 8
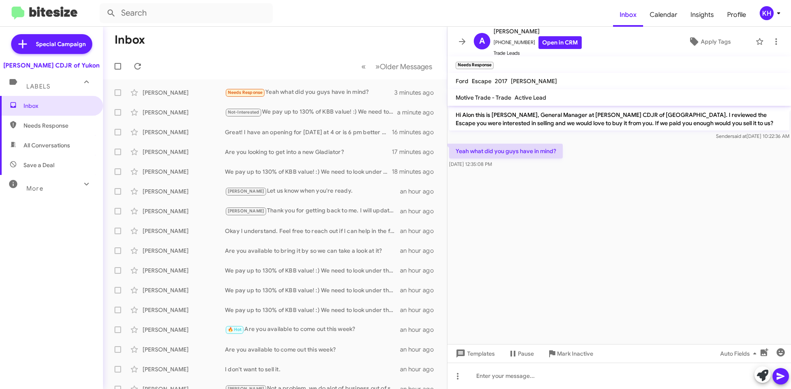
click at [781, 377] on icon at bounding box center [781, 376] width 8 height 7
click at [781, 375] on icon at bounding box center [781, 376] width 8 height 7
click at [784, 377] on icon at bounding box center [781, 376] width 8 height 7
click at [486, 353] on span "Templates" at bounding box center [474, 354] width 41 height 15
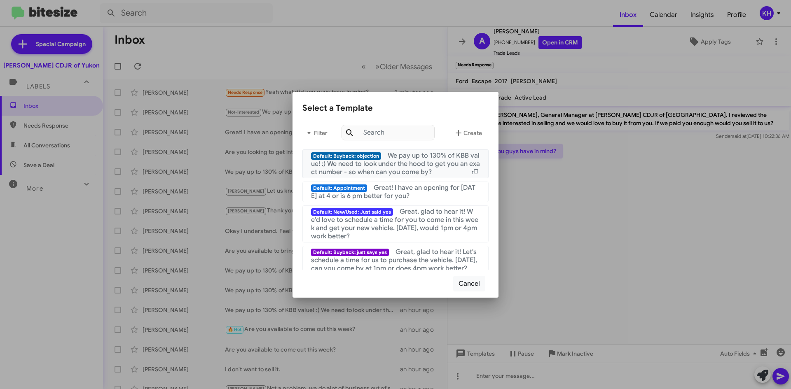
click at [419, 157] on span "We pay up to 130% of KBB value! :) We need to look under the hood to get you an…" at bounding box center [395, 164] width 169 height 25
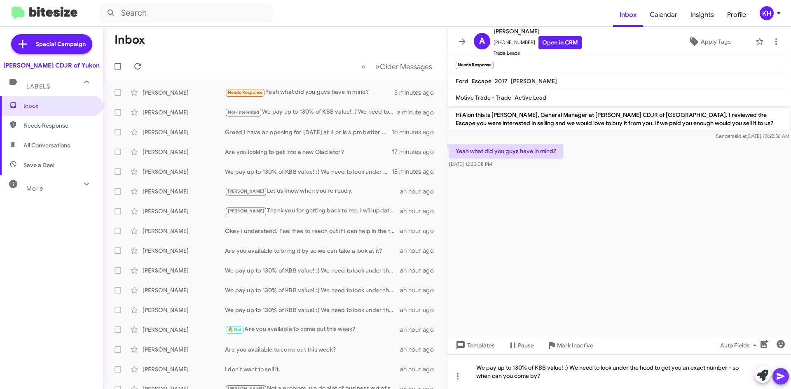
click at [779, 371] on span at bounding box center [781, 376] width 10 height 16
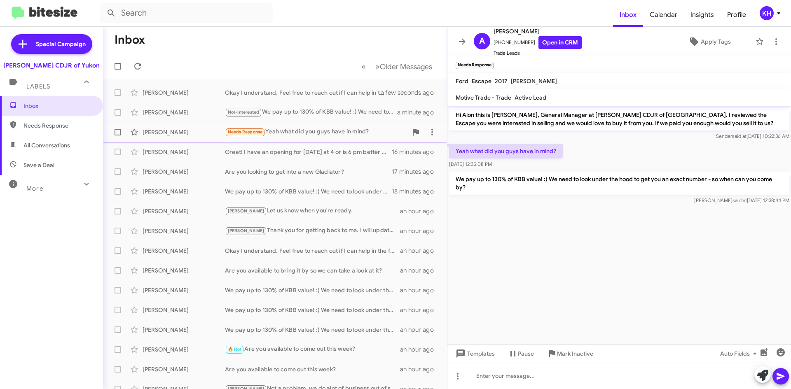
click at [298, 131] on div "Needs Response Yeah what did you guys have in mind?" at bounding box center [316, 131] width 183 height 9
click at [287, 133] on div "Needs Response Yeah what did you guys have in mind?" at bounding box center [316, 131] width 183 height 9
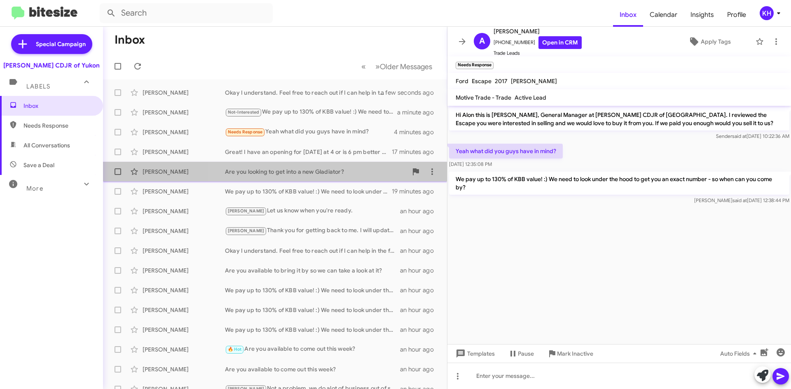
click at [303, 174] on div "Are you looking to get into a new Gladiator?" at bounding box center [316, 172] width 183 height 8
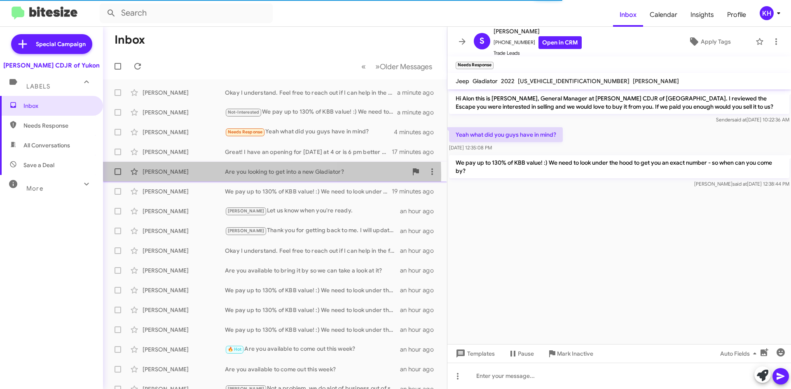
click at [180, 176] on div "Samual Cooper Are you looking to get into a new Gladiator? 17 minutes ago" at bounding box center [275, 172] width 331 height 16
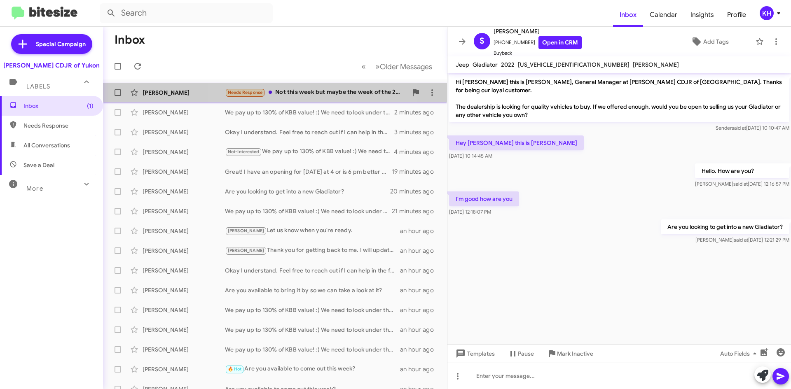
click at [309, 87] on div "Katrina Traweek Needs Response Not this week but maybe the week of the 26th? a …" at bounding box center [275, 92] width 331 height 16
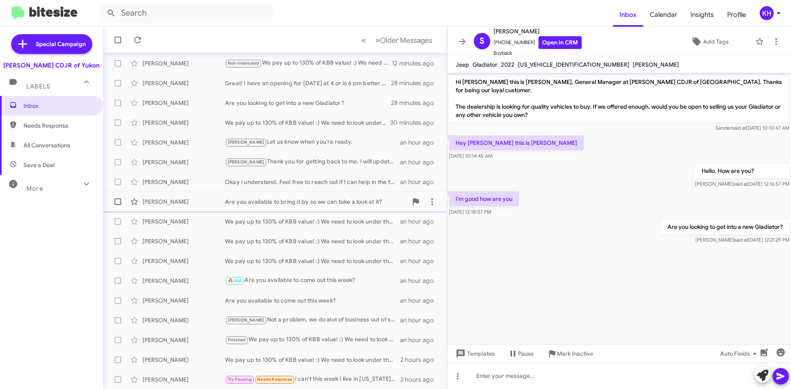
scroll to position [89, 0]
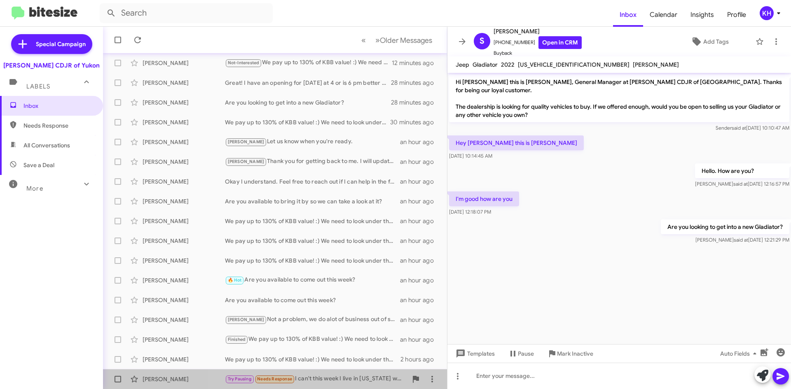
click at [310, 378] on div "Try Pausing Needs Response I can't this week I live in Texas working on moving …" at bounding box center [316, 379] width 183 height 9
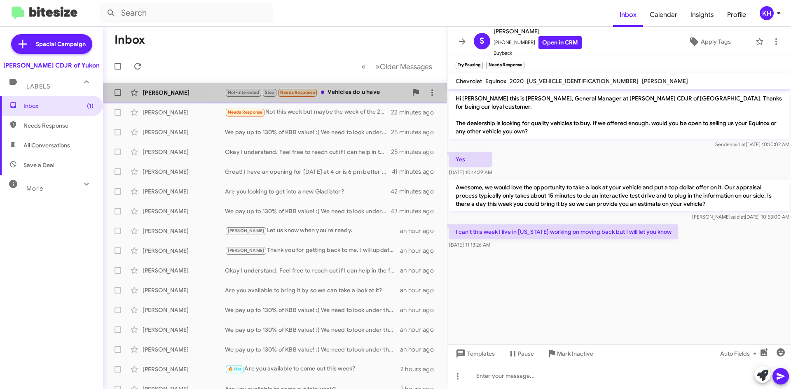
click at [348, 89] on div "Not-Interested Stop Needs Response Vehicles do u have" at bounding box center [316, 92] width 183 height 9
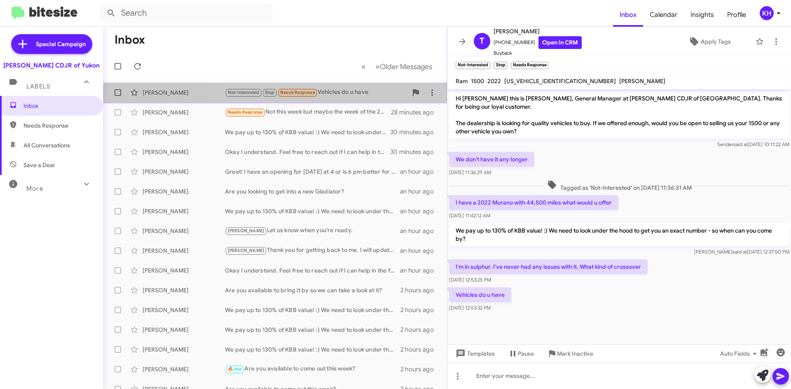
click at [347, 93] on div "Not-Interested Stop Needs Response Vehicles do u have" at bounding box center [316, 92] width 183 height 9
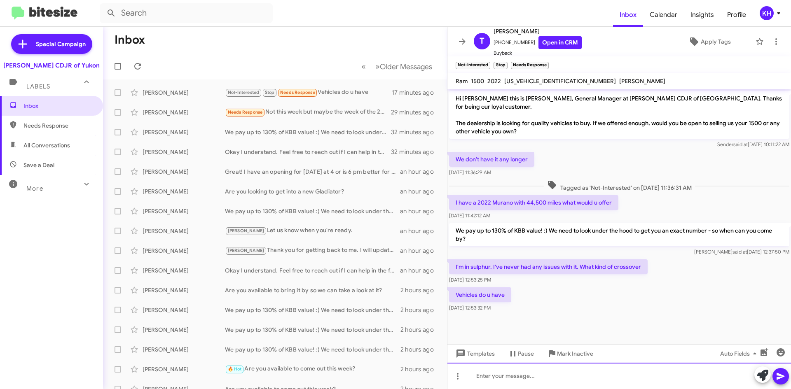
click at [485, 378] on div at bounding box center [620, 376] width 344 height 26
paste div
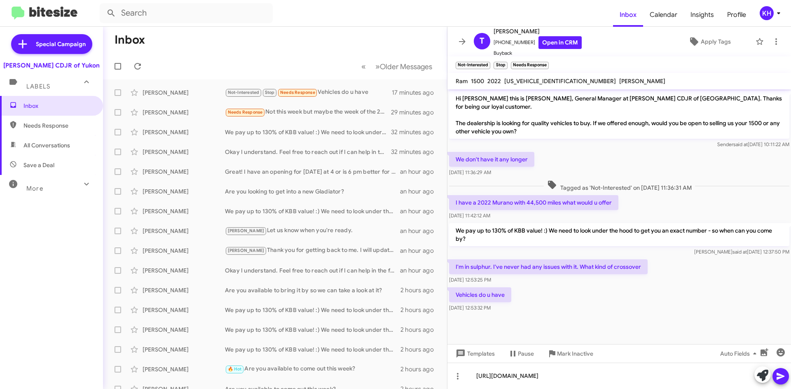
click at [780, 378] on icon at bounding box center [781, 376] width 8 height 7
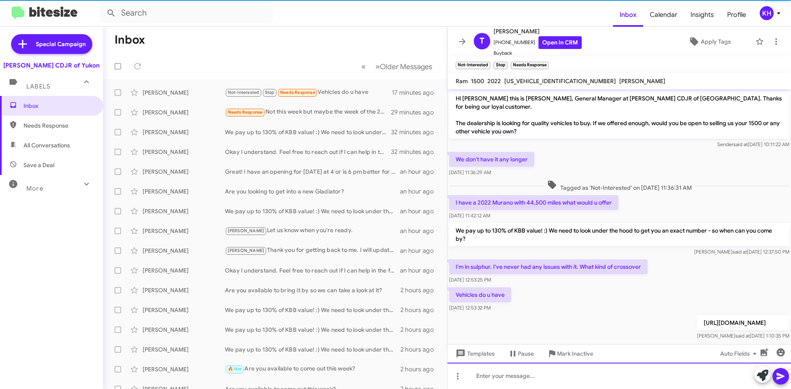
scroll to position [6, 0]
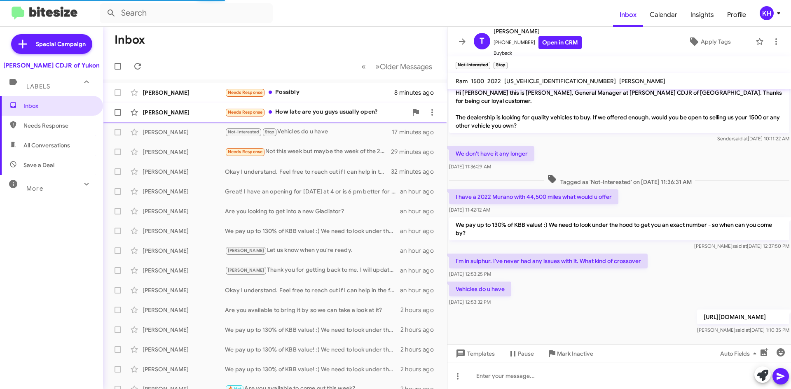
click at [294, 109] on div "Needs Response How late are you guys usually open?" at bounding box center [316, 112] width 183 height 9
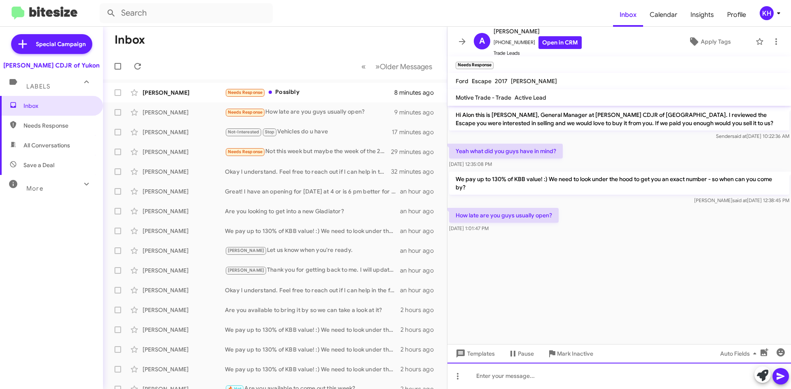
click at [487, 378] on div at bounding box center [620, 376] width 344 height 26
click at [626, 375] on div "We're here until 8 during the week and 7 on Saturdays. when are you available?" at bounding box center [620, 376] width 344 height 26
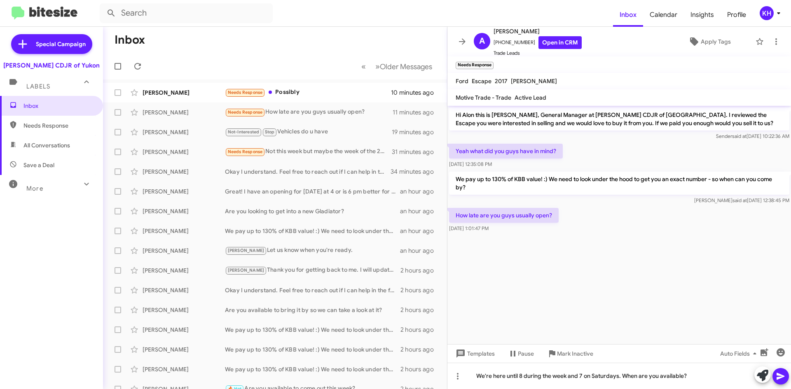
click at [784, 378] on icon at bounding box center [781, 377] width 10 height 10
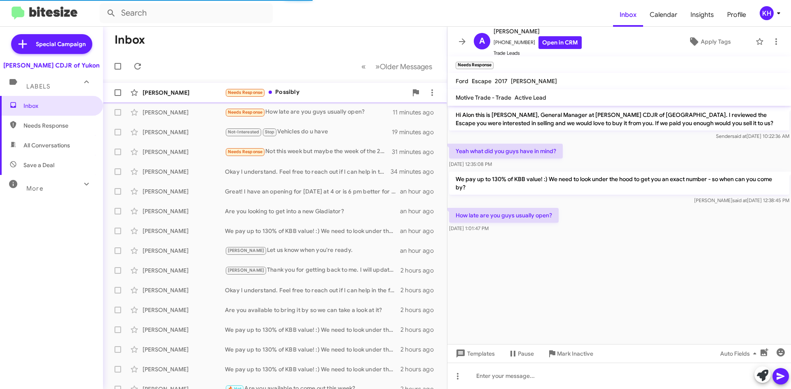
click at [302, 89] on div "Needs Response Possibly" at bounding box center [316, 92] width 183 height 9
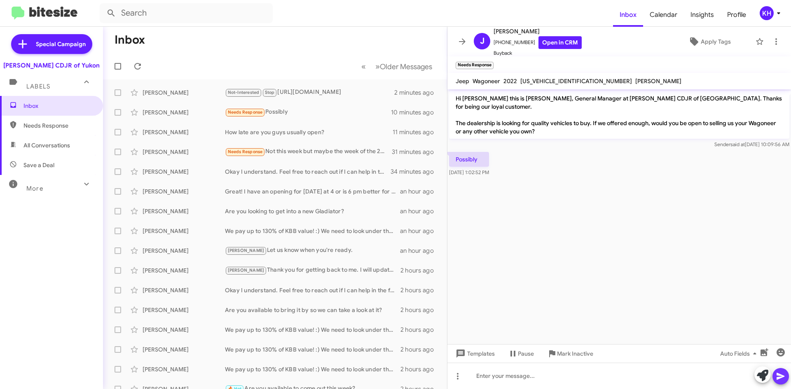
click at [779, 378] on icon at bounding box center [781, 376] width 8 height 7
click at [462, 354] on icon at bounding box center [461, 354] width 10 height 10
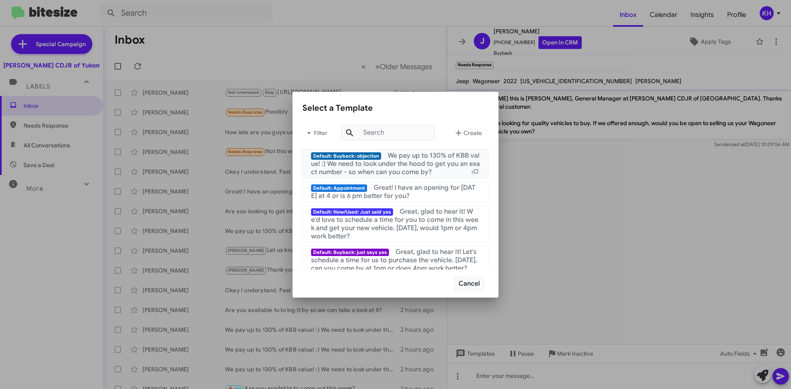
click at [387, 162] on span "We pay up to 130% of KBB value! :) We need to look under the hood to get you an…" at bounding box center [395, 164] width 169 height 25
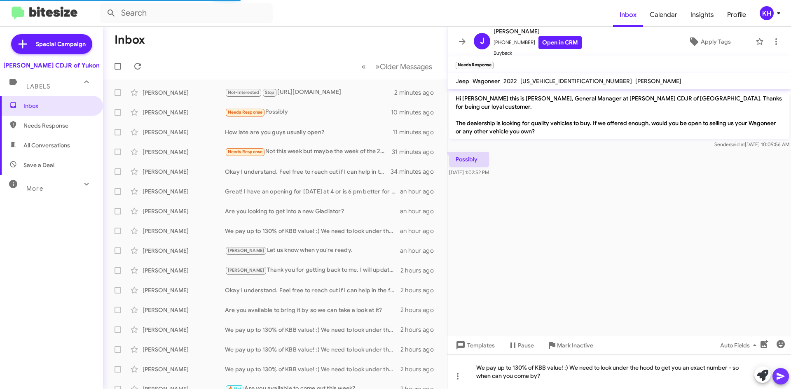
click at [784, 380] on icon at bounding box center [781, 377] width 10 height 10
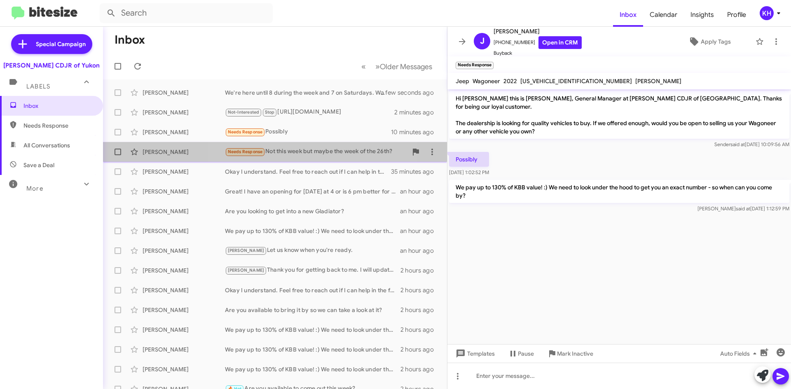
click at [279, 151] on div "Needs Response Not this week but maybe the week of the 26th?" at bounding box center [316, 151] width 183 height 9
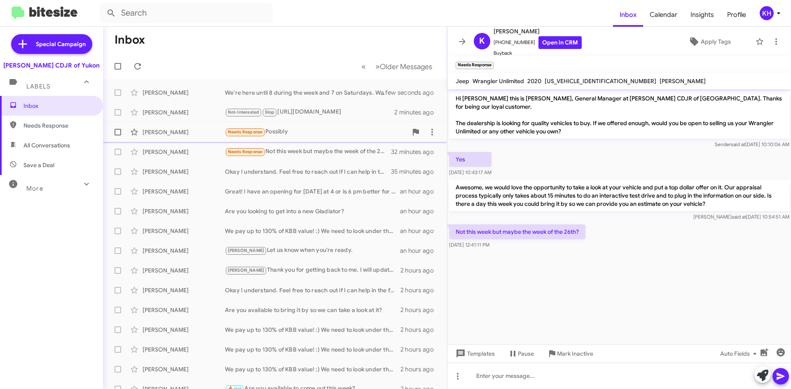
click at [291, 130] on div "Needs Response Possibly" at bounding box center [316, 131] width 183 height 9
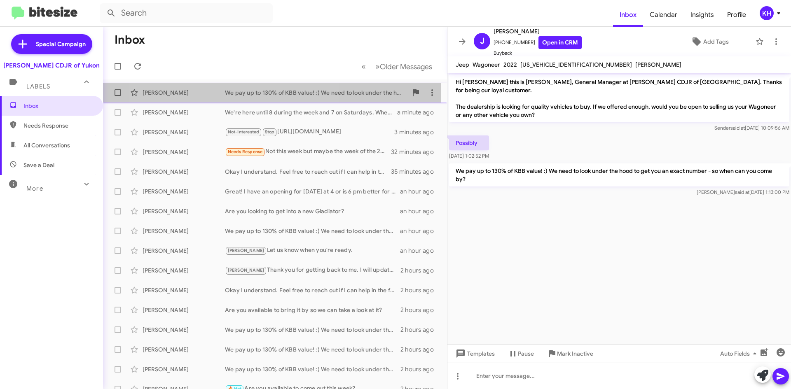
click at [233, 92] on div "We pay up to 130% of KBB value! :) We need to look under the hood to get you an…" at bounding box center [316, 93] width 183 height 8
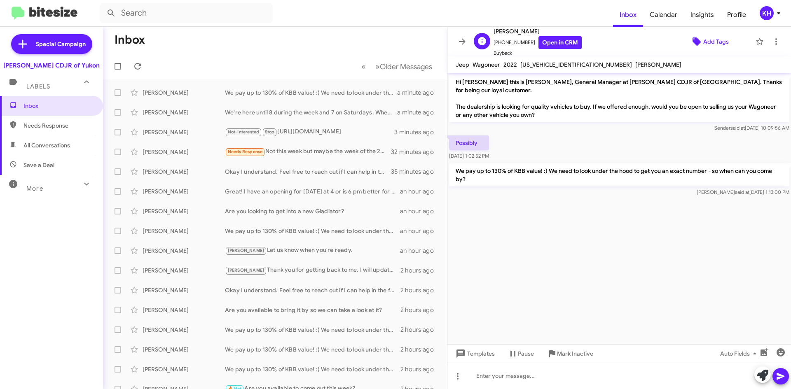
click at [693, 43] on icon at bounding box center [697, 42] width 8 height 8
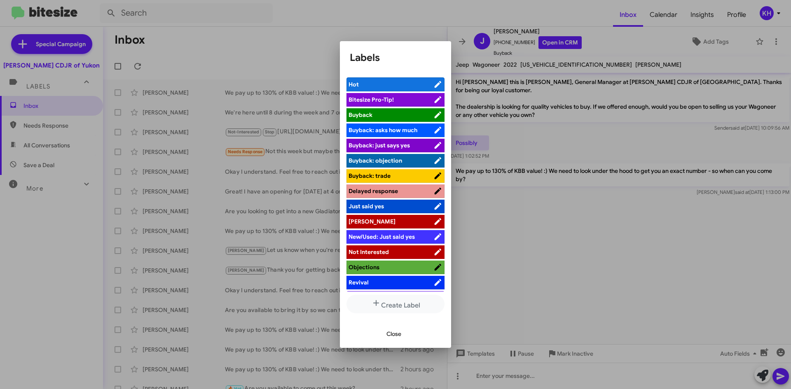
click at [352, 223] on span "[PERSON_NAME]" at bounding box center [372, 221] width 47 height 7
click at [602, 239] on div at bounding box center [395, 194] width 791 height 389
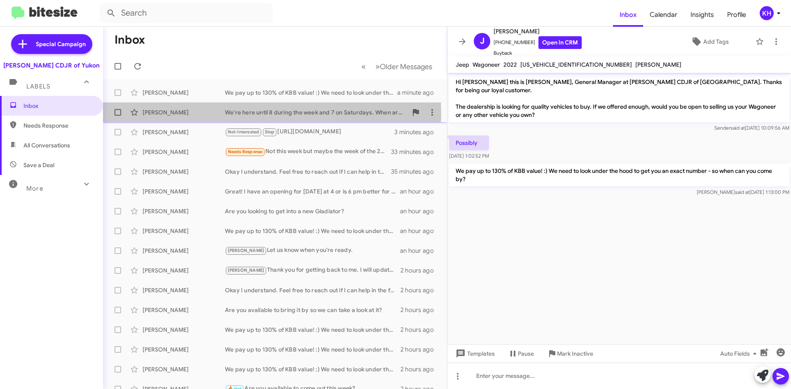
click at [178, 114] on div "[PERSON_NAME]" at bounding box center [184, 112] width 82 height 8
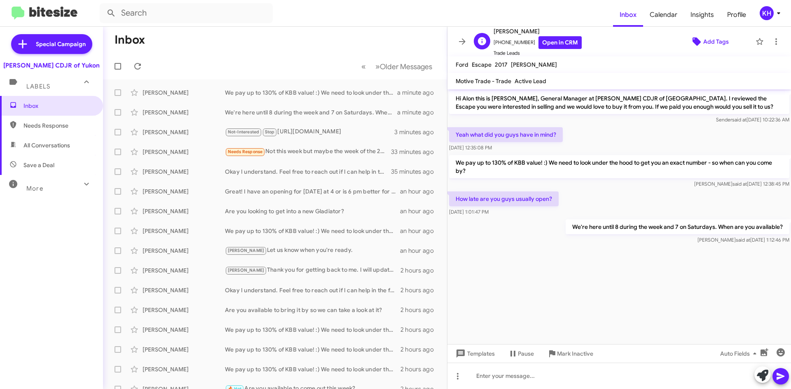
click at [694, 41] on icon at bounding box center [697, 42] width 8 height 8
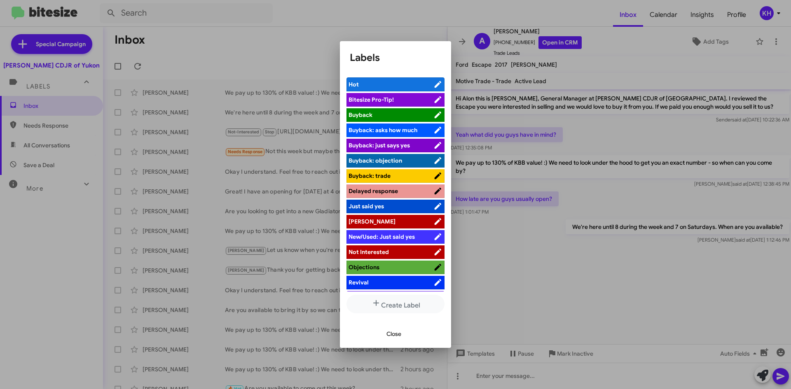
click at [357, 219] on span "[PERSON_NAME]" at bounding box center [372, 221] width 47 height 7
click at [292, 25] on div at bounding box center [395, 194] width 791 height 389
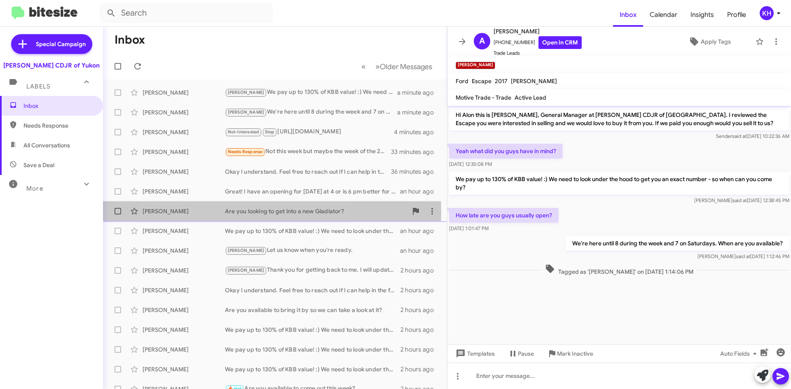
click at [238, 212] on div "Are you looking to get into a new Gladiator?" at bounding box center [316, 211] width 183 height 8
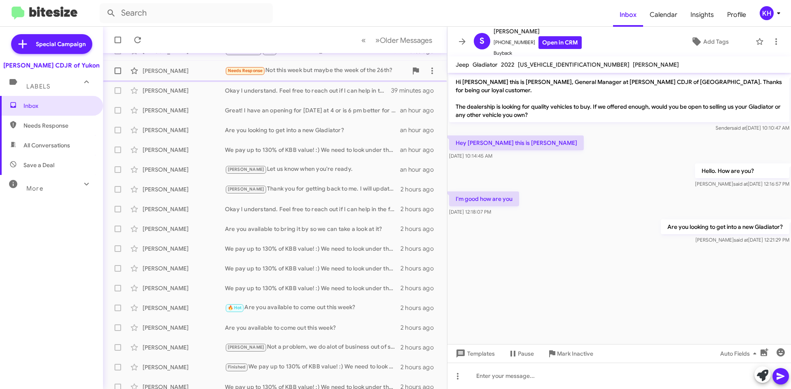
scroll to position [89, 0]
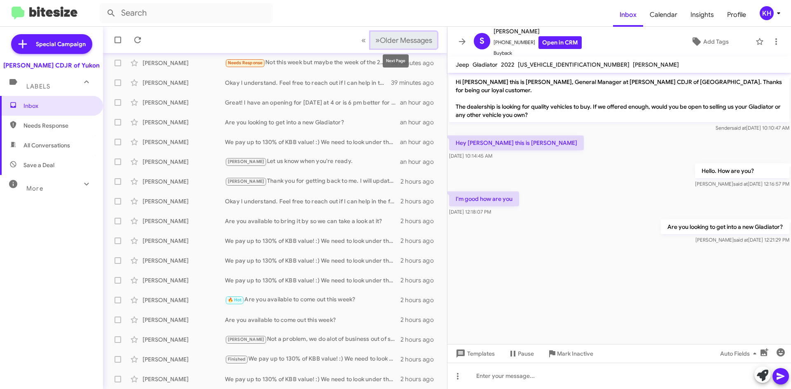
click at [387, 41] on span "Older Messages" at bounding box center [406, 40] width 52 height 9
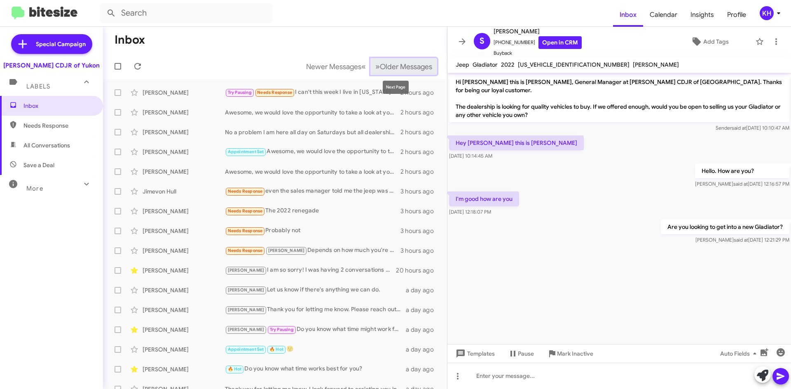
click at [397, 65] on span "Older Messages" at bounding box center [406, 66] width 52 height 9
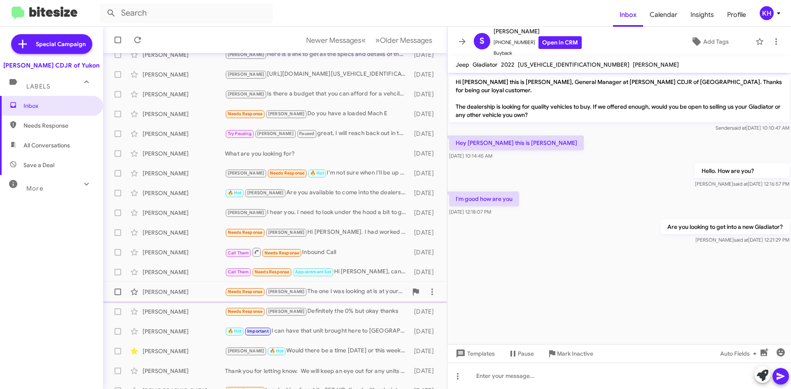
scroll to position [89, 0]
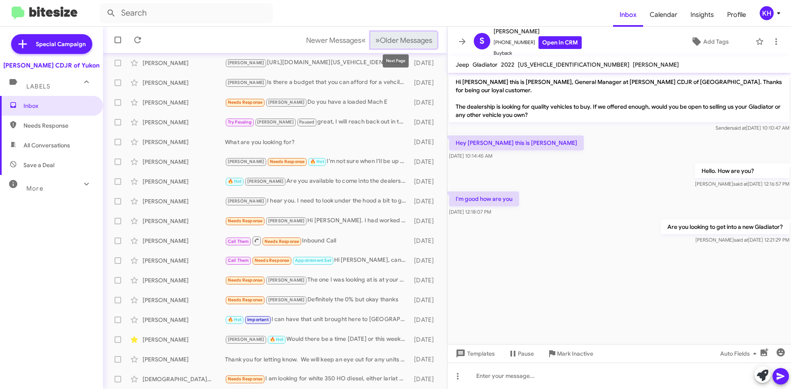
click at [400, 39] on span "Older Messages" at bounding box center [406, 40] width 52 height 9
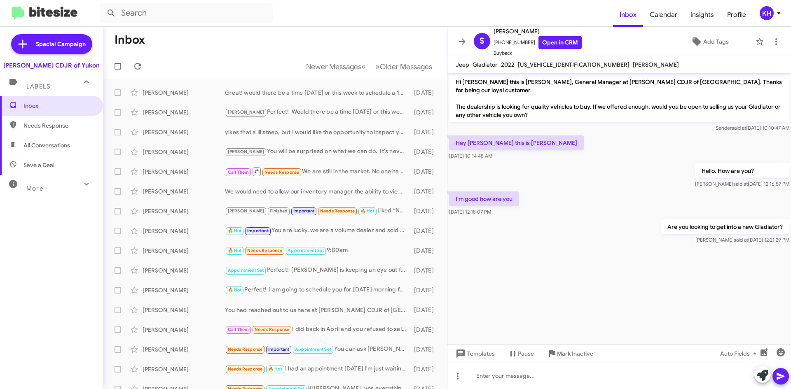
click at [202, 41] on mat-toolbar-row "Inbox" at bounding box center [275, 40] width 344 height 26
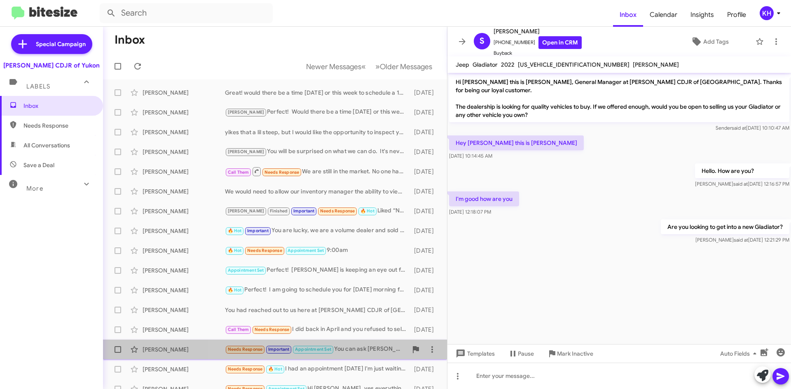
click at [355, 349] on div "Needs Response Important Appointment Set You can ask Ryan about the deal" at bounding box center [316, 349] width 183 height 9
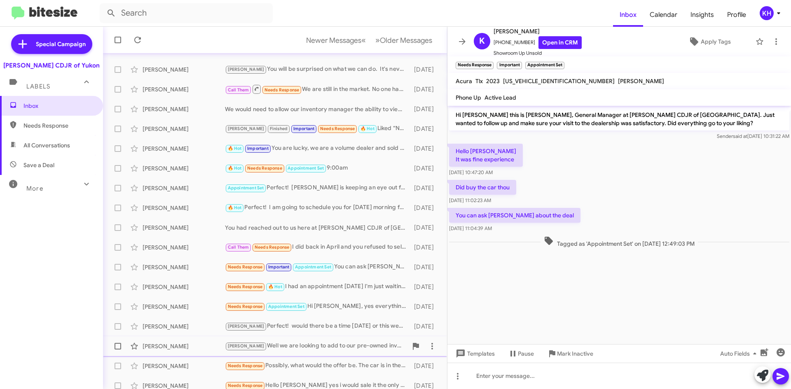
scroll to position [89, 0]
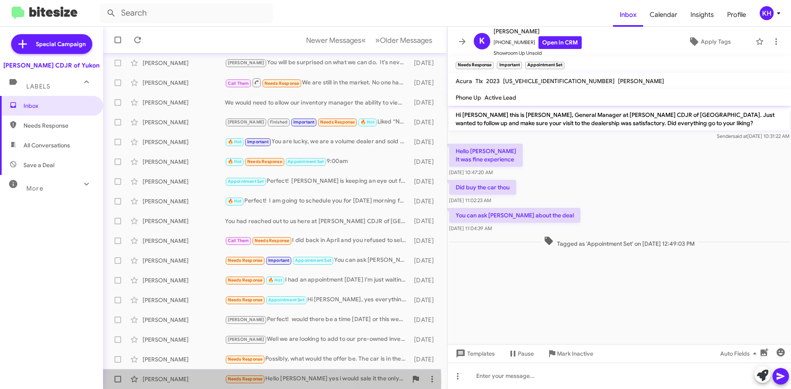
click at [240, 382] on span "Needs Response" at bounding box center [245, 379] width 35 height 5
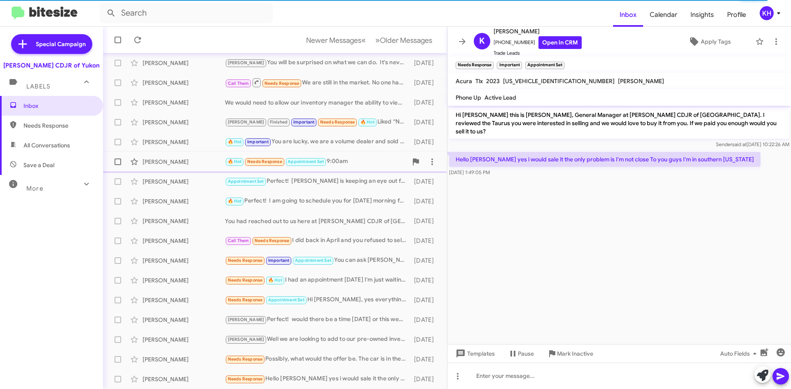
click at [171, 161] on div "Daniel Lozano" at bounding box center [184, 162] width 82 height 8
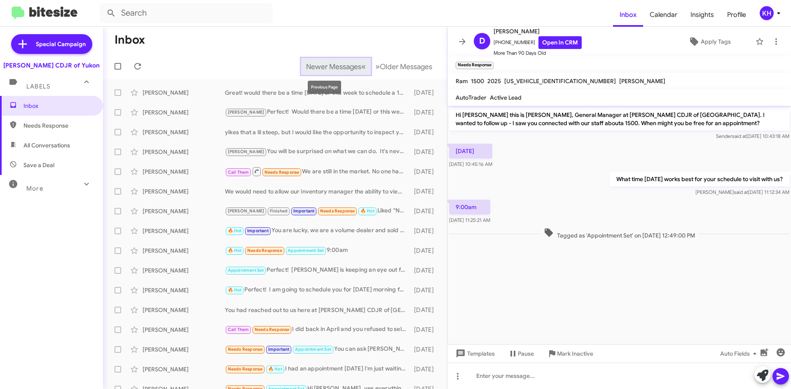
click at [316, 67] on span "Newer Messages" at bounding box center [333, 66] width 55 height 9
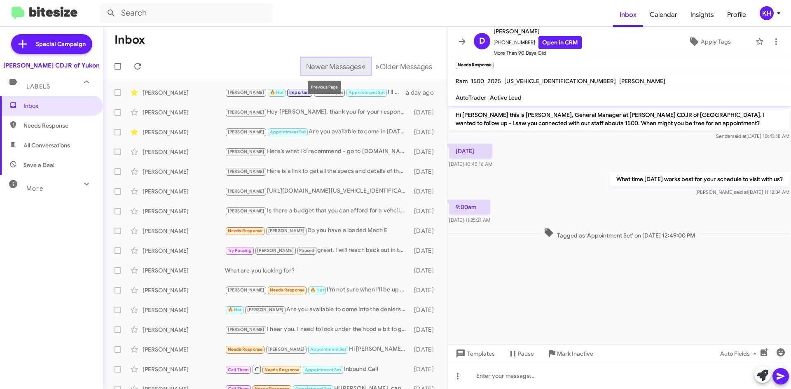
click at [321, 63] on span "Newer Messages" at bounding box center [333, 66] width 55 height 9
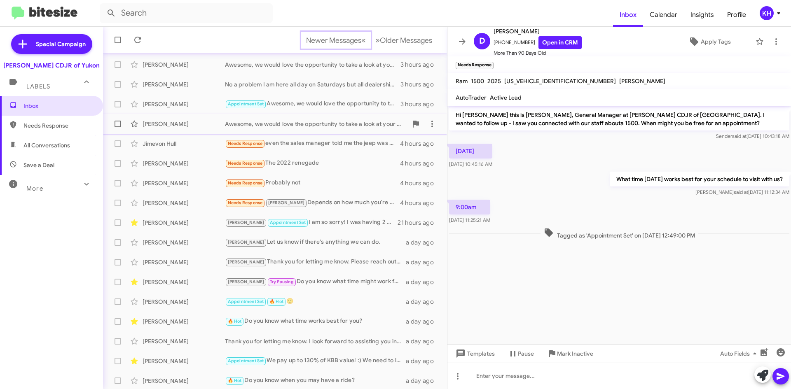
scroll to position [89, 0]
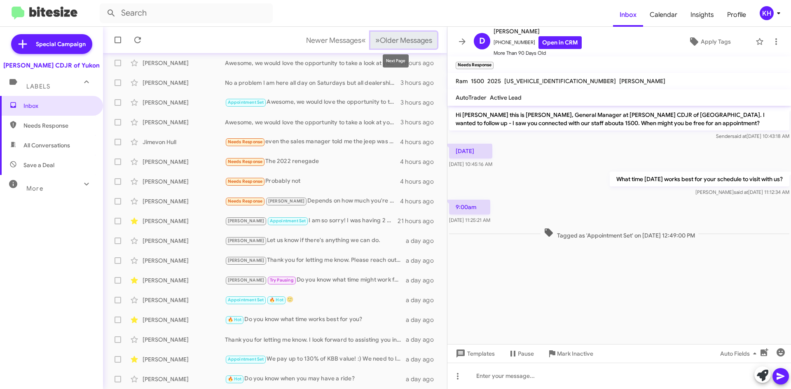
click at [392, 41] on span "Older Messages" at bounding box center [406, 40] width 52 height 9
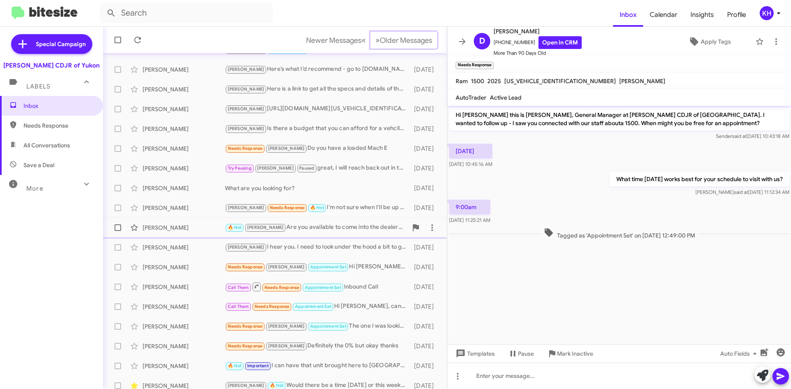
scroll to position [89, 0]
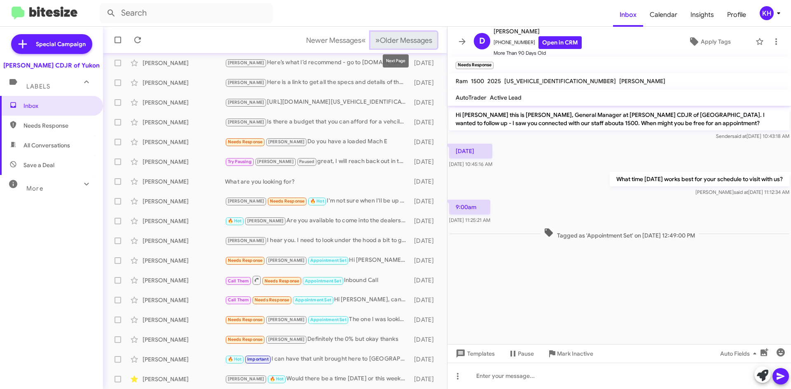
click at [395, 37] on span "Older Messages" at bounding box center [406, 40] width 52 height 9
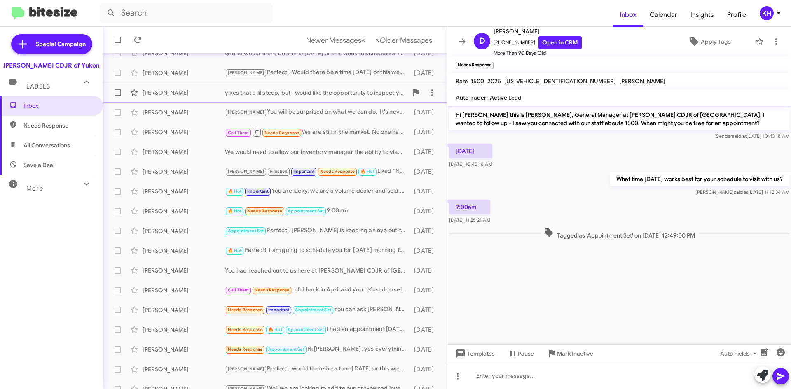
scroll to position [89, 0]
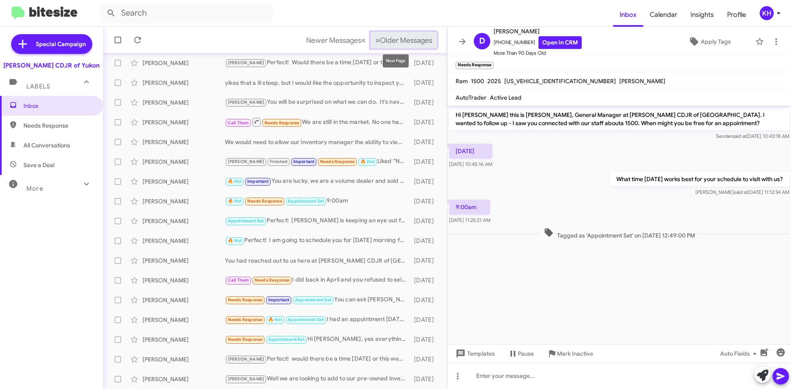
click at [410, 45] on span "Older Messages" at bounding box center [406, 40] width 52 height 9
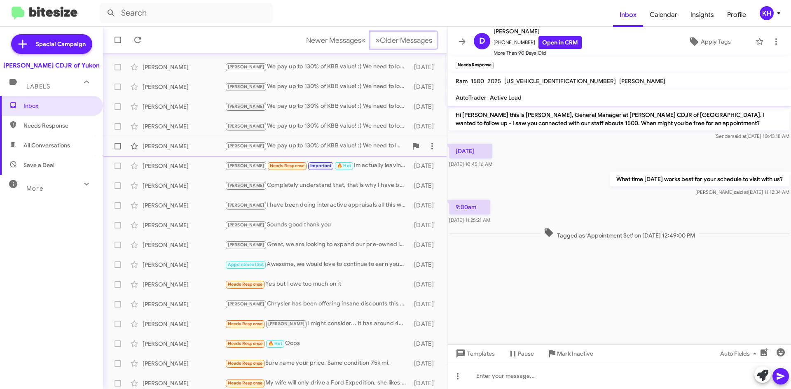
scroll to position [89, 0]
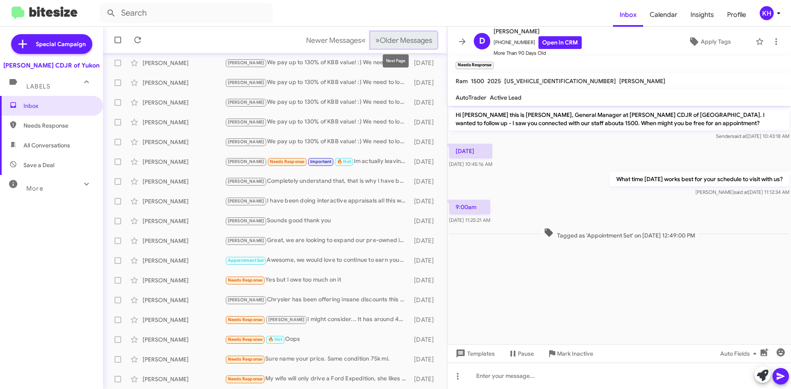
click at [402, 39] on span "Older Messages" at bounding box center [406, 40] width 52 height 9
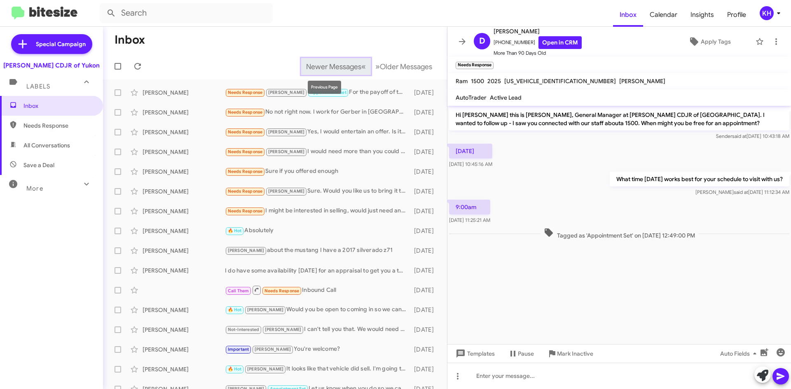
click at [328, 70] on span "Newer Messages" at bounding box center [333, 66] width 55 height 9
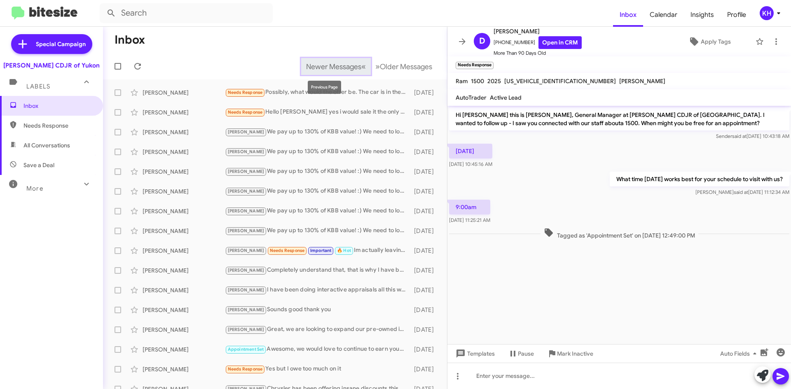
click at [314, 69] on span "Newer Messages" at bounding box center [333, 66] width 55 height 9
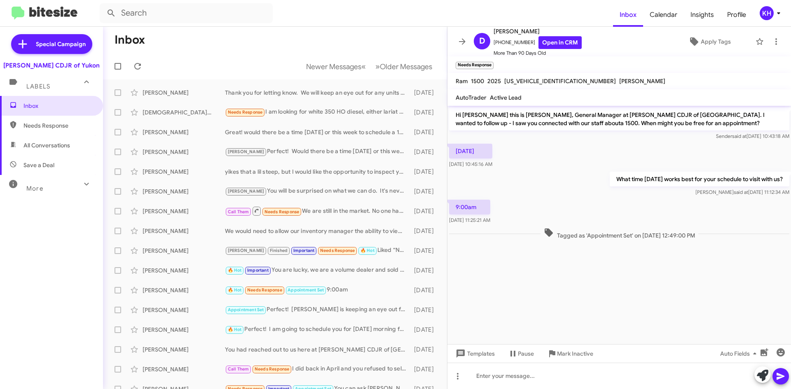
click at [61, 148] on span "All Conversations" at bounding box center [46, 145] width 47 height 8
type input "in:all-conversations"
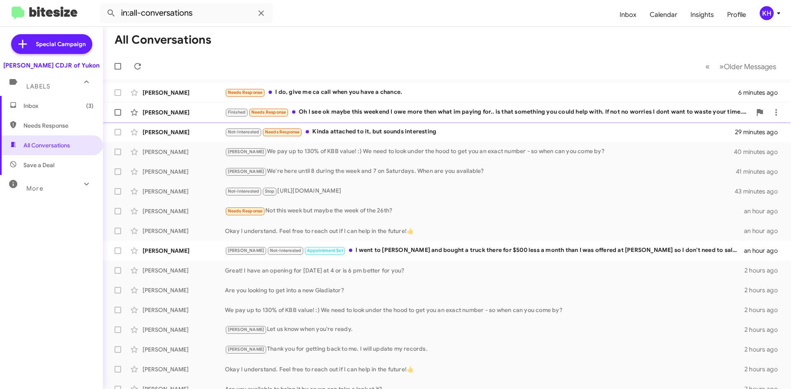
click at [324, 109] on div "Finished Needs Response Oh I see ok maybe this weekend I owe more then what im …" at bounding box center [488, 112] width 527 height 9
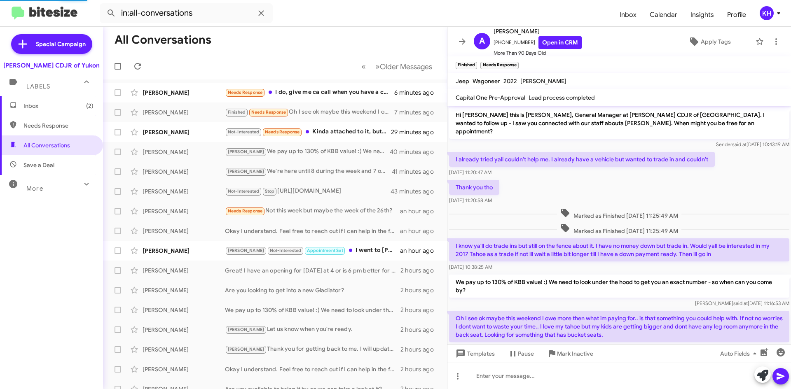
scroll to position [1, 0]
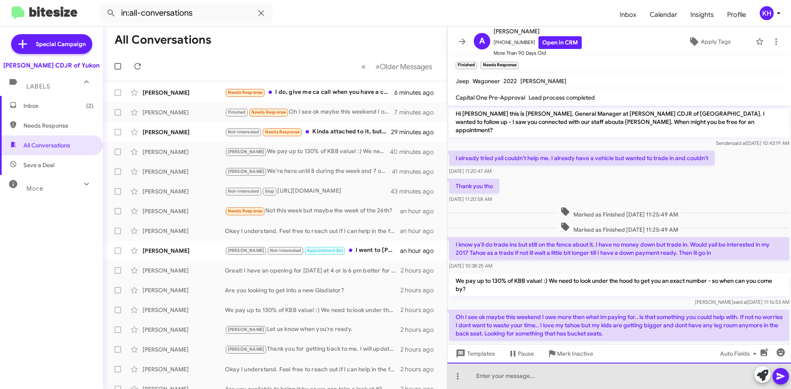
click at [495, 377] on div at bounding box center [620, 376] width 344 height 26
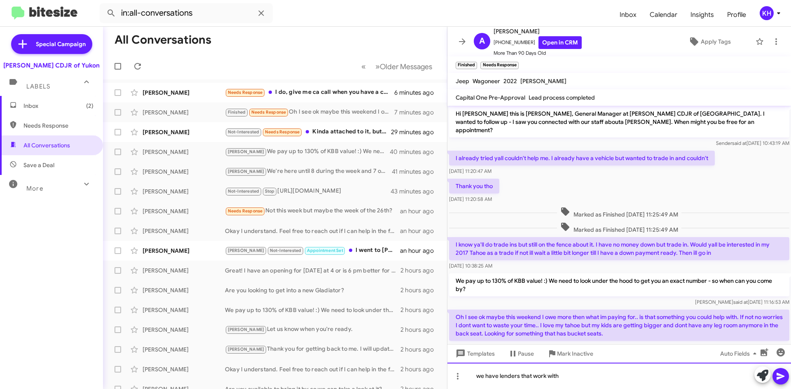
click at [481, 372] on div "we have lenders that work with" at bounding box center [620, 376] width 344 height 26
click at [577, 378] on div "We have lenders that work with" at bounding box center [620, 376] width 344 height 26
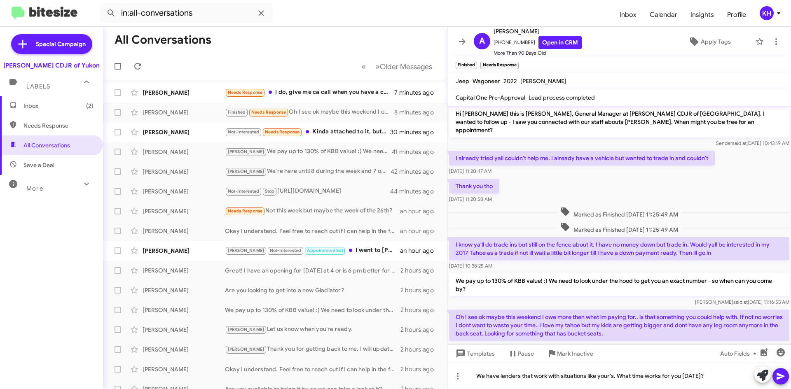
click at [779, 379] on icon at bounding box center [781, 376] width 8 height 7
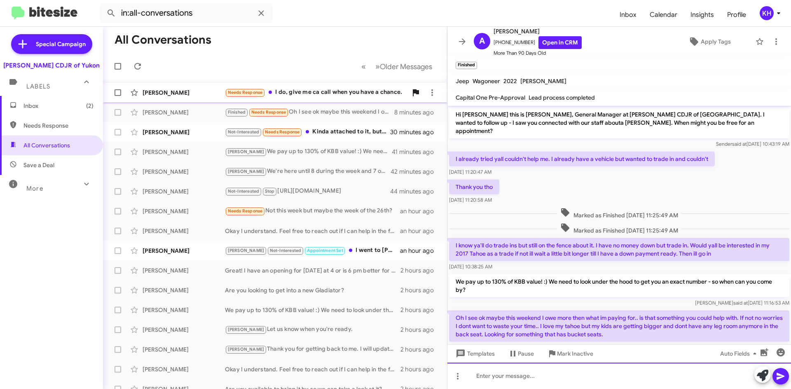
scroll to position [0, 0]
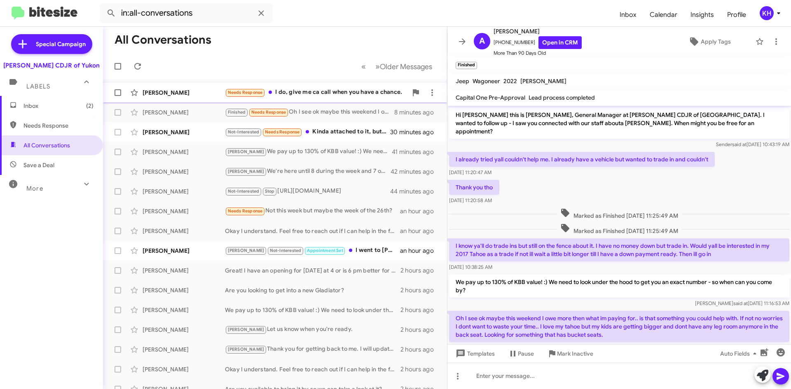
click at [312, 88] on div "Needs Response I do, give me ca call when you have a chance." at bounding box center [316, 92] width 183 height 9
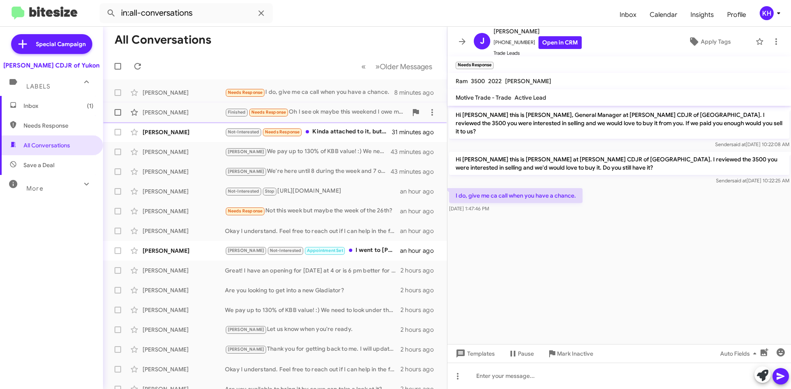
click at [305, 113] on div "Finished Needs Response Oh I see ok maybe this weekend I owe more then what im …" at bounding box center [316, 112] width 183 height 9
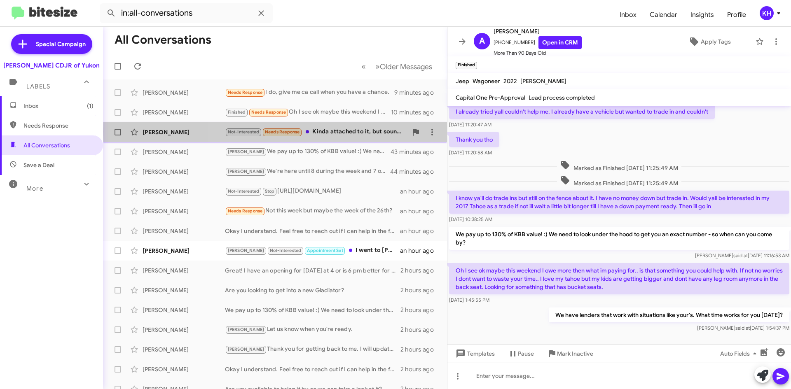
click at [375, 132] on div "Not-Interested Needs Response Kinda attached to it, but sounds interesting" at bounding box center [316, 131] width 183 height 9
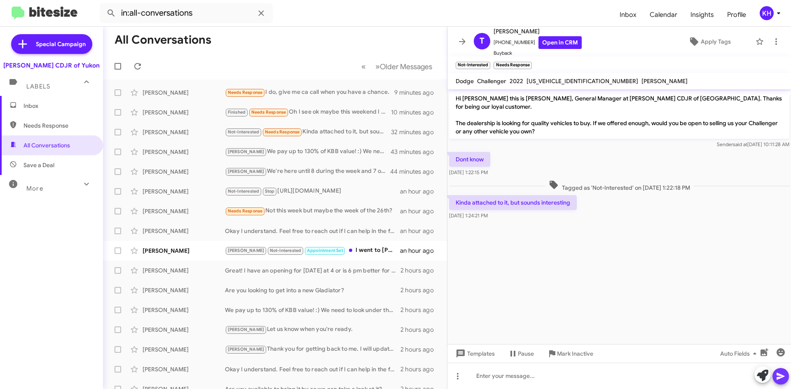
click at [782, 380] on icon at bounding box center [781, 377] width 10 height 10
click at [473, 356] on div "Change message mode" at bounding box center [458, 356] width 52 height 13
click at [495, 352] on span "Templates" at bounding box center [474, 354] width 41 height 15
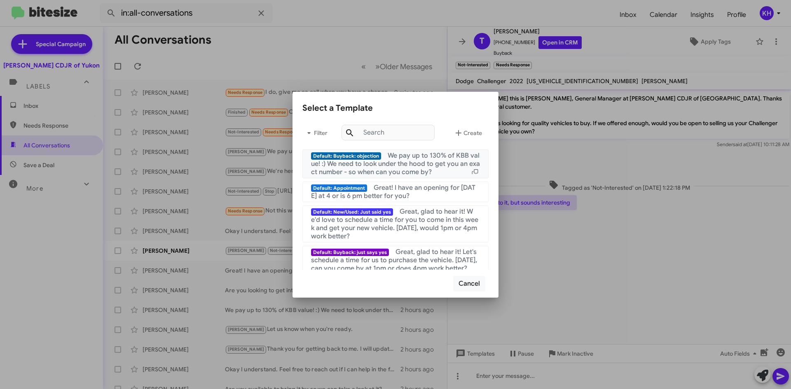
click at [401, 158] on span "We pay up to 130% of KBB value! :) We need to look under the hood to get you an…" at bounding box center [395, 164] width 169 height 25
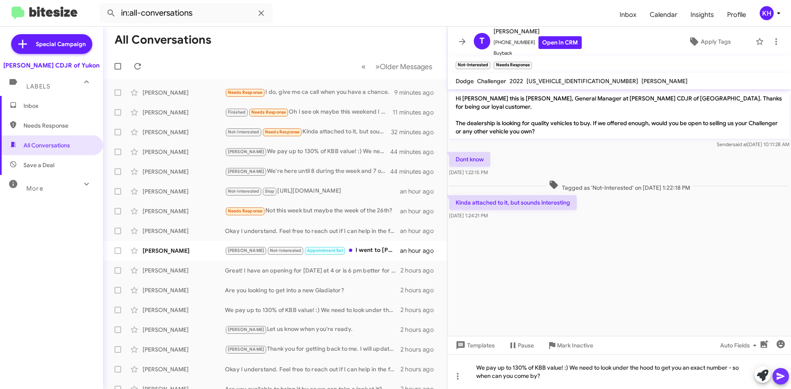
click at [782, 373] on icon at bounding box center [781, 377] width 10 height 10
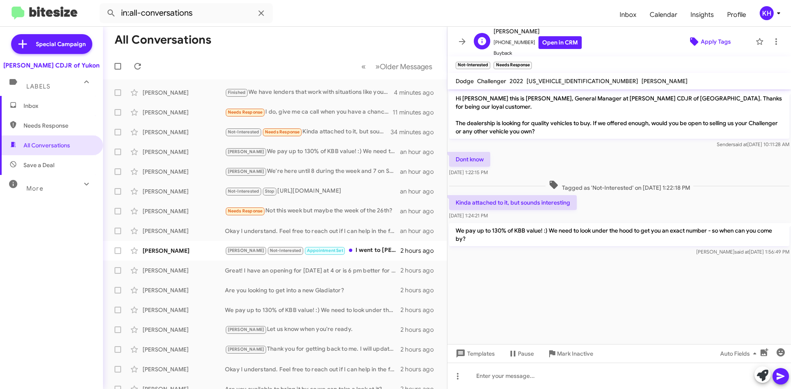
click at [701, 46] on span "Apply Tags" at bounding box center [716, 41] width 30 height 15
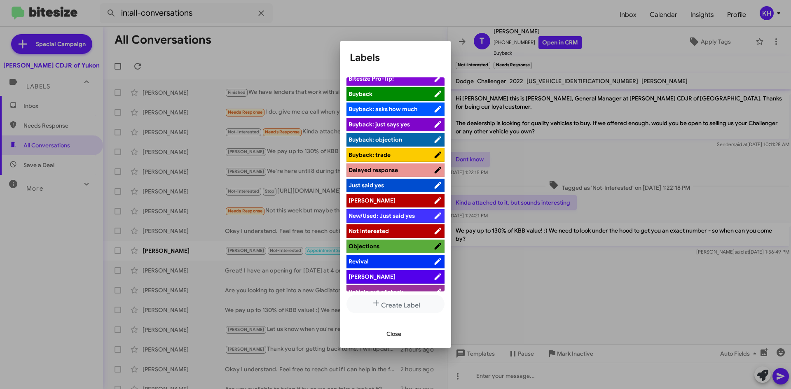
scroll to position [30, 0]
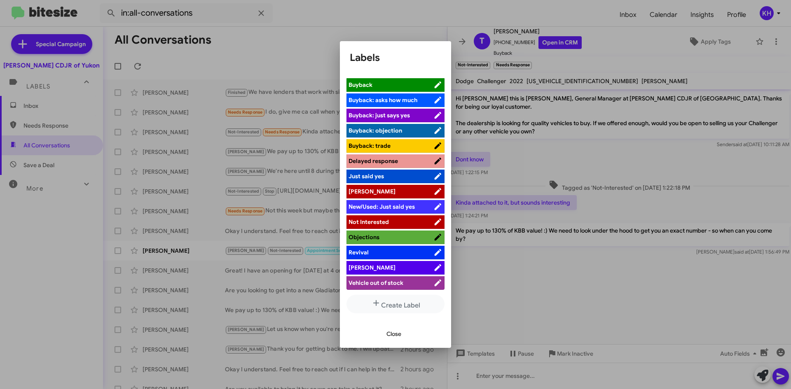
click at [598, 275] on div at bounding box center [395, 194] width 791 height 389
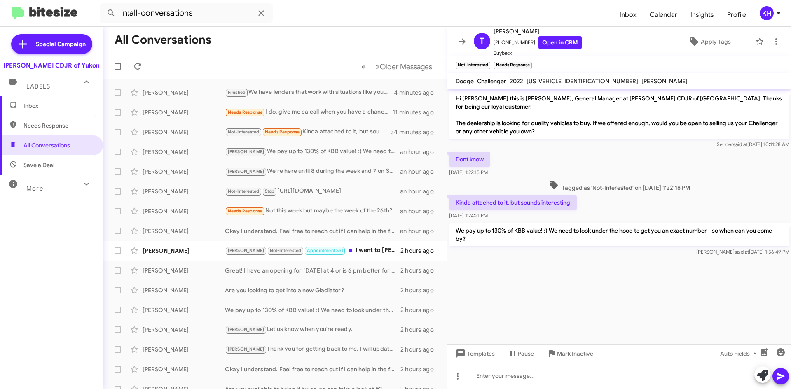
click at [516, 276] on cdk-virtual-scroll-viewport "Hi Timothy this is Joe Snelling, General Manager at Joe Cooper CDJR of Yukon. T…" at bounding box center [620, 216] width 344 height 255
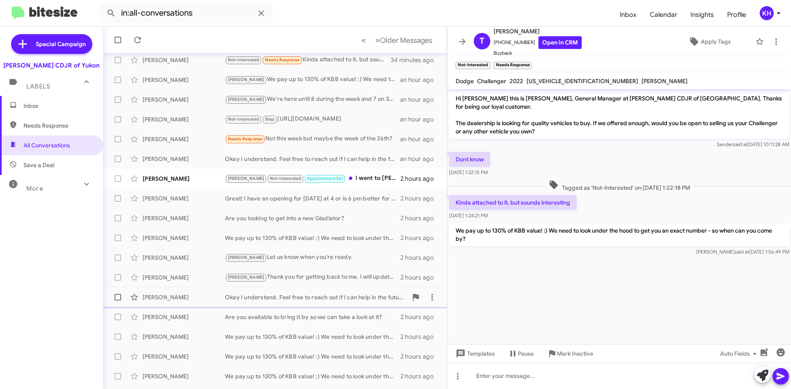
scroll to position [89, 0]
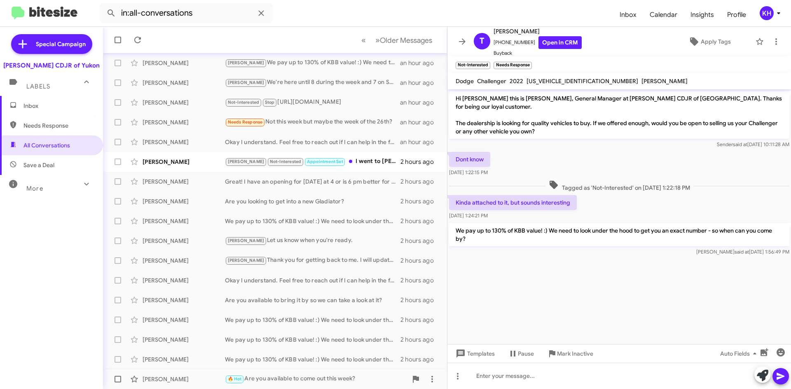
click at [293, 376] on div "🔥 Hot Are you available to come out this week?" at bounding box center [316, 379] width 183 height 9
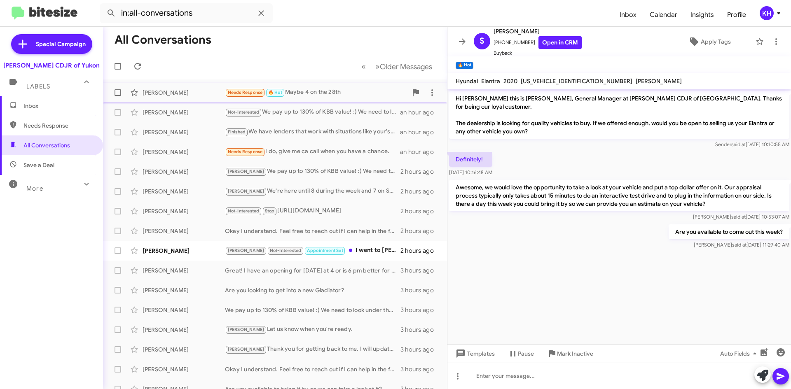
click at [338, 91] on div "Needs Response 🔥 Hot Maybe 4 on the 28th" at bounding box center [316, 92] width 183 height 9
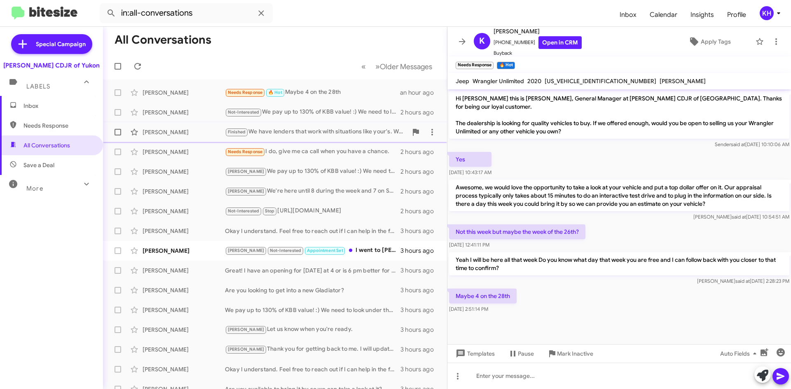
click at [280, 130] on div "Finished We have lenders that work with situations like your's. What time works…" at bounding box center [316, 131] width 183 height 9
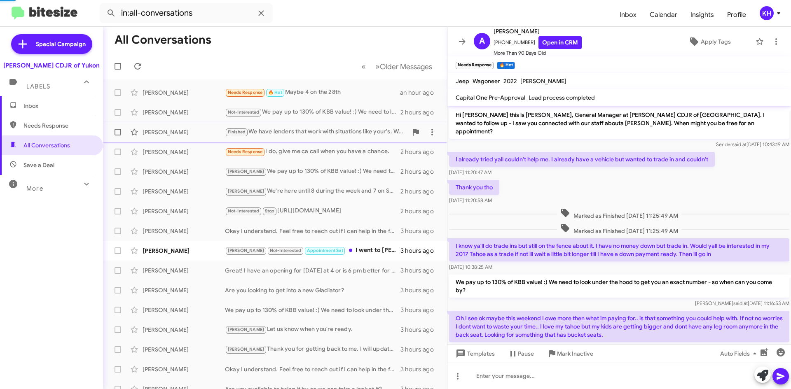
scroll to position [48, 0]
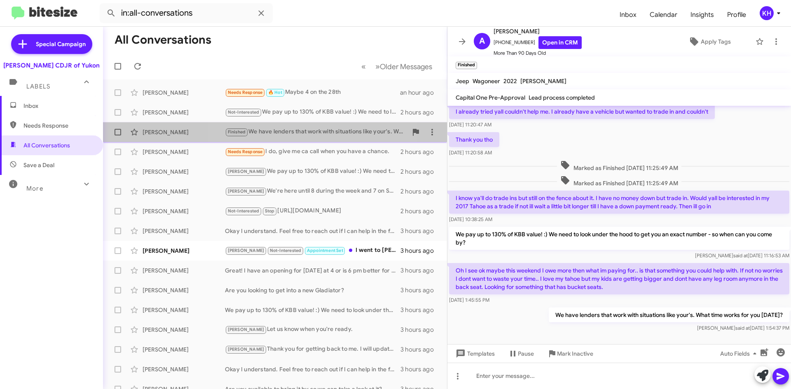
click at [280, 130] on div "Finished We have lenders that work with situations like your's. What time works…" at bounding box center [316, 131] width 183 height 9
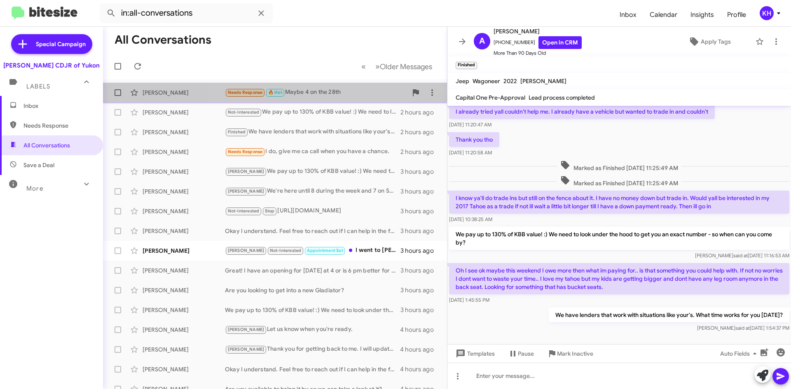
click at [310, 94] on div "Needs Response 🔥 Hot Maybe 4 on the 28th" at bounding box center [316, 92] width 183 height 9
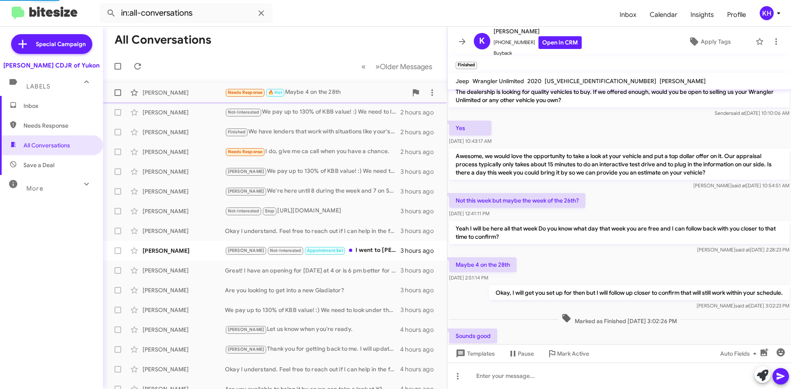
scroll to position [70, 0]
